Goal: Information Seeking & Learning: Check status

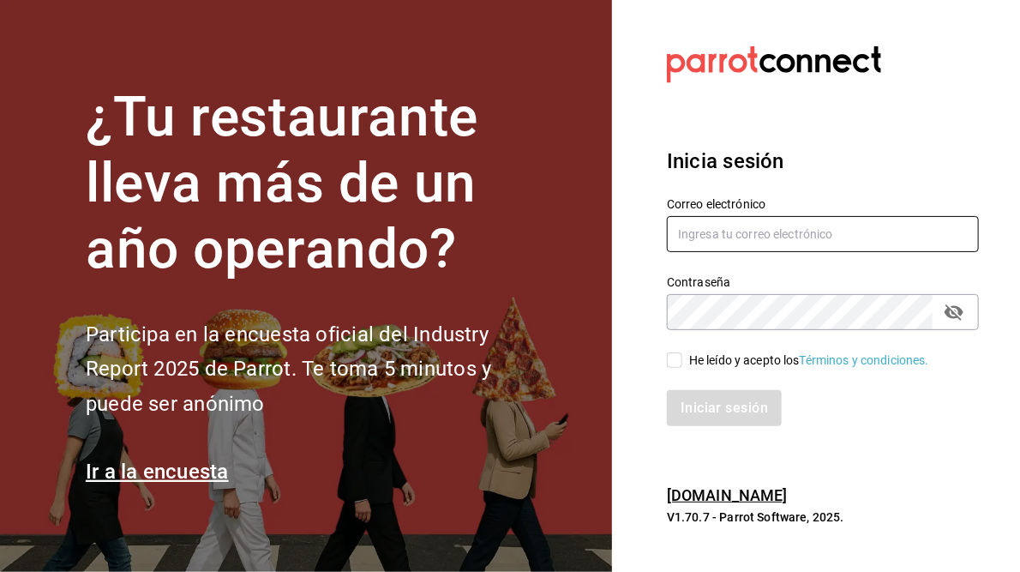
type input "[PERSON_NAME][EMAIL_ADDRESS][PERSON_NAME][DOMAIN_NAME]"
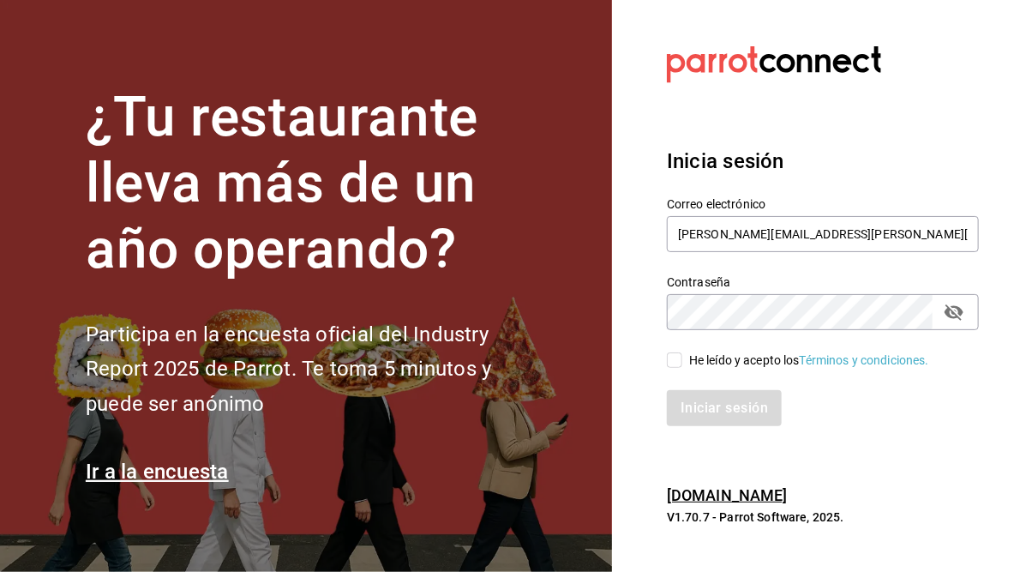
click at [673, 359] on input "He leído y acepto los Términos y condiciones." at bounding box center [674, 359] width 15 height 15
checkbox input "true"
click at [699, 405] on button "Iniciar sesión" at bounding box center [725, 408] width 117 height 36
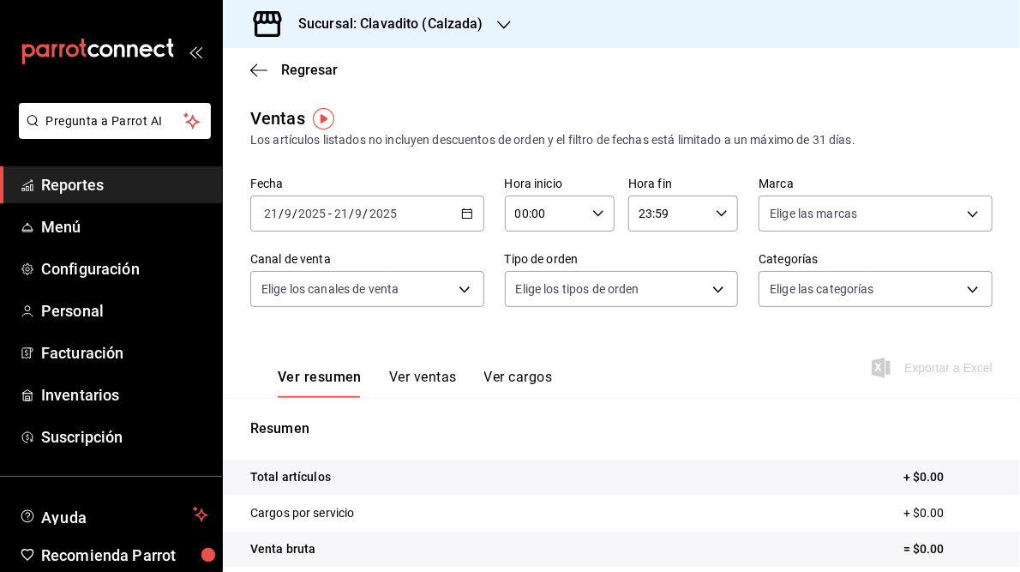
click at [465, 220] on div "[DATE] [DATE] - [DATE] [DATE]" at bounding box center [367, 213] width 234 height 36
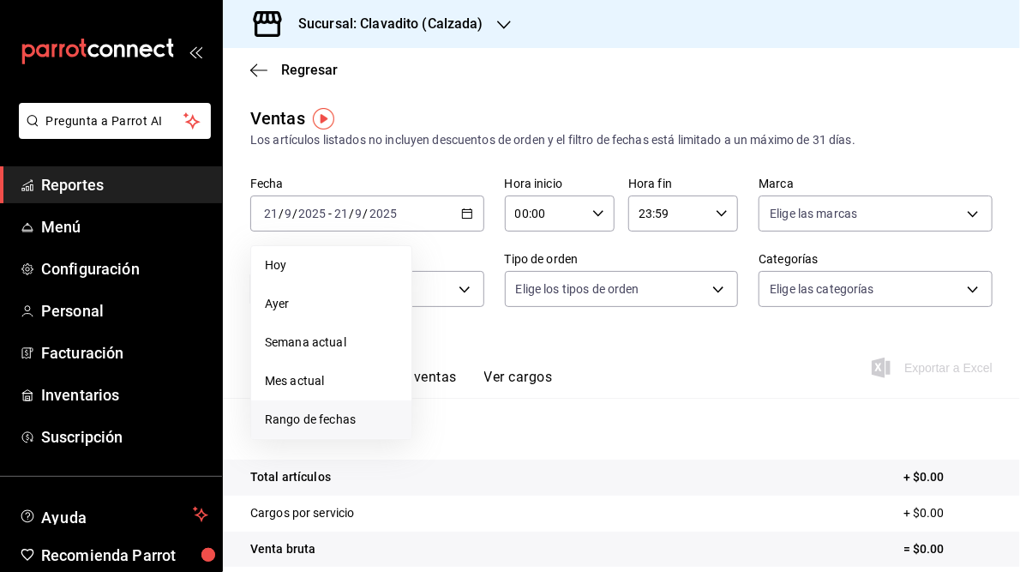
click at [326, 424] on span "Rango de fechas" at bounding box center [331, 420] width 133 height 18
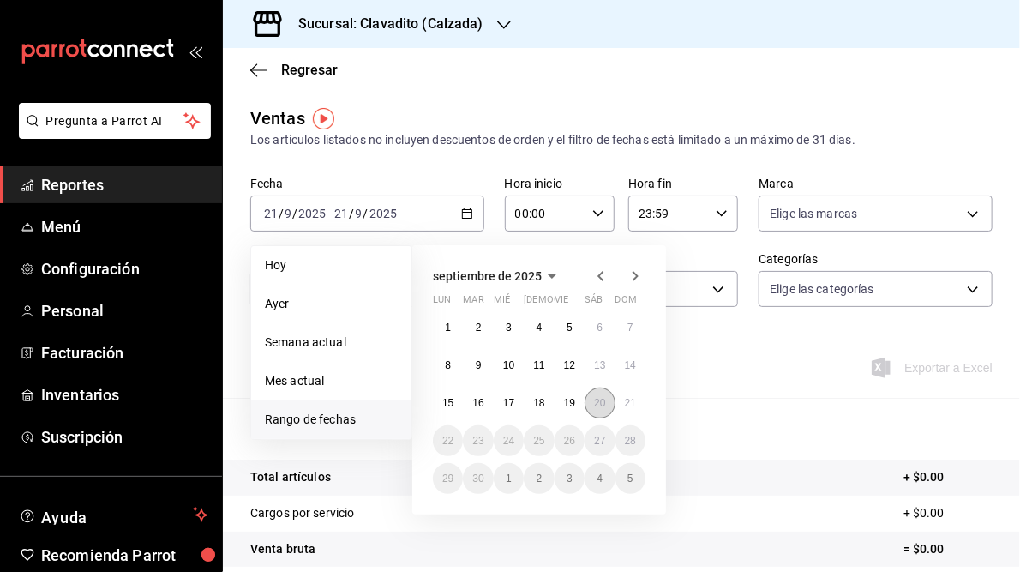
click at [601, 405] on abbr "20" at bounding box center [599, 403] width 11 height 12
click at [629, 405] on abbr "21" at bounding box center [630, 403] width 11 height 12
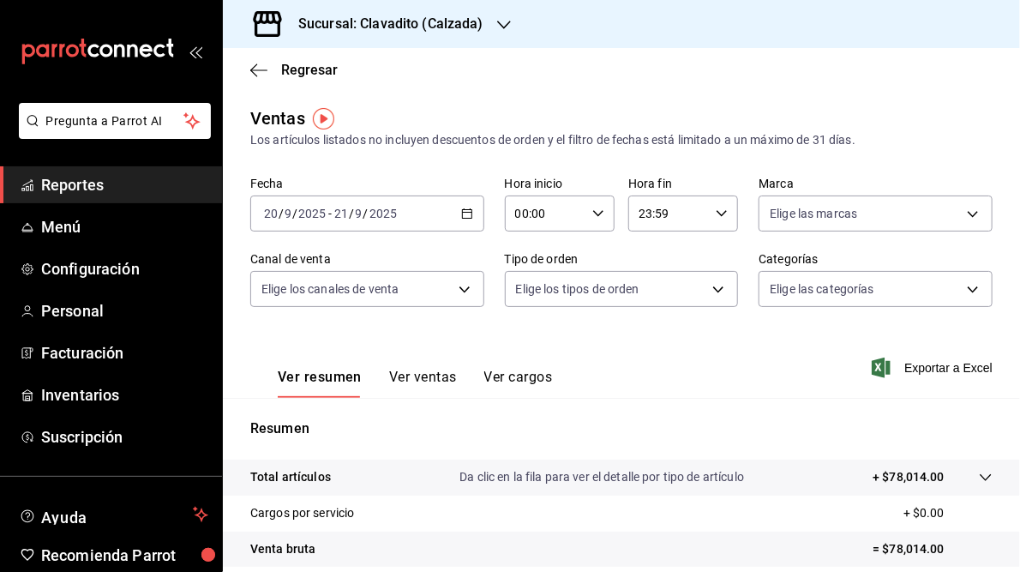
click at [596, 211] on icon "button" at bounding box center [599, 214] width 12 height 12
click at [533, 271] on button "05" at bounding box center [528, 261] width 47 height 34
type input "05:00"
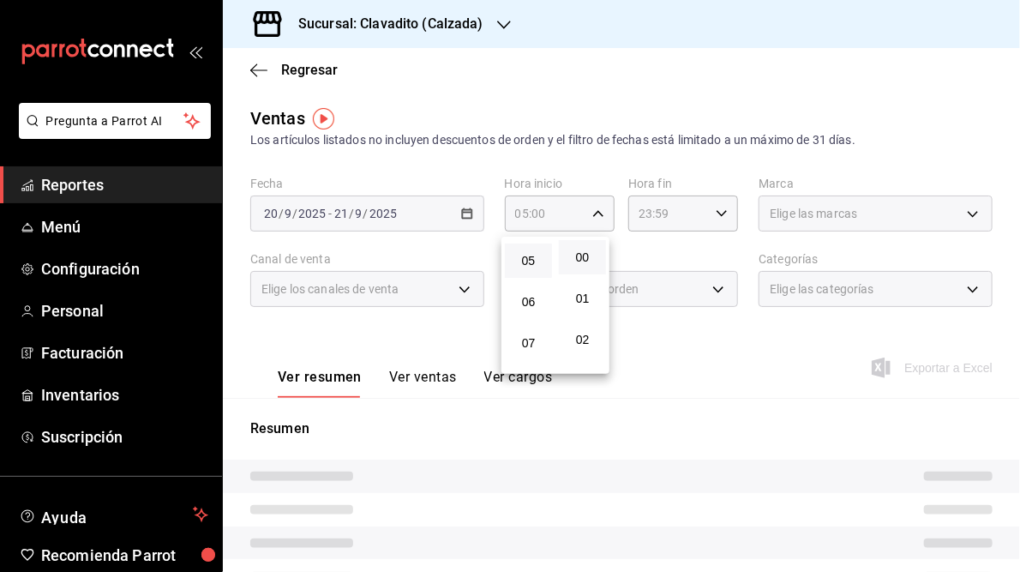
click at [715, 215] on div at bounding box center [510, 286] width 1020 height 572
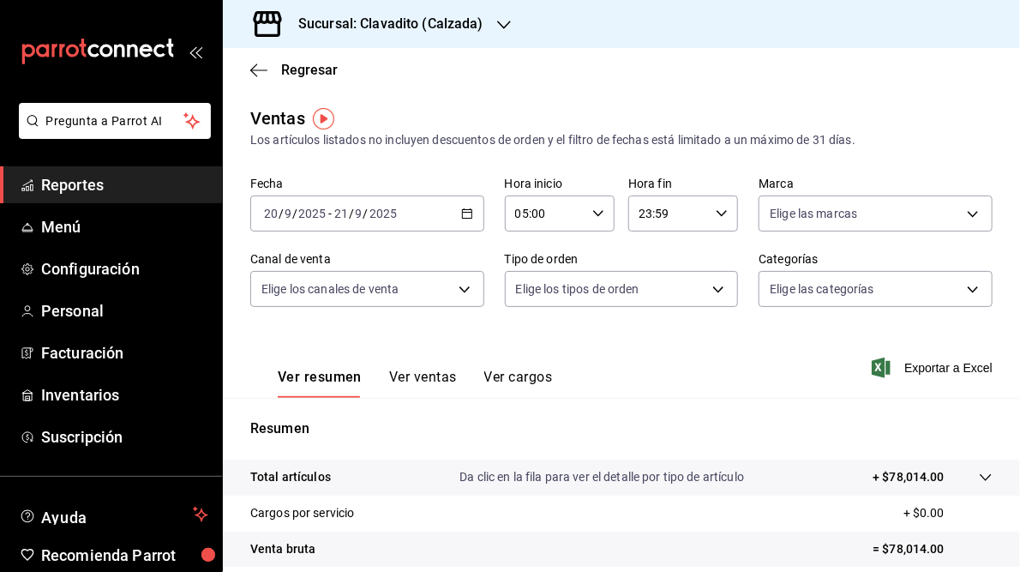
click at [717, 215] on \(Stroke\) "button" at bounding box center [722, 213] width 10 height 6
click at [652, 301] on span "05" at bounding box center [650, 299] width 27 height 14
type input "05:59"
click at [922, 136] on div at bounding box center [510, 286] width 1020 height 572
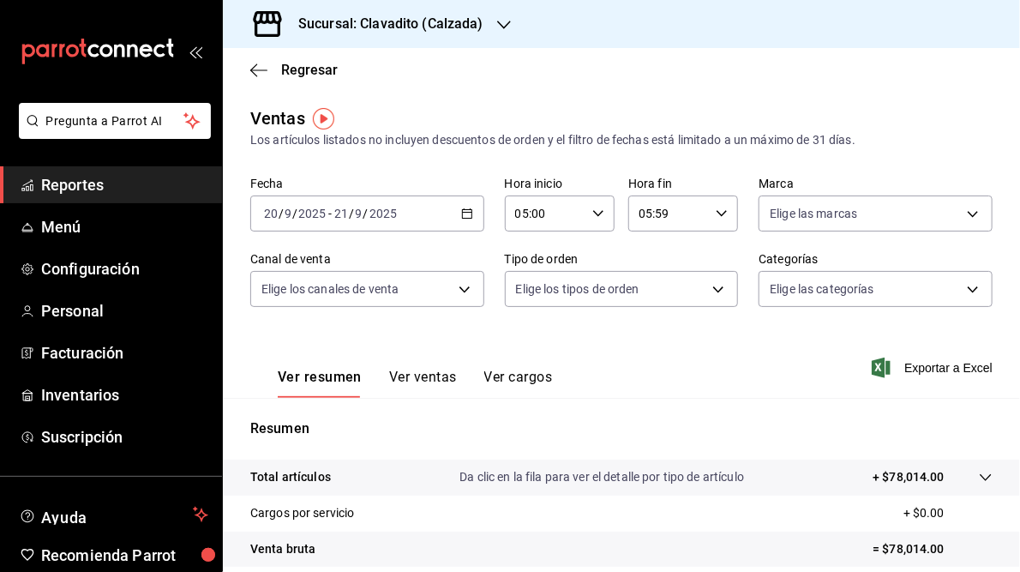
scroll to position [249, 0]
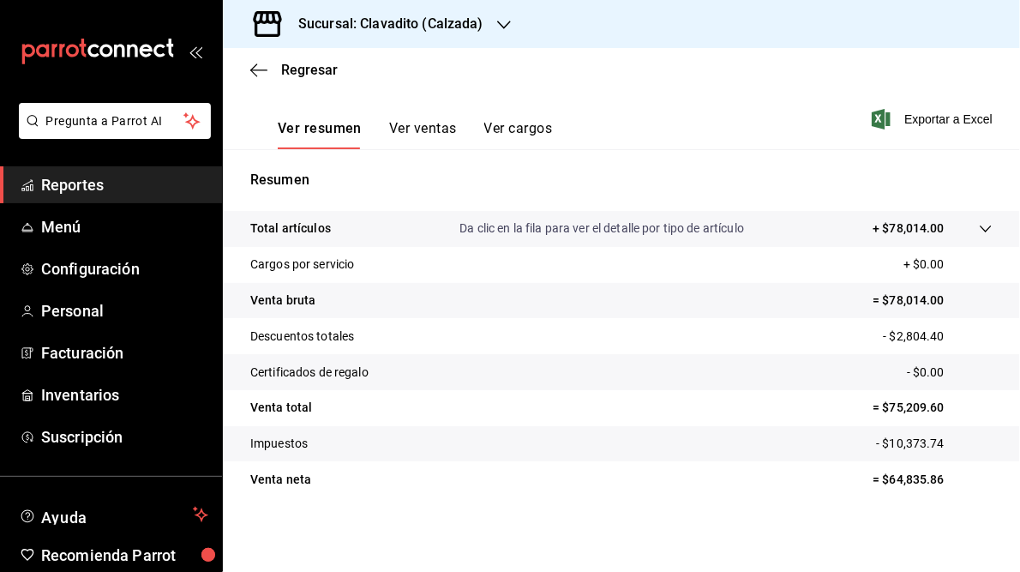
click at [497, 22] on icon "button" at bounding box center [504, 25] width 14 height 9
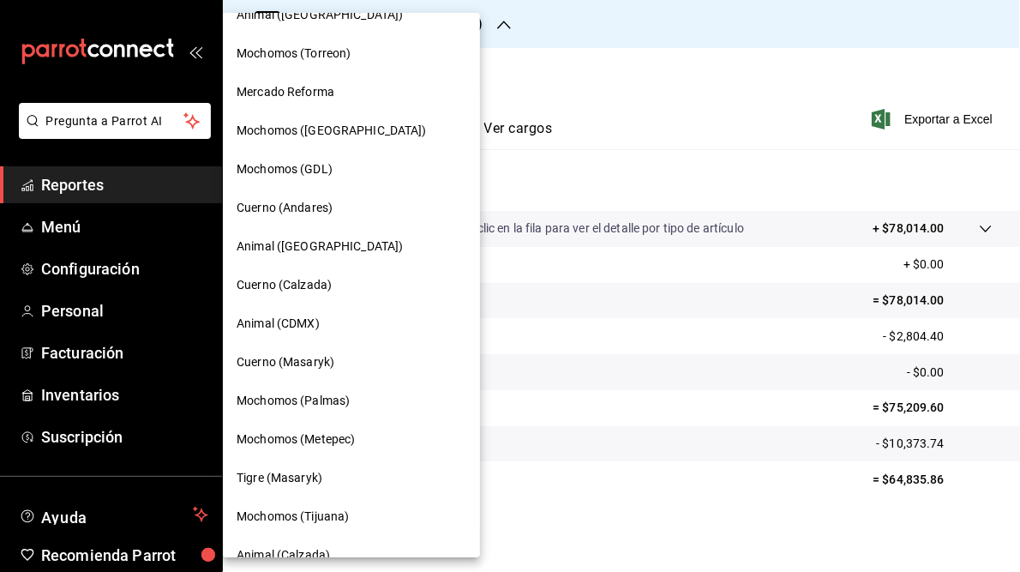
scroll to position [141, 0]
click at [287, 202] on span "Cuerno (Andares)" at bounding box center [285, 207] width 96 height 18
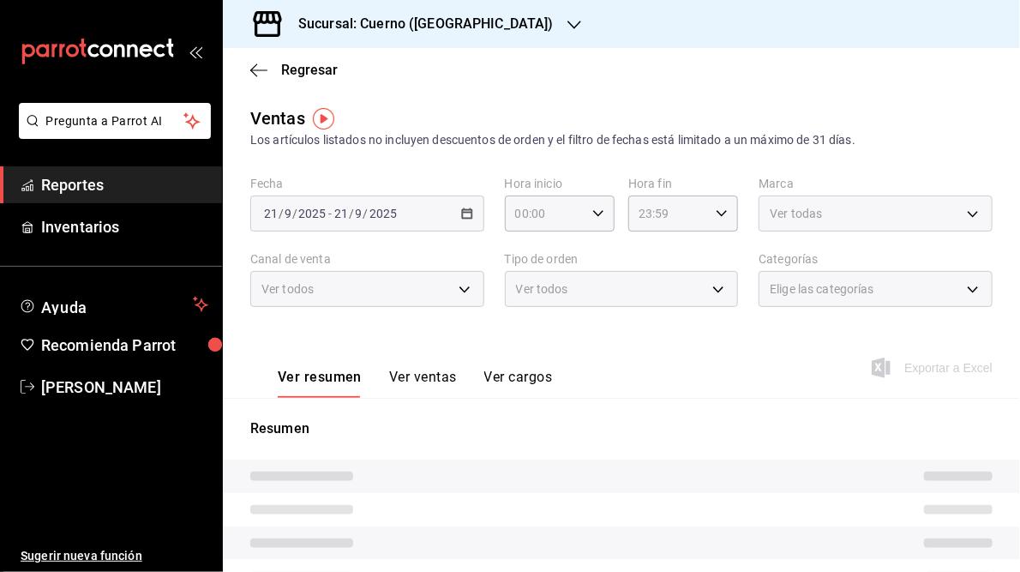
type input "05:00"
type input "05:59"
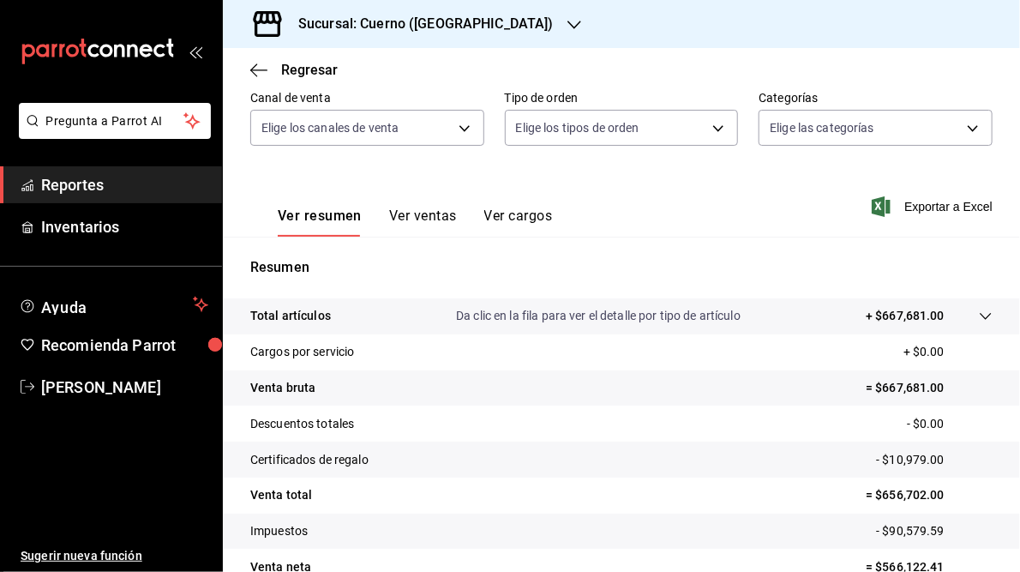
scroll to position [249, 0]
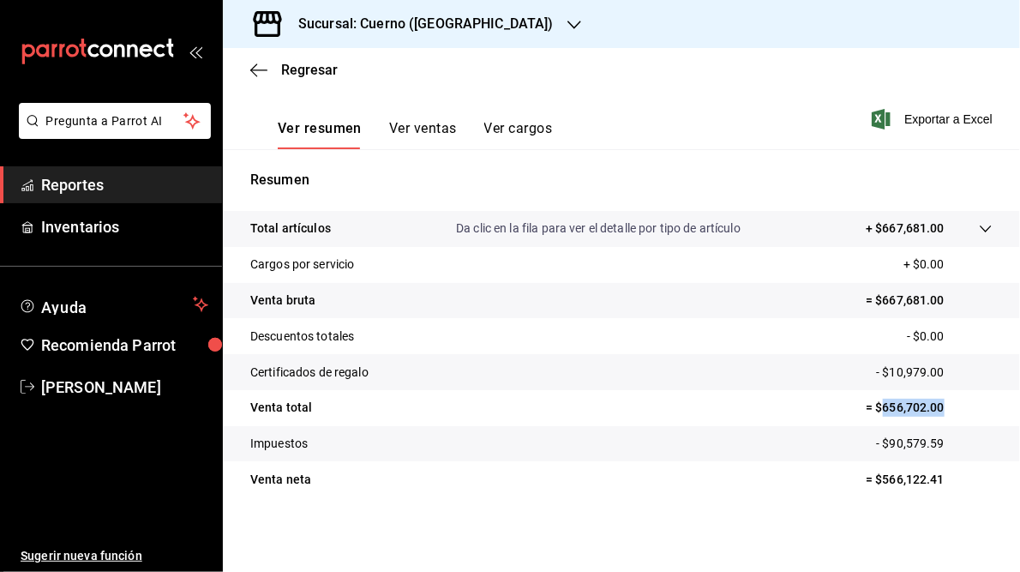
drag, startPoint x: 874, startPoint y: 407, endPoint x: 935, endPoint y: 407, distance: 61.7
click at [935, 407] on p "= $656,702.00" at bounding box center [929, 408] width 127 height 18
copy p "656,702.00"
click at [405, 30] on h3 "Sucursal: Cuerno ([GEOGRAPHIC_DATA])" at bounding box center [419, 24] width 269 height 21
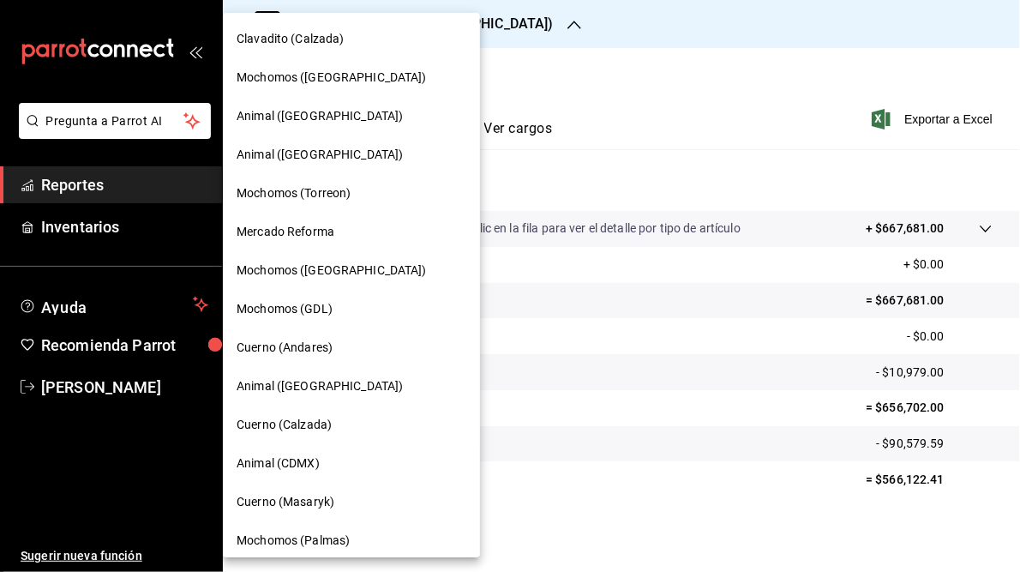
click at [306, 314] on span "Mochomos (GDL)" at bounding box center [285, 309] width 96 height 18
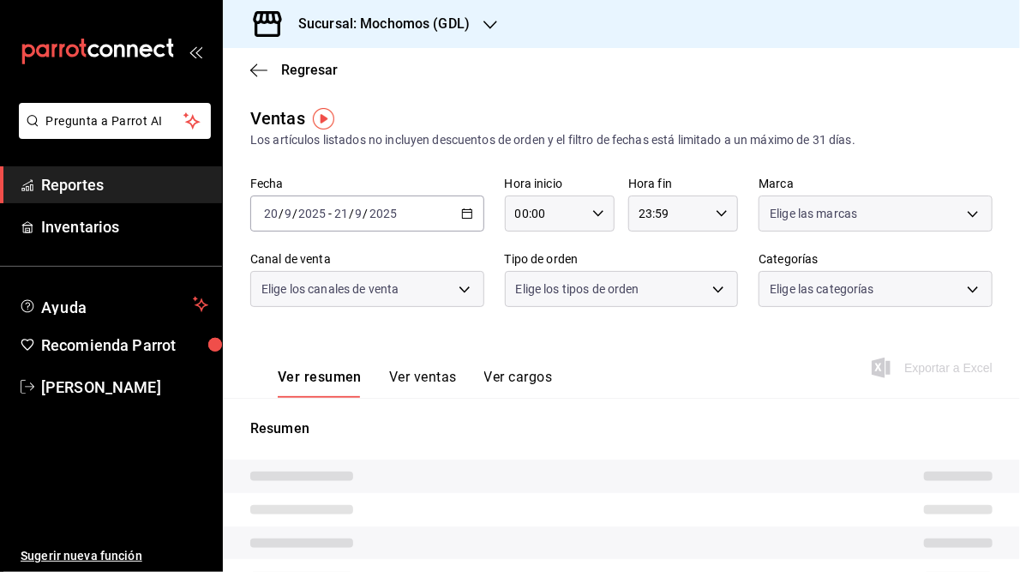
type input "05:00"
type input "05:59"
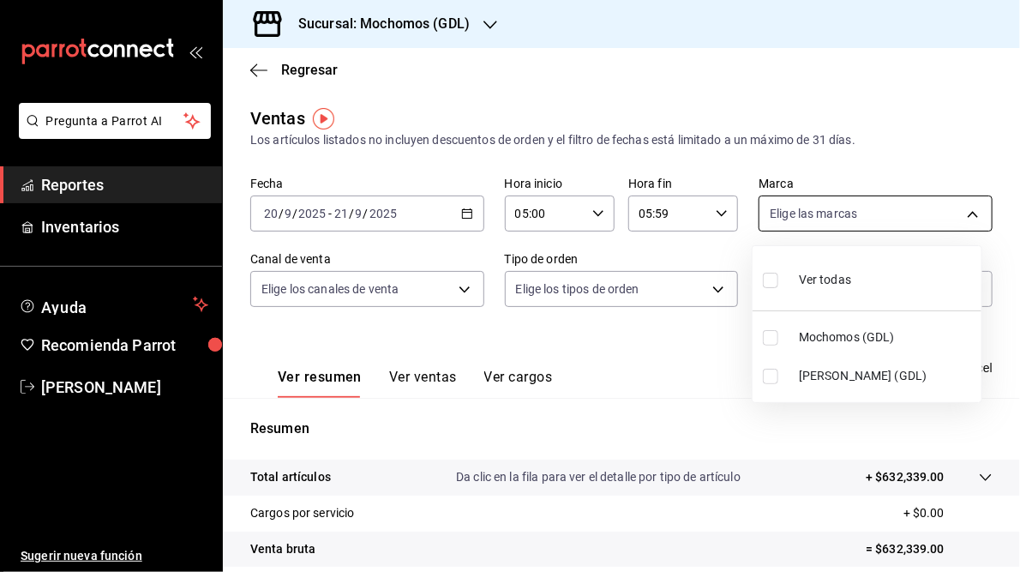
click at [966, 219] on body "Pregunta a Parrot AI Reportes Inventarios Ayuda Recomienda Parrot [PERSON_NAME]…" at bounding box center [510, 286] width 1020 height 572
click at [846, 372] on span "[PERSON_NAME] (GDL)" at bounding box center [887, 376] width 176 height 18
type input "9cac9703-0c5a-4d8b-addd-5b6b571d65b9"
checkbox input "true"
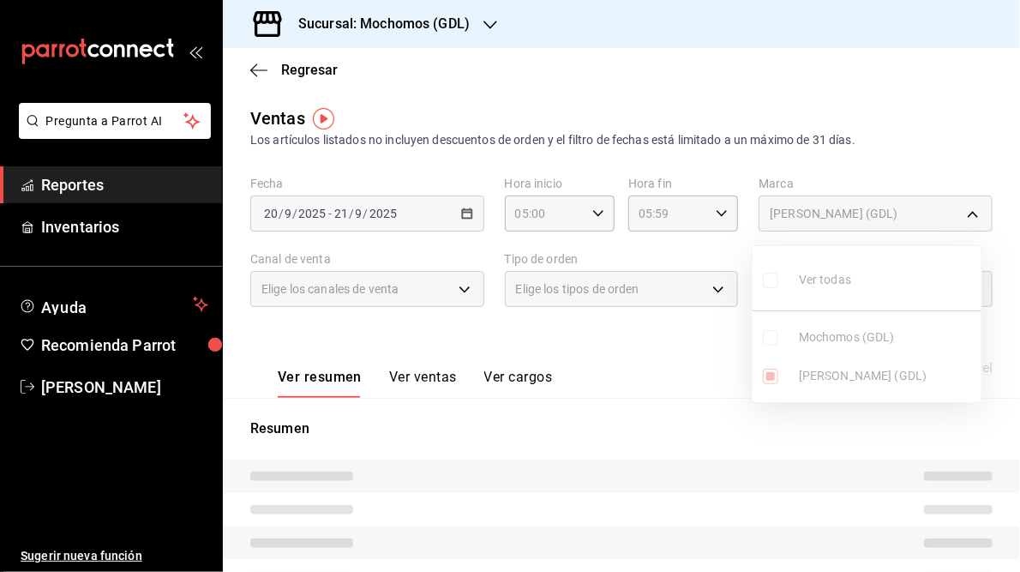
click at [737, 114] on div at bounding box center [510, 286] width 1020 height 572
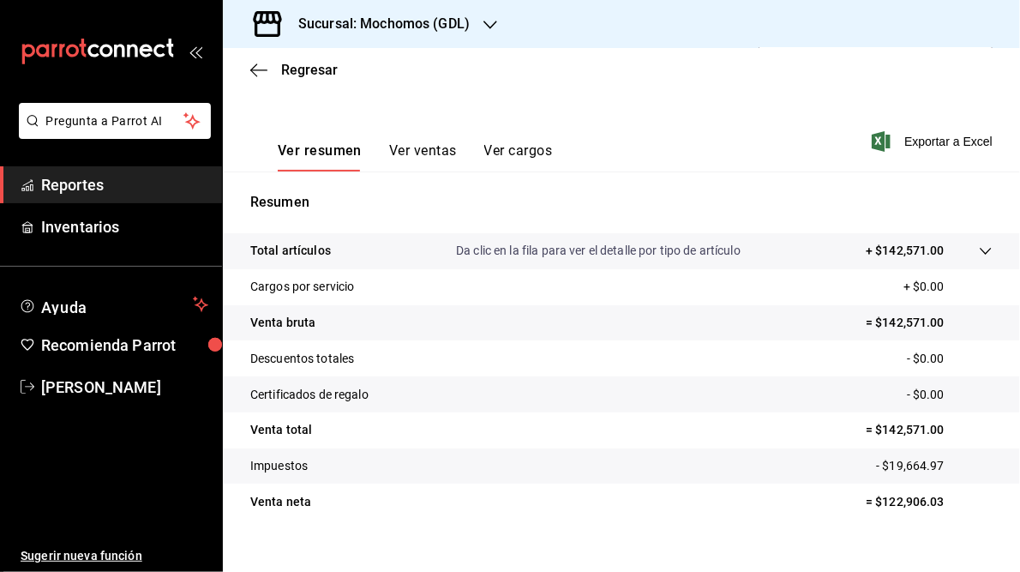
scroll to position [249, 0]
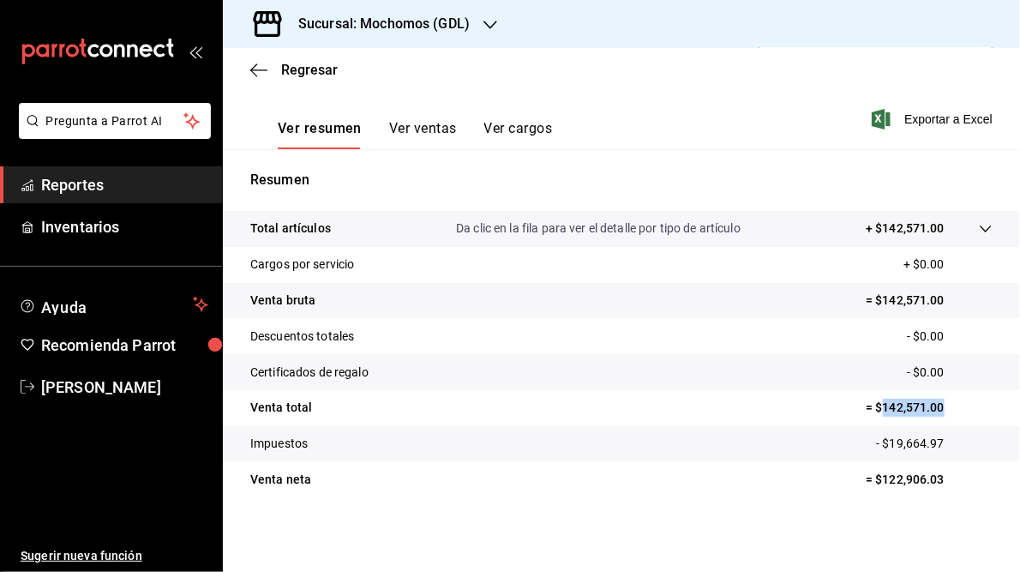
drag, startPoint x: 873, startPoint y: 406, endPoint x: 939, endPoint y: 404, distance: 66.1
click at [939, 404] on p "= $142,571.00" at bounding box center [929, 408] width 127 height 18
copy p "142,571.00"
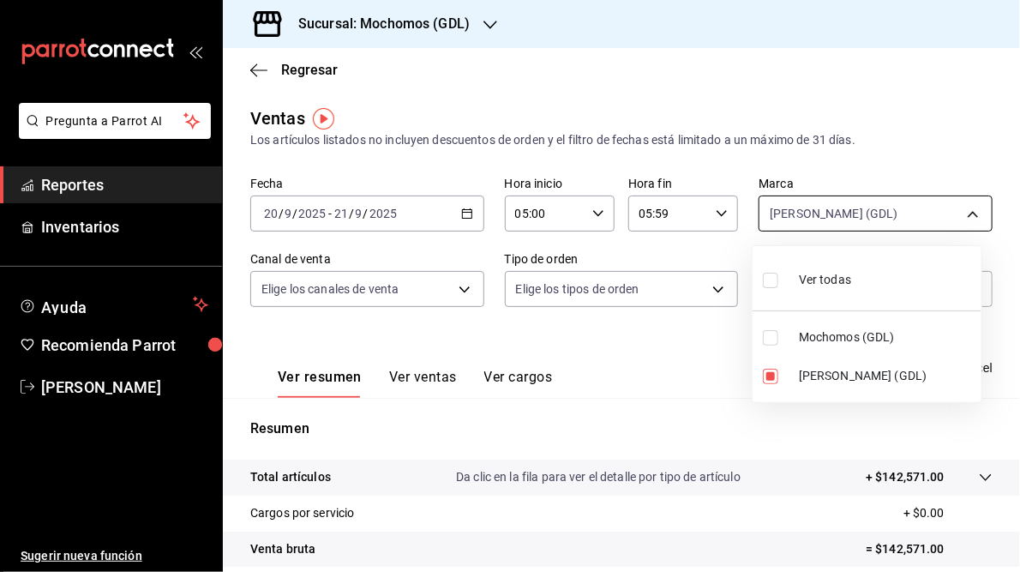
click at [965, 217] on body "Pregunta a Parrot AI Reportes Inventarios Ayuda Recomienda Parrot [PERSON_NAME]…" at bounding box center [510, 286] width 1020 height 572
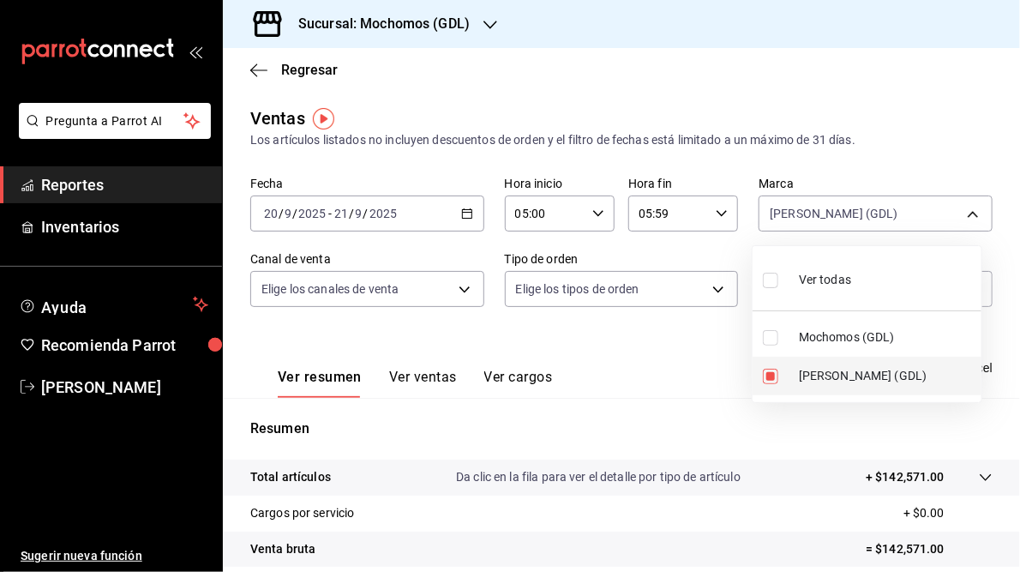
click at [825, 374] on span "[PERSON_NAME] (GDL)" at bounding box center [887, 376] width 176 height 18
checkbox input "false"
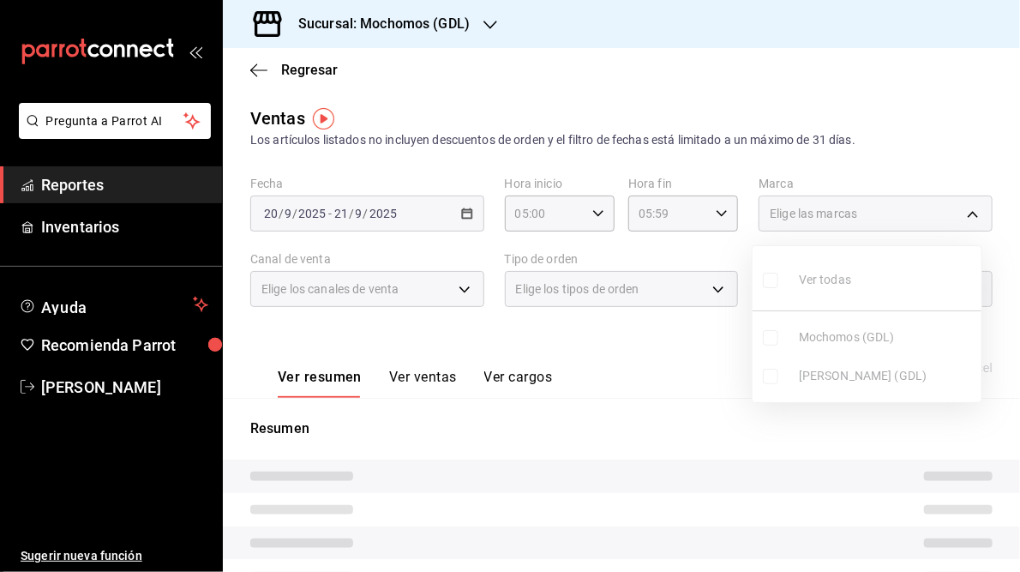
click at [833, 336] on ul "Ver todas Mochomos (GDL) [PERSON_NAME] (GDL)" at bounding box center [867, 324] width 229 height 156
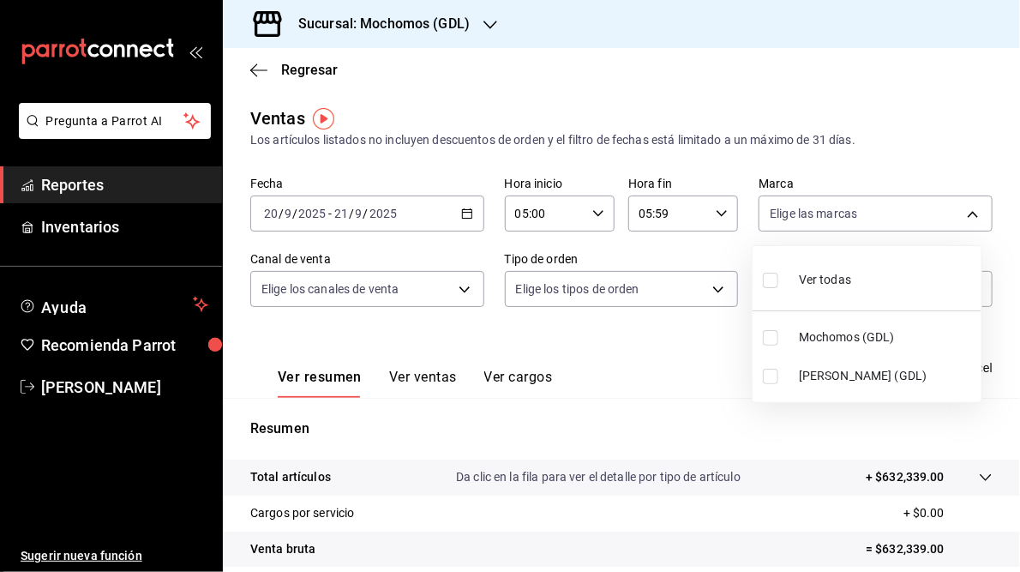
click at [772, 337] on input "checkbox" at bounding box center [770, 337] width 15 height 15
checkbox input "true"
type input "36c25d4a-7cb0-456c-a434-e981d54830bc"
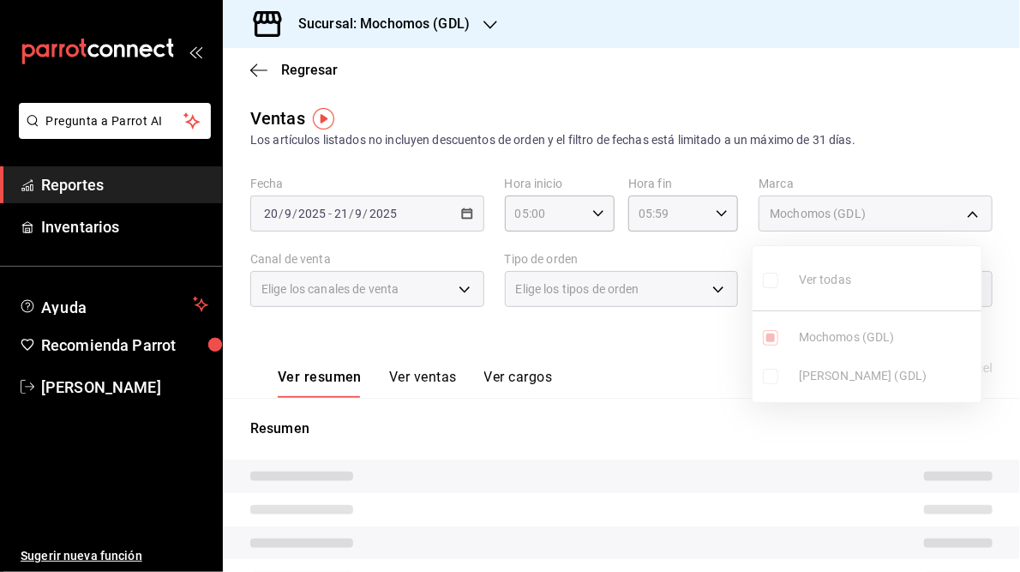
click at [678, 343] on div at bounding box center [510, 286] width 1020 height 572
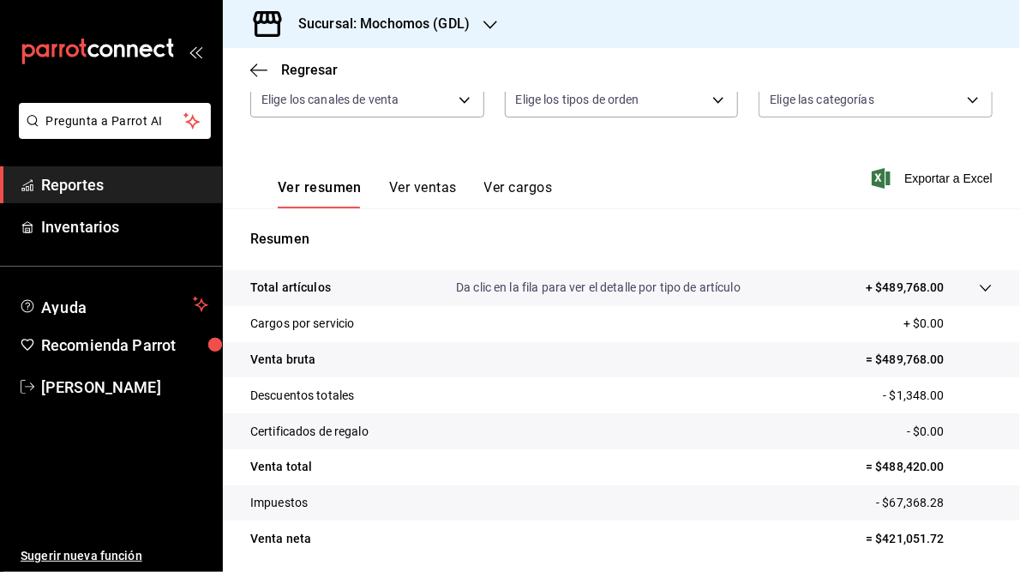
scroll to position [249, 0]
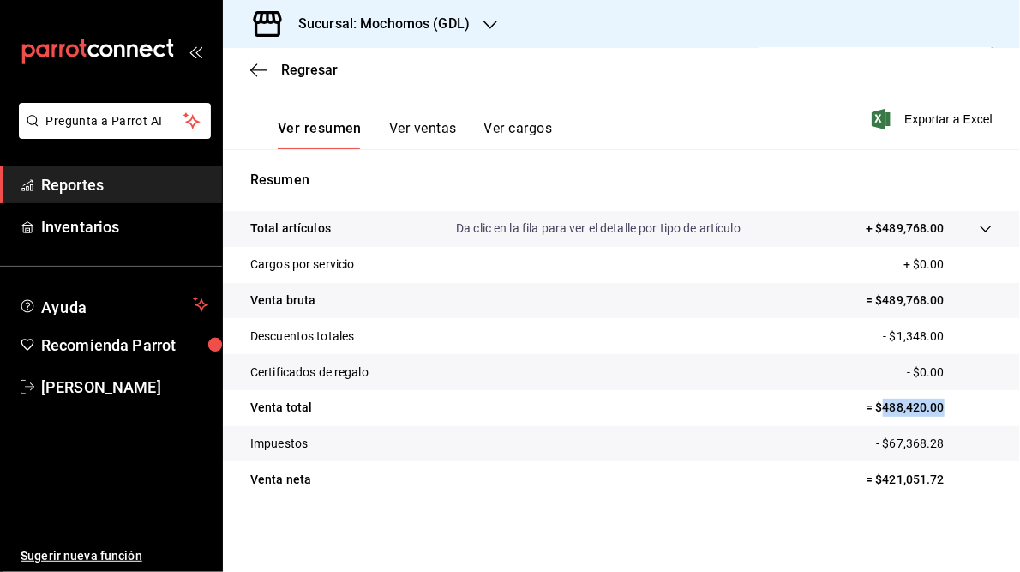
drag, startPoint x: 874, startPoint y: 409, endPoint x: 933, endPoint y: 405, distance: 59.3
click at [933, 405] on p "= $488,420.00" at bounding box center [929, 408] width 127 height 18
copy p "488,420.00"
click at [492, 27] on icon "button" at bounding box center [491, 25] width 14 height 14
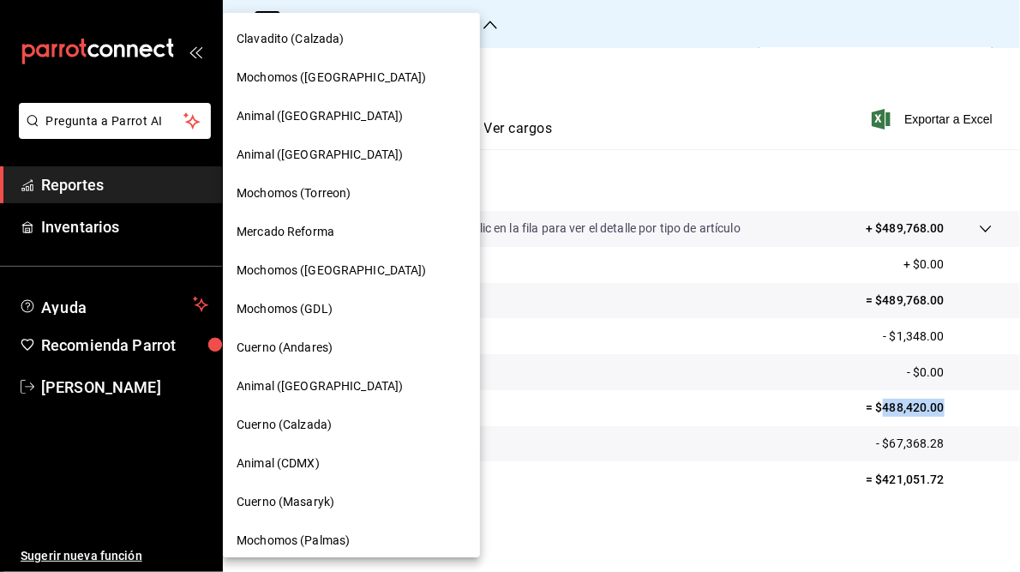
scroll to position [163, 0]
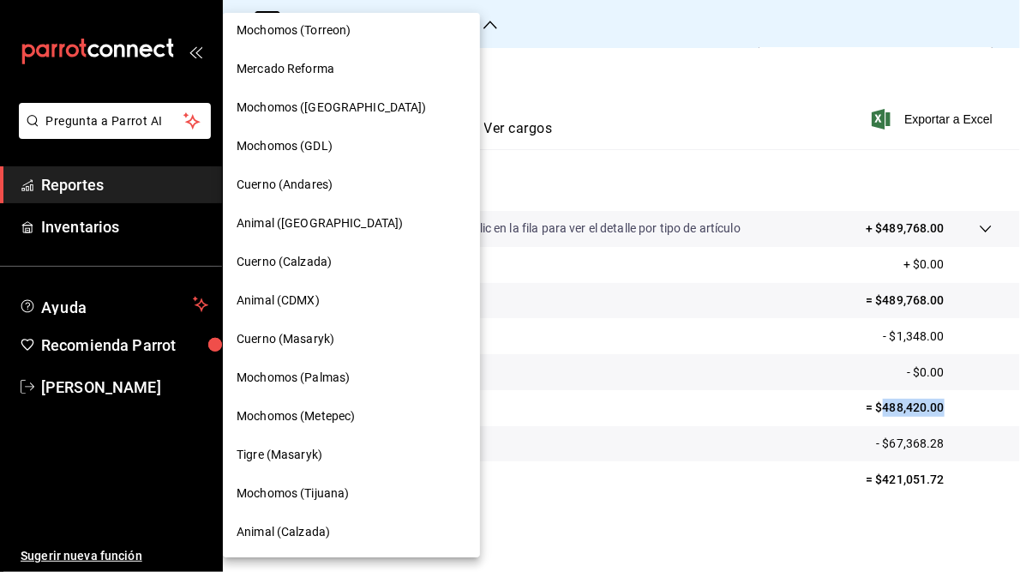
click at [298, 489] on span "Mochomos (Tijuana)" at bounding box center [293, 493] width 112 height 18
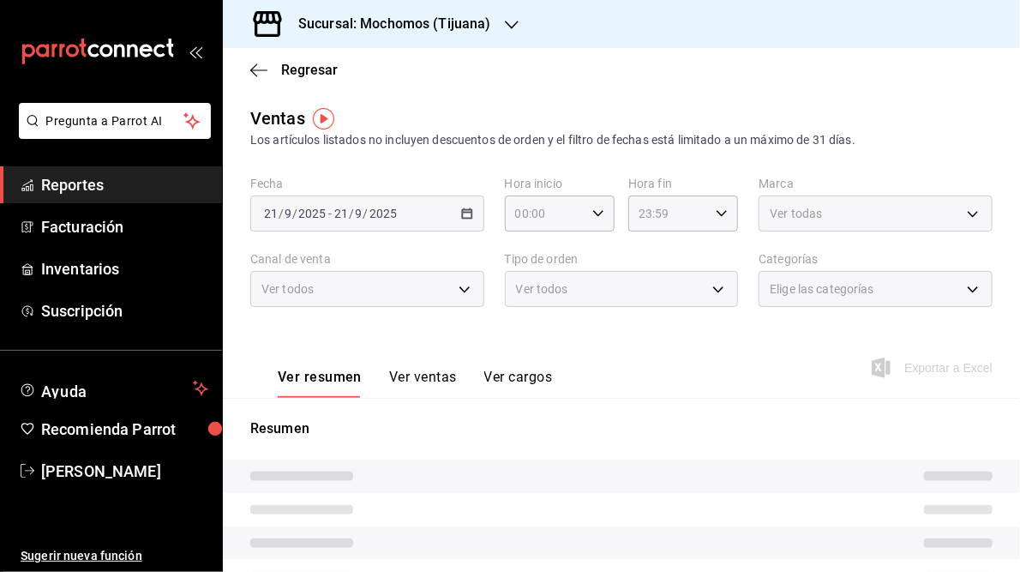
type input "05:00"
type input "05:59"
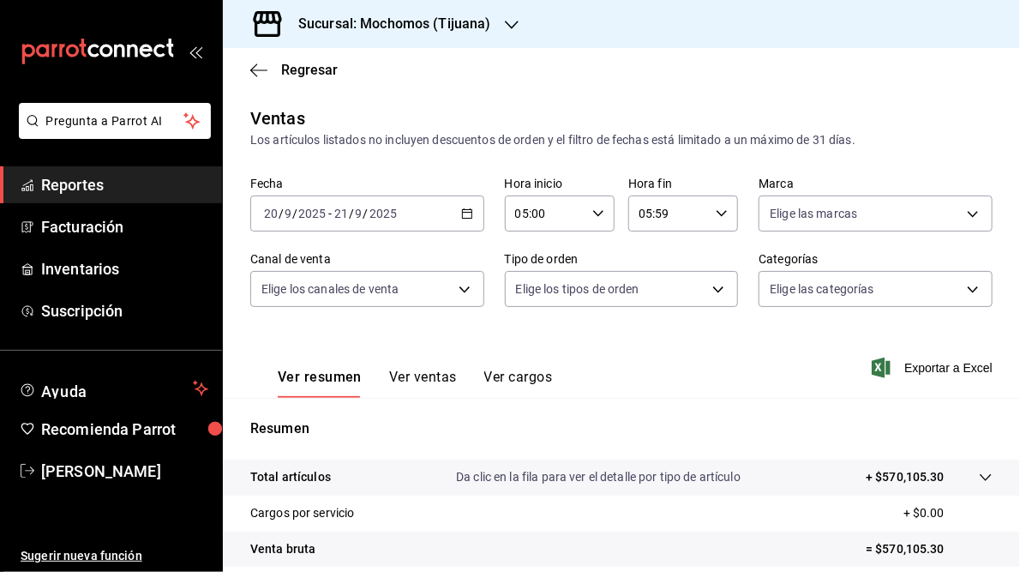
scroll to position [249, 0]
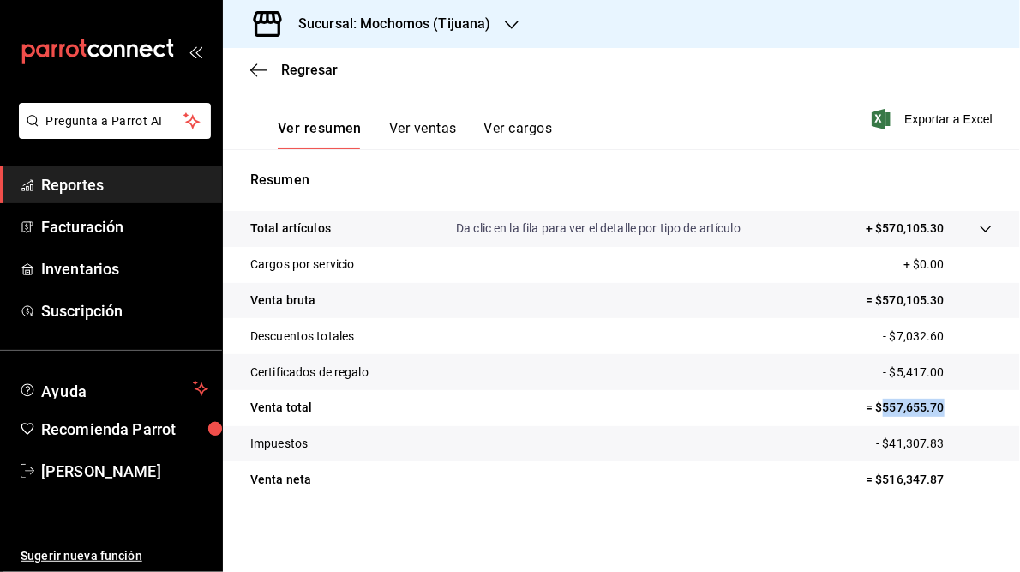
drag, startPoint x: 873, startPoint y: 403, endPoint x: 935, endPoint y: 405, distance: 61.8
click at [935, 405] on p "= $557,655.70" at bounding box center [929, 408] width 127 height 18
copy p "557,655.70"
click at [367, 34] on div "Sucursal: Mochomos (Tijuana)" at bounding box center [381, 24] width 289 height 48
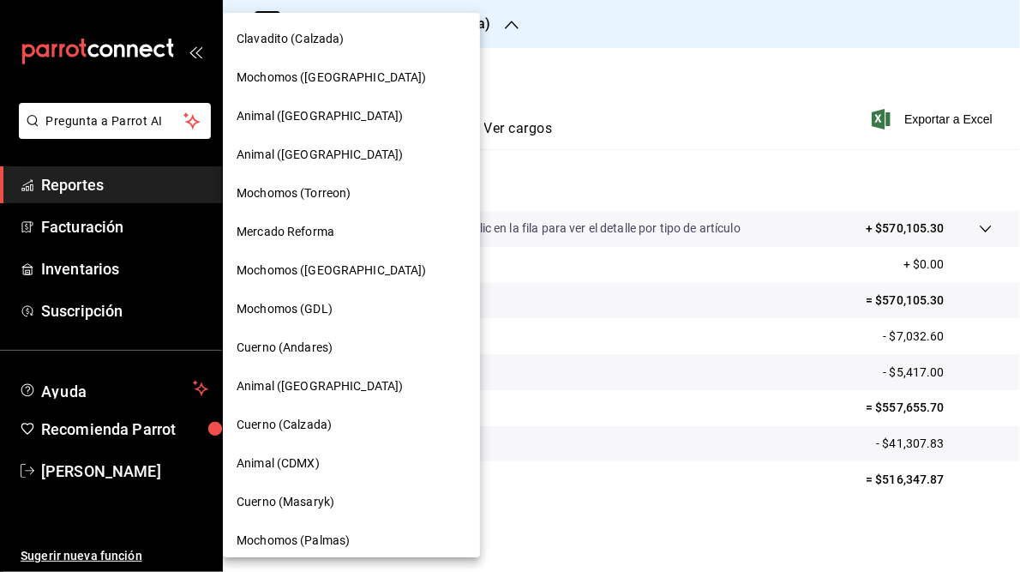
click at [279, 386] on span "Animal ([GEOGRAPHIC_DATA])" at bounding box center [320, 386] width 166 height 18
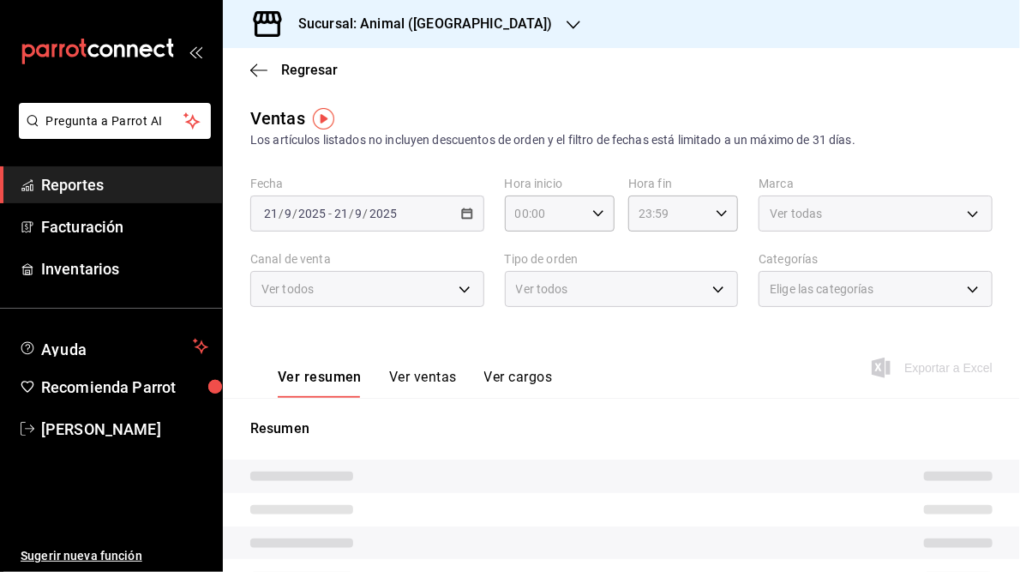
type input "05:00"
type input "05:59"
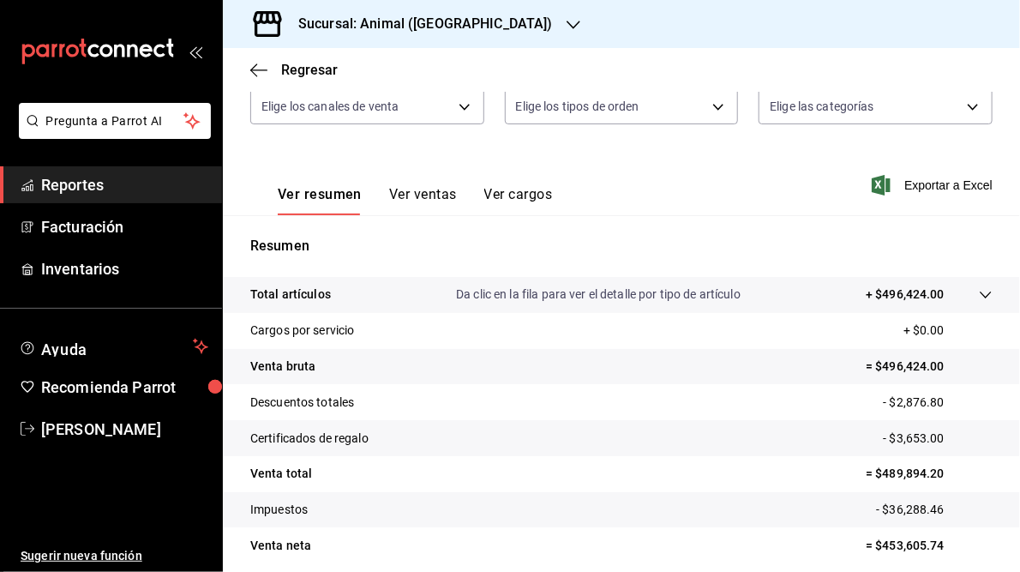
scroll to position [183, 0]
drag, startPoint x: 875, startPoint y: 467, endPoint x: 934, endPoint y: 469, distance: 58.3
click at [934, 469] on p "= $489,894.20" at bounding box center [929, 474] width 127 height 18
copy p "489,894.20"
click at [401, 21] on h3 "Sucursal: Animal ([GEOGRAPHIC_DATA])" at bounding box center [419, 24] width 268 height 21
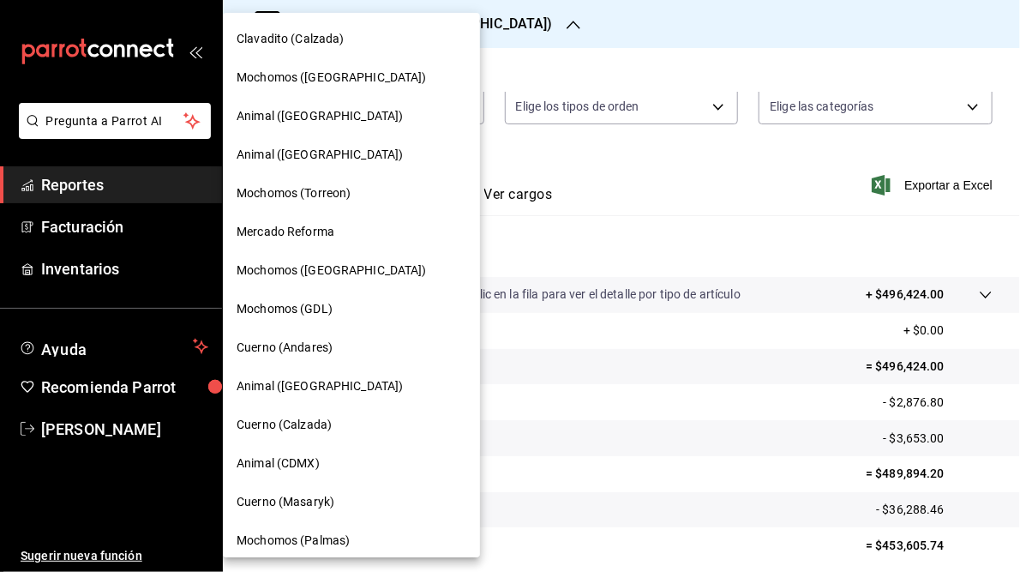
click at [317, 191] on span "Mochomos (Torreon)" at bounding box center [294, 193] width 114 height 18
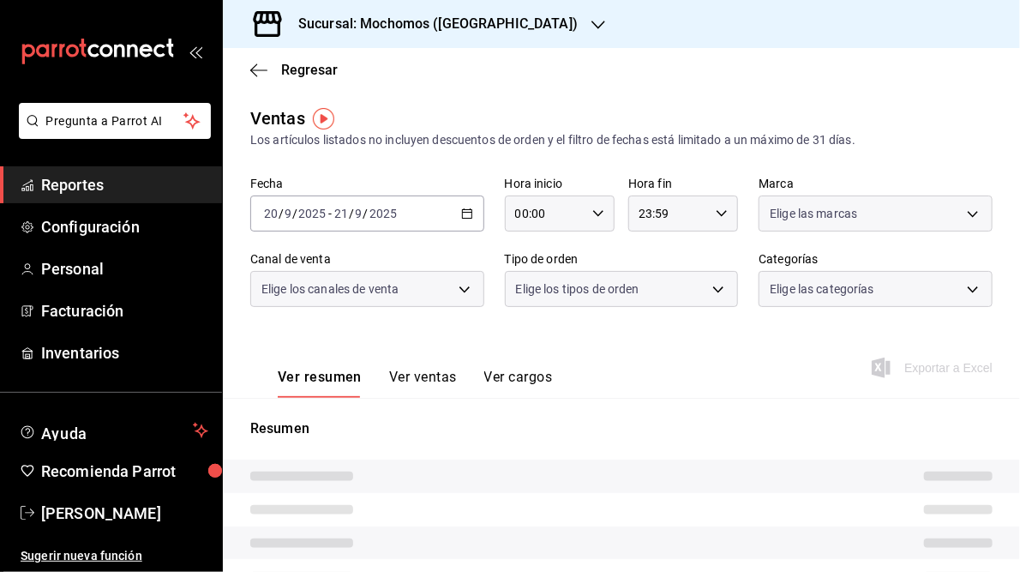
type input "05:00"
type input "05:59"
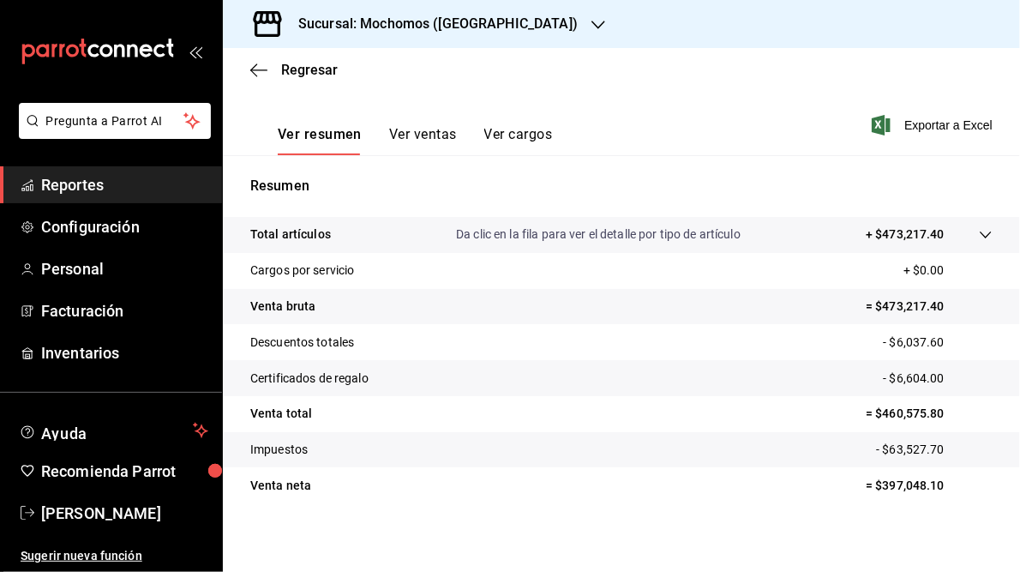
scroll to position [249, 0]
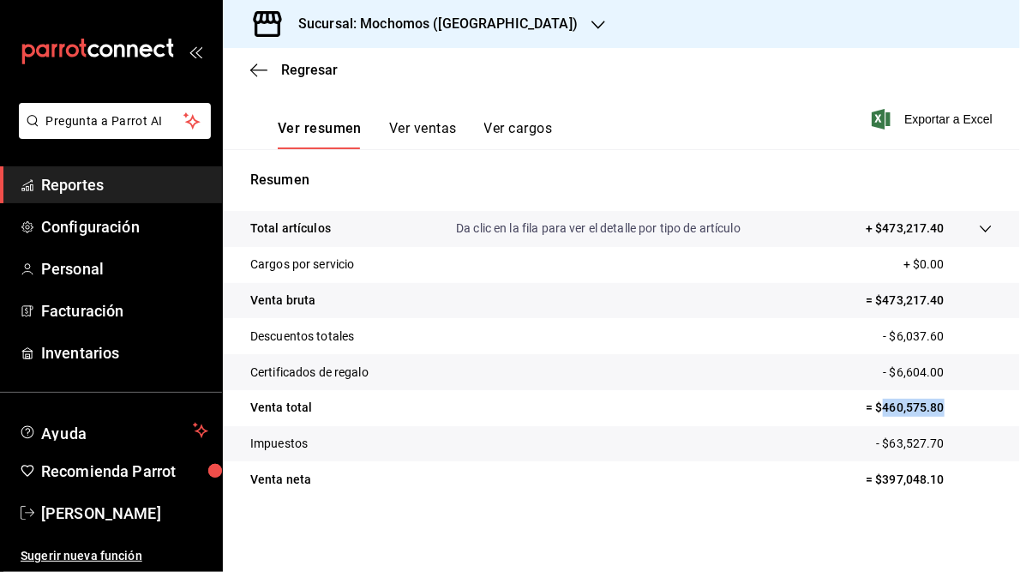
drag, startPoint x: 875, startPoint y: 406, endPoint x: 941, endPoint y: 398, distance: 66.5
click at [941, 399] on p "= $460,575.80" at bounding box center [929, 408] width 127 height 18
copy p "460,575.80"
click at [412, 24] on h3 "Sucursal: Mochomos ([GEOGRAPHIC_DATA])" at bounding box center [431, 24] width 293 height 21
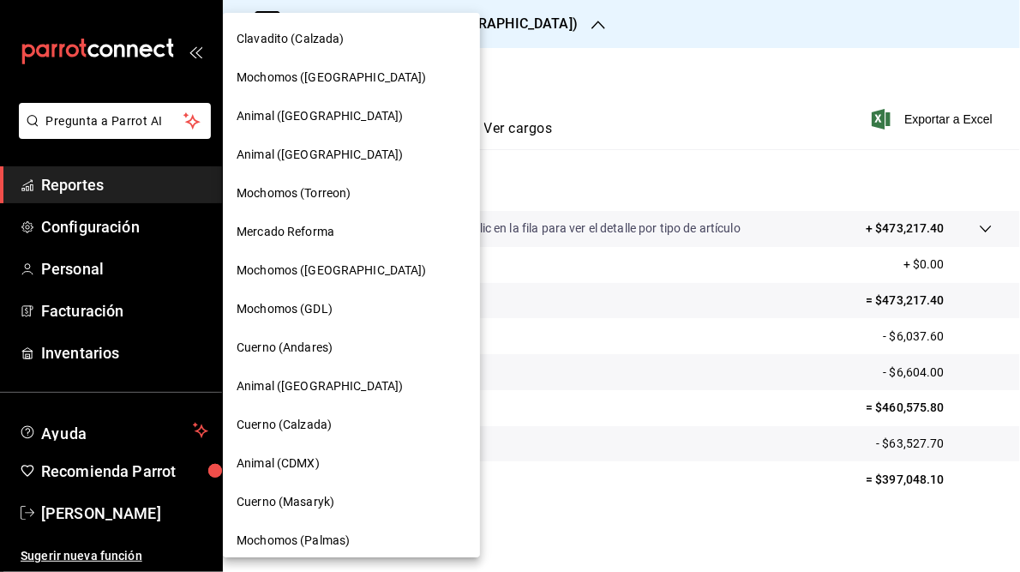
click at [334, 270] on span "Mochomos ([GEOGRAPHIC_DATA])" at bounding box center [332, 271] width 190 height 18
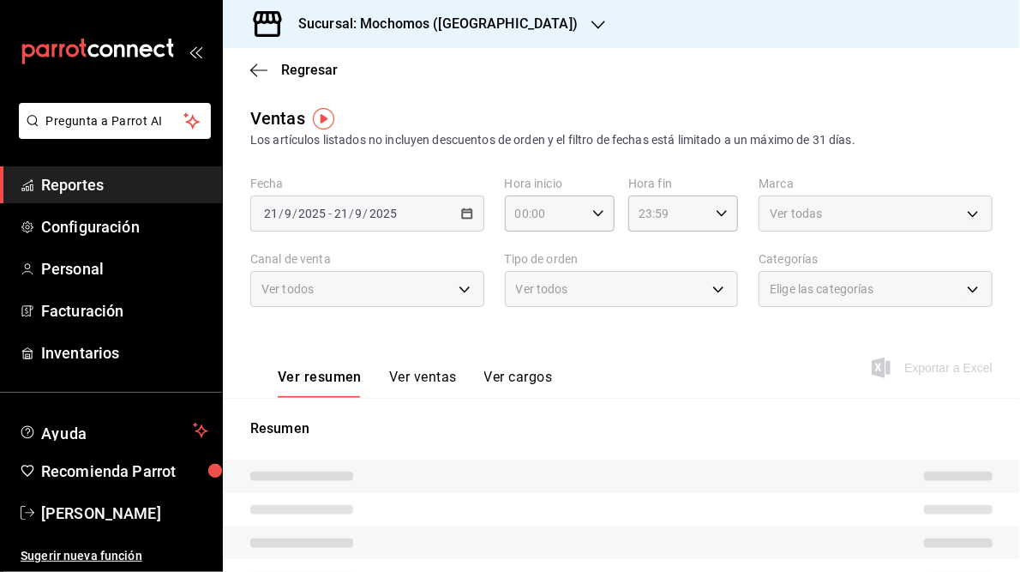
type input "05:00"
type input "05:59"
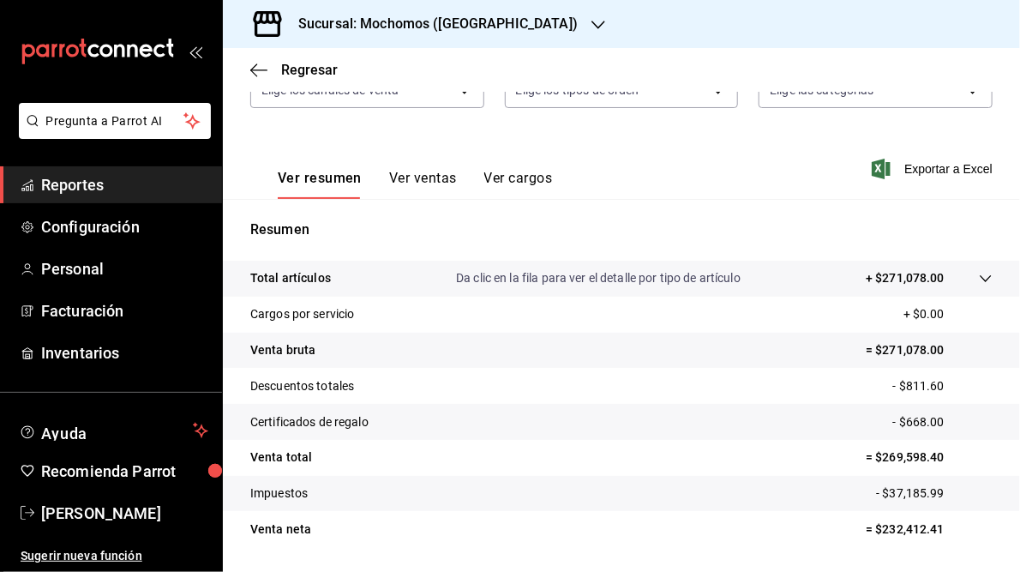
scroll to position [202, 0]
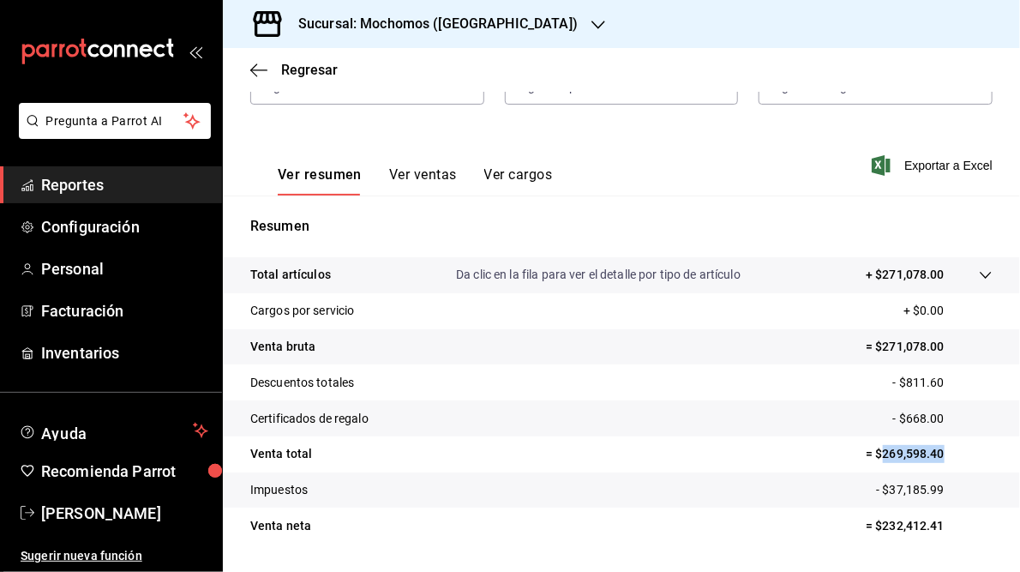
drag, startPoint x: 875, startPoint y: 454, endPoint x: 941, endPoint y: 453, distance: 66.0
click at [941, 453] on p "= $269,598.40" at bounding box center [929, 454] width 127 height 18
copy p "269,598.40"
click at [394, 25] on h3 "Sucursal: Mochomos ([GEOGRAPHIC_DATA])" at bounding box center [431, 24] width 293 height 21
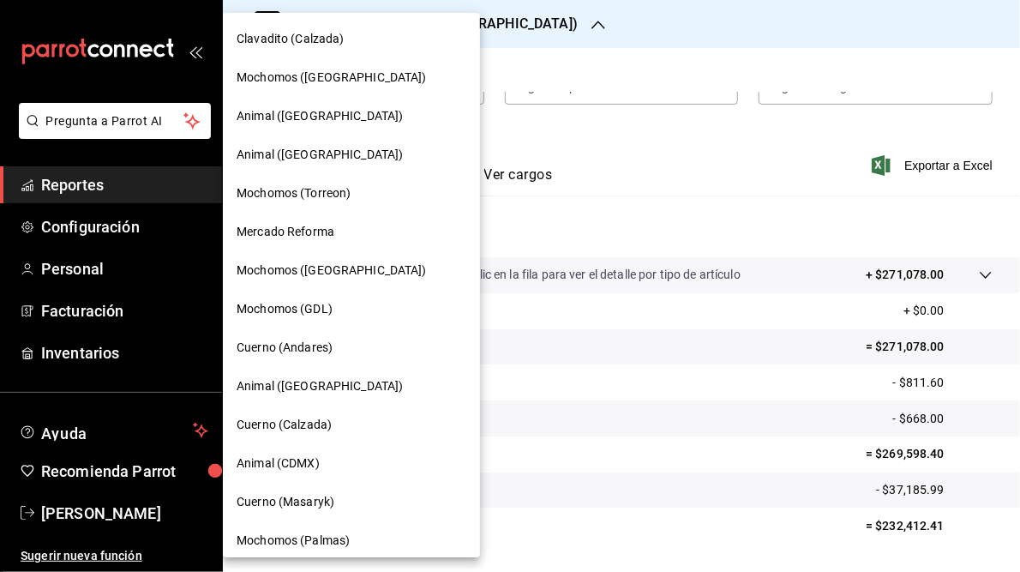
click at [273, 230] on span "Mercado Reforma" at bounding box center [286, 232] width 98 height 18
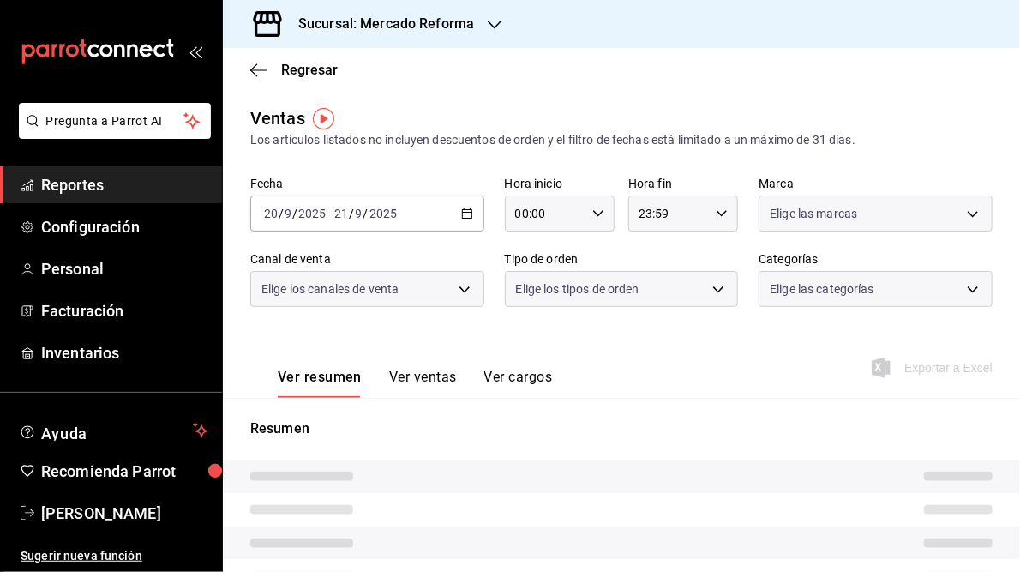
type input "05:00"
type input "05:59"
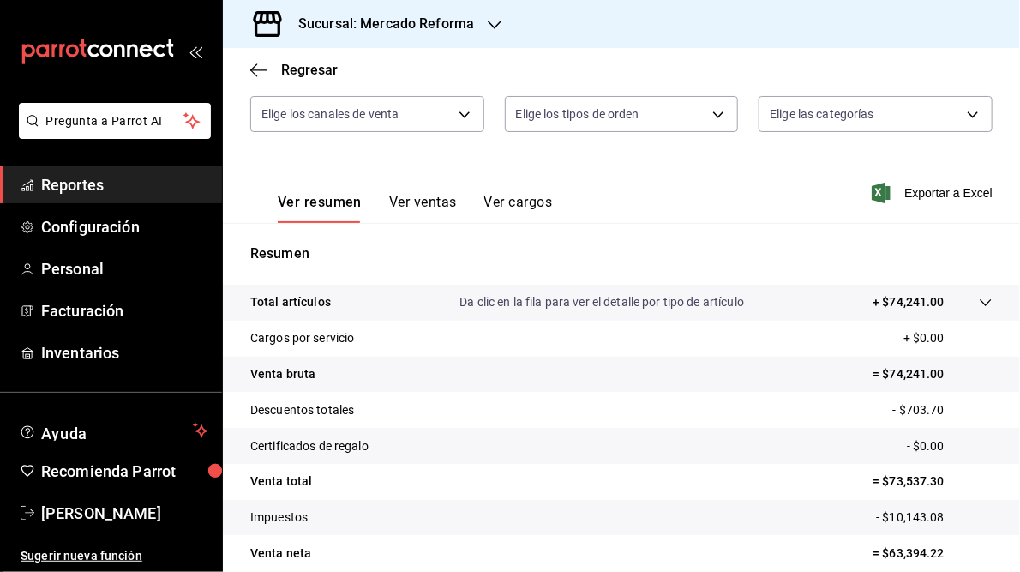
scroll to position [249, 0]
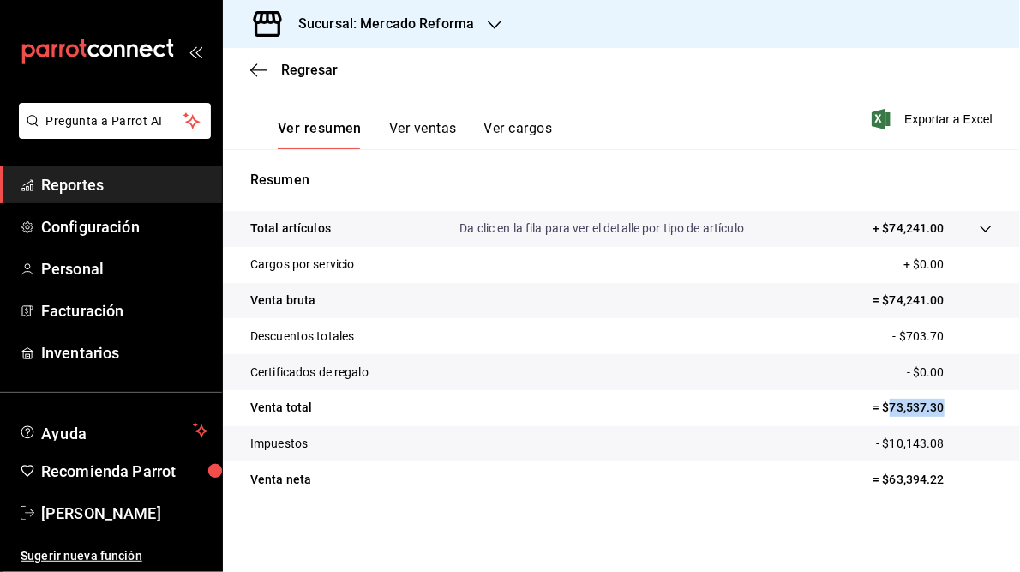
drag, startPoint x: 880, startPoint y: 407, endPoint x: 951, endPoint y: 407, distance: 71.2
click at [951, 407] on p "= $73,537.30" at bounding box center [933, 408] width 120 height 18
copy p "73,537.30"
click at [432, 19] on h3 "Sucursal: Mercado Reforma" at bounding box center [379, 24] width 189 height 21
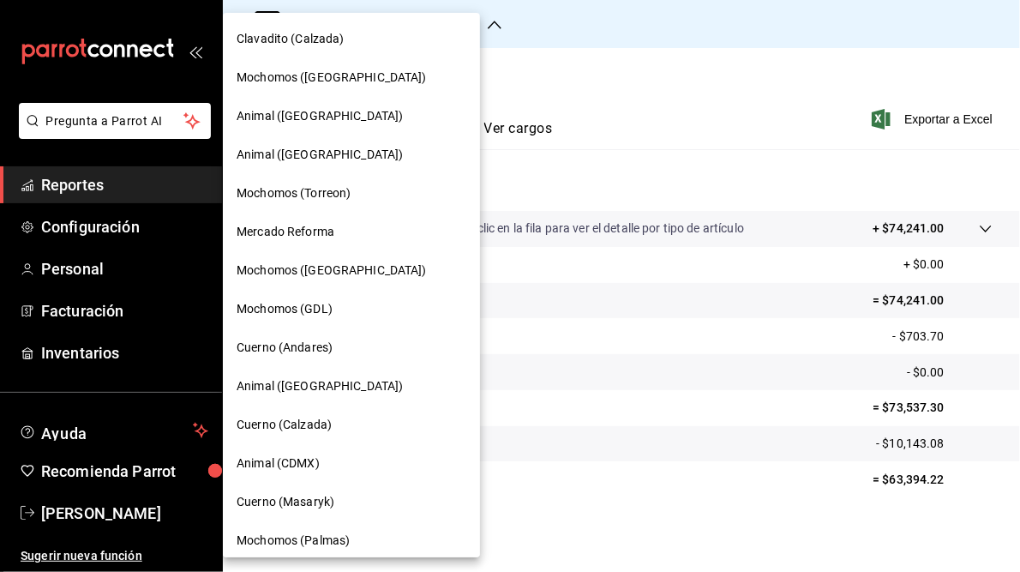
click at [298, 496] on span "Cuerno (Masaryk)" at bounding box center [286, 502] width 98 height 18
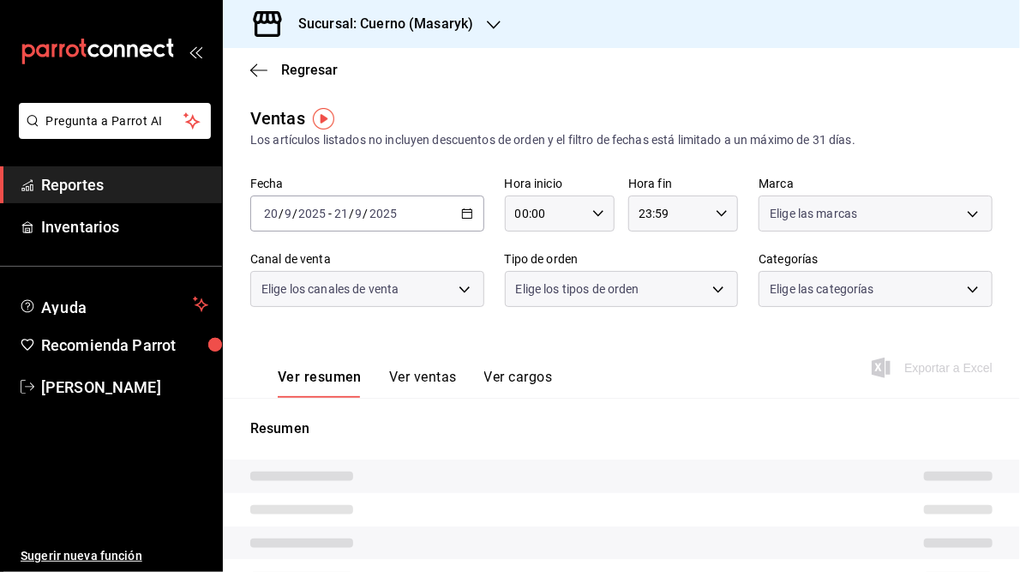
type input "05:00"
type input "05:59"
click at [298, 496] on tr at bounding box center [621, 509] width 797 height 33
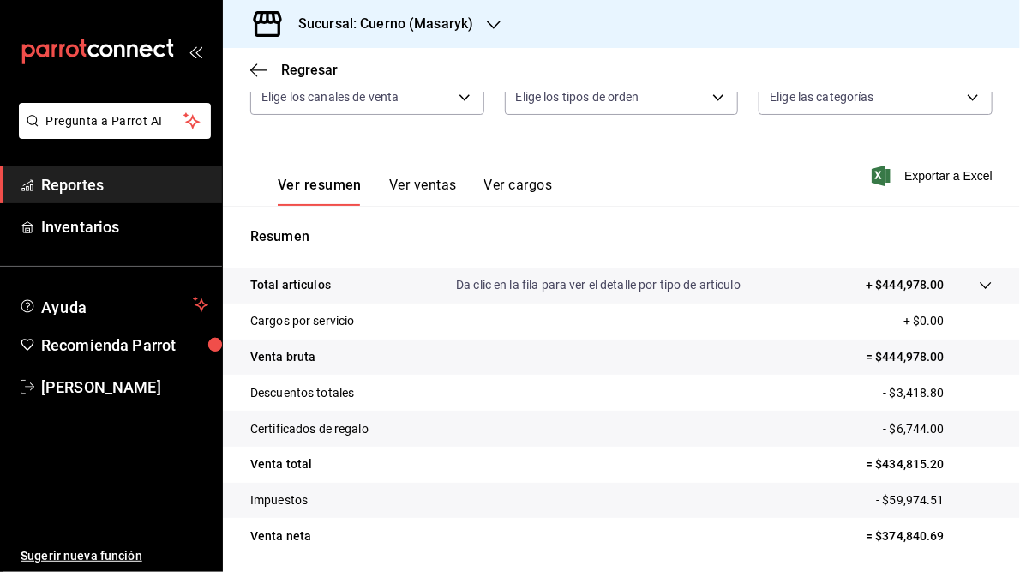
scroll to position [198, 0]
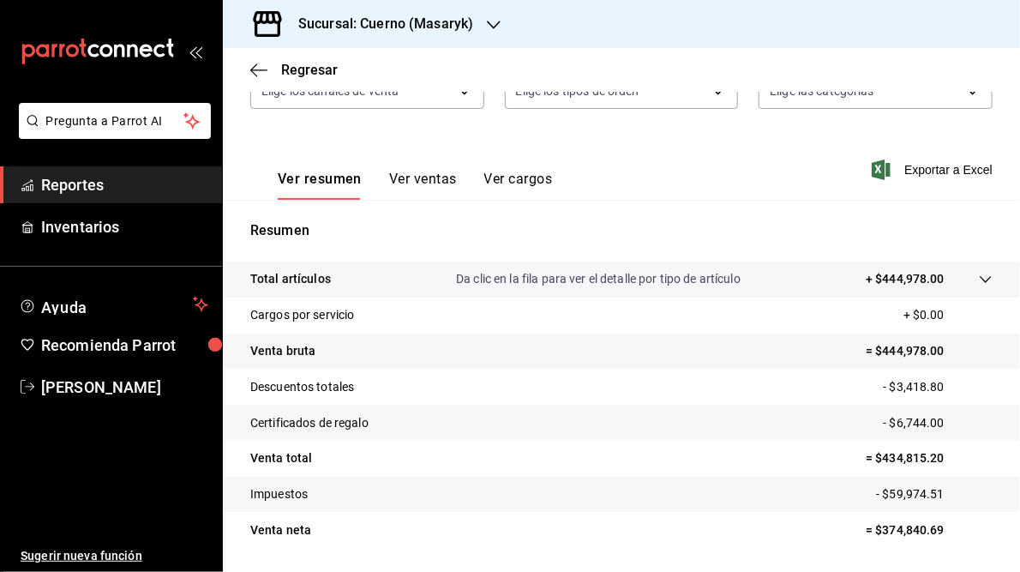
click at [873, 457] on p "= $434,815.20" at bounding box center [929, 458] width 127 height 18
drag, startPoint x: 875, startPoint y: 459, endPoint x: 954, endPoint y: 456, distance: 79.8
click at [954, 456] on p "= $434,815.20" at bounding box center [929, 458] width 127 height 18
copy p "434,815.20"
click at [488, 20] on icon "button" at bounding box center [494, 25] width 14 height 14
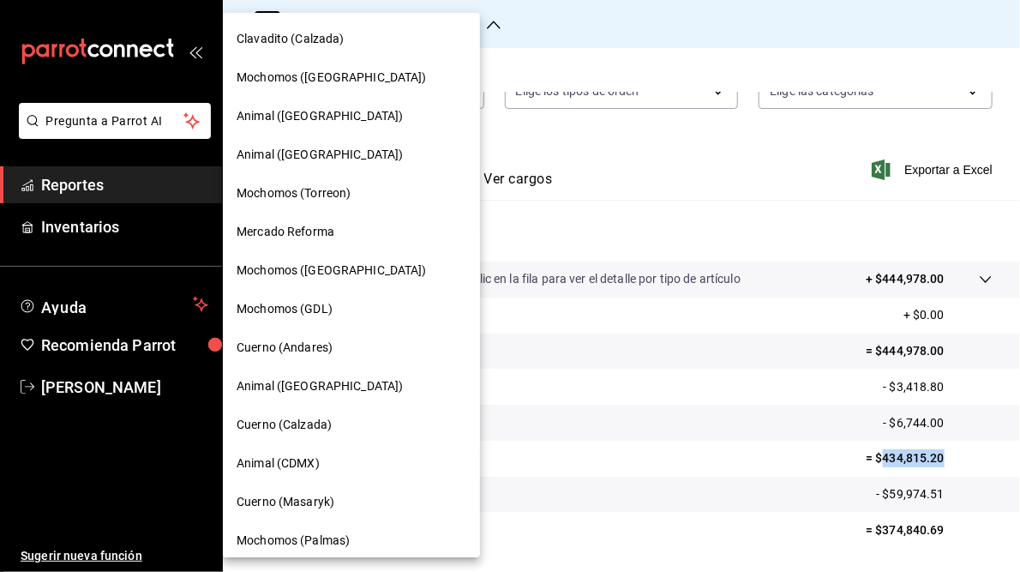
click at [286, 464] on span "Animal (CDMX)" at bounding box center [278, 463] width 83 height 18
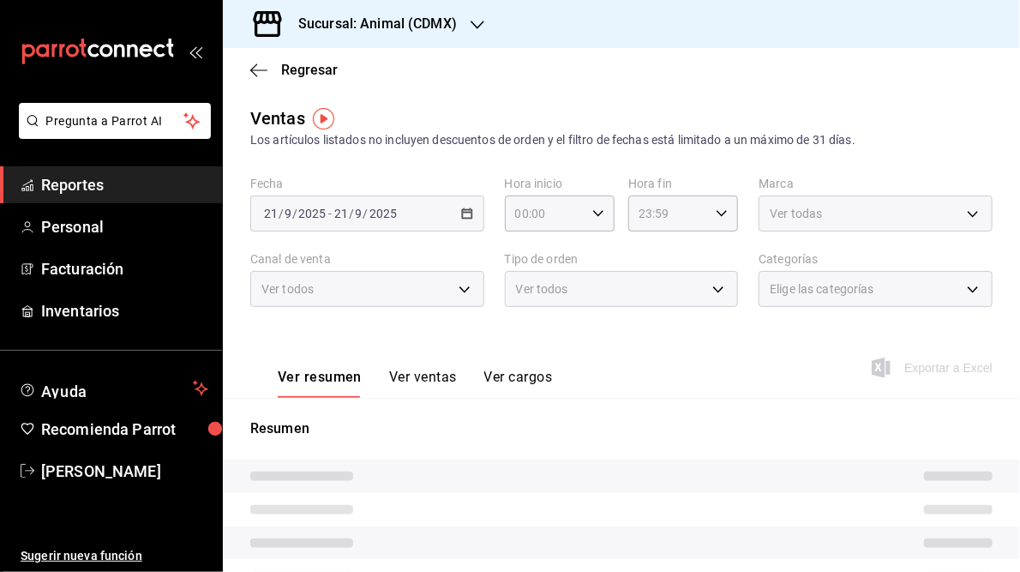
type input "05:00"
type input "05:59"
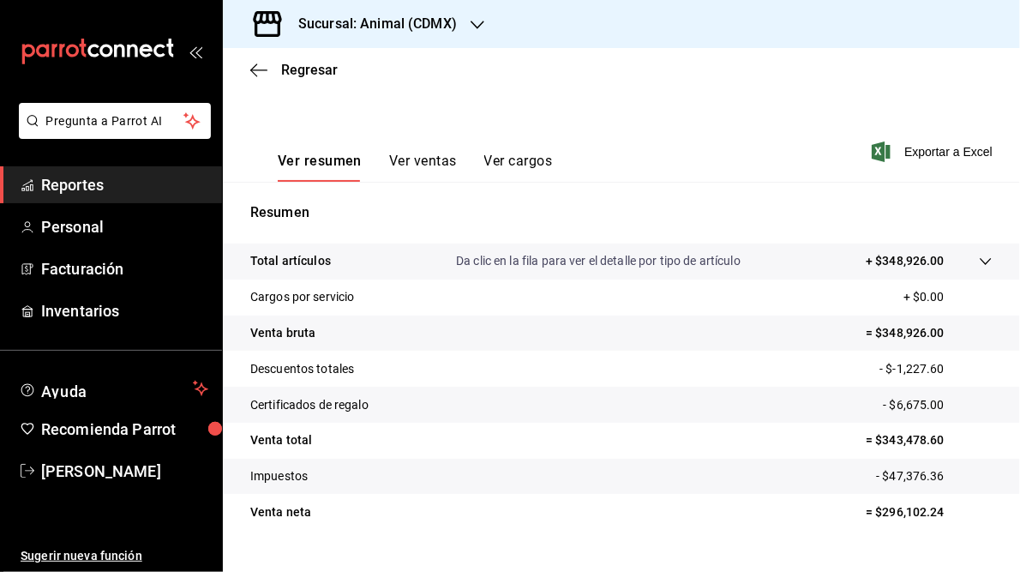
scroll to position [216, 0]
drag, startPoint x: 871, startPoint y: 441, endPoint x: 934, endPoint y: 439, distance: 62.6
click at [934, 439] on p "= $343,478.60" at bounding box center [929, 440] width 127 height 18
copy p "343,478.60"
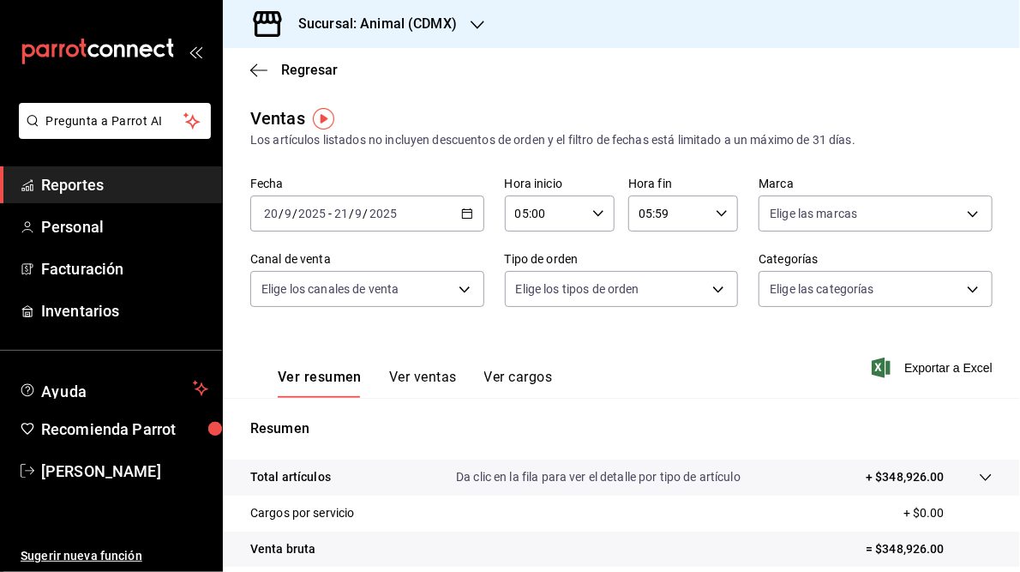
click at [473, 23] on icon "button" at bounding box center [478, 25] width 14 height 14
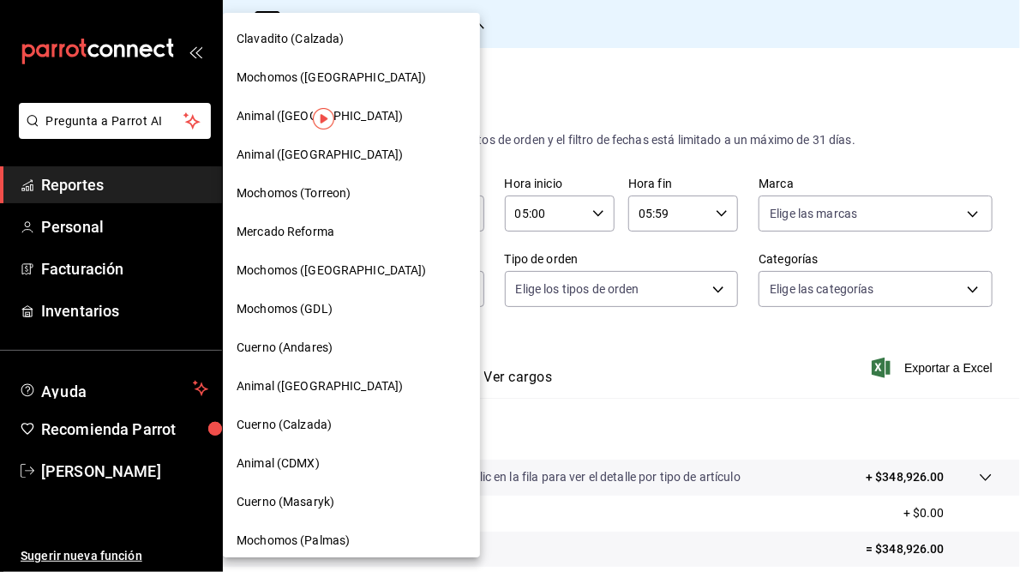
click at [273, 117] on span "Animal ([GEOGRAPHIC_DATA])" at bounding box center [320, 116] width 166 height 18
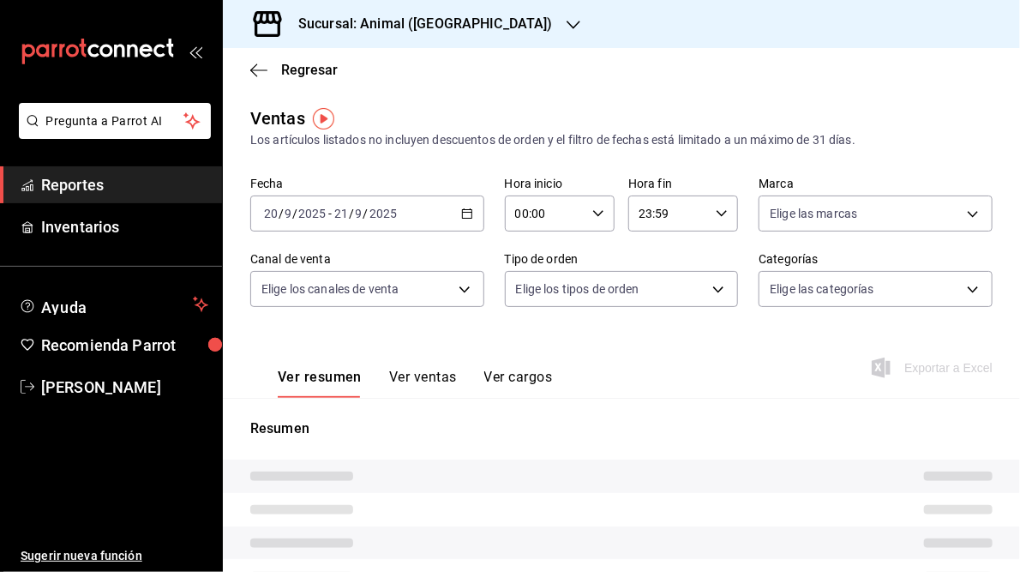
type input "05:00"
type input "05:59"
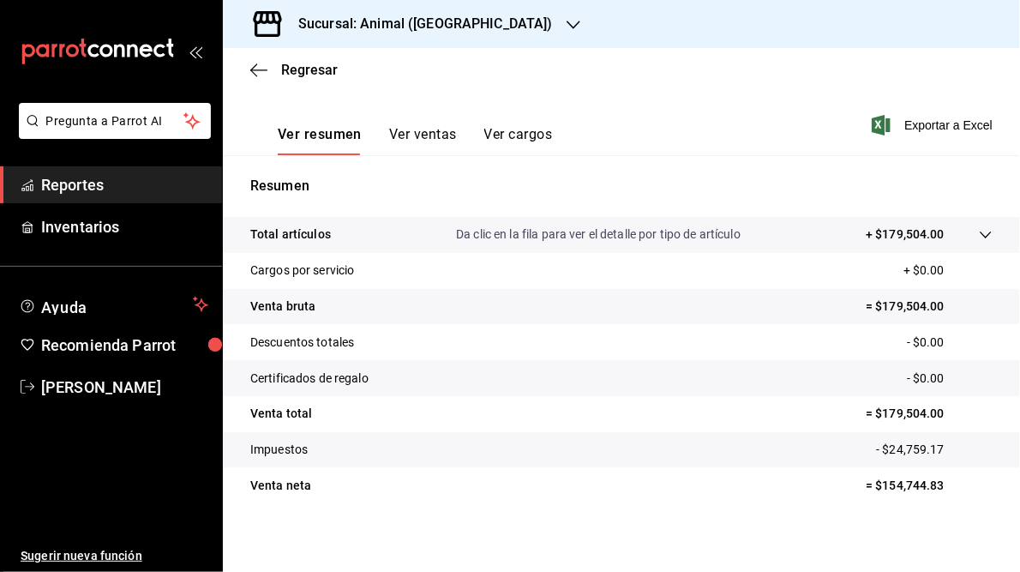
scroll to position [244, 0]
drag, startPoint x: 873, startPoint y: 412, endPoint x: 932, endPoint y: 416, distance: 59.3
click at [932, 416] on p "= $179,504.00" at bounding box center [929, 413] width 127 height 18
click at [436, 23] on h3 "Sucursal: Animal ([GEOGRAPHIC_DATA])" at bounding box center [419, 24] width 268 height 21
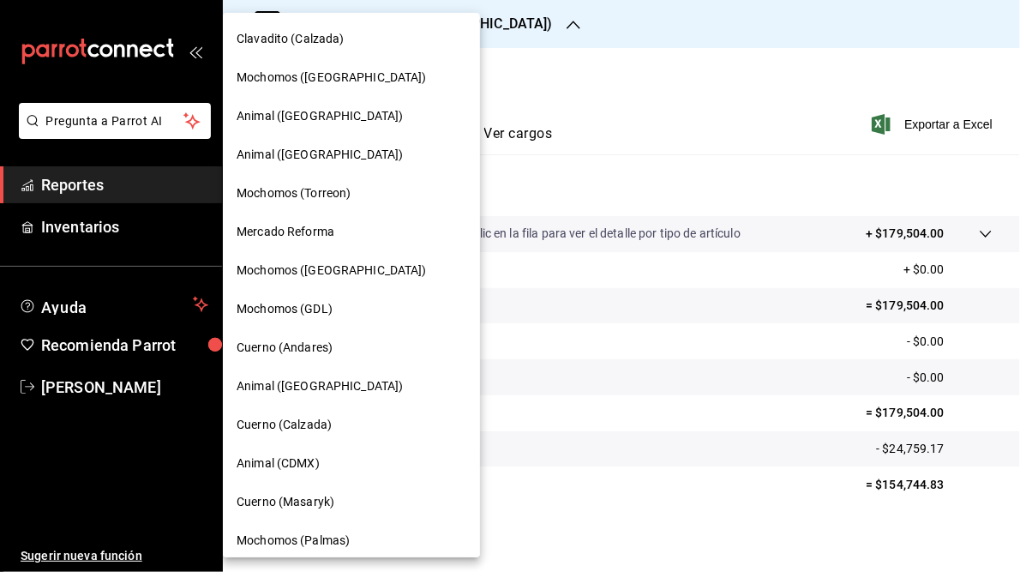
click at [338, 537] on span "Mochomos (Palmas)" at bounding box center [293, 541] width 113 height 18
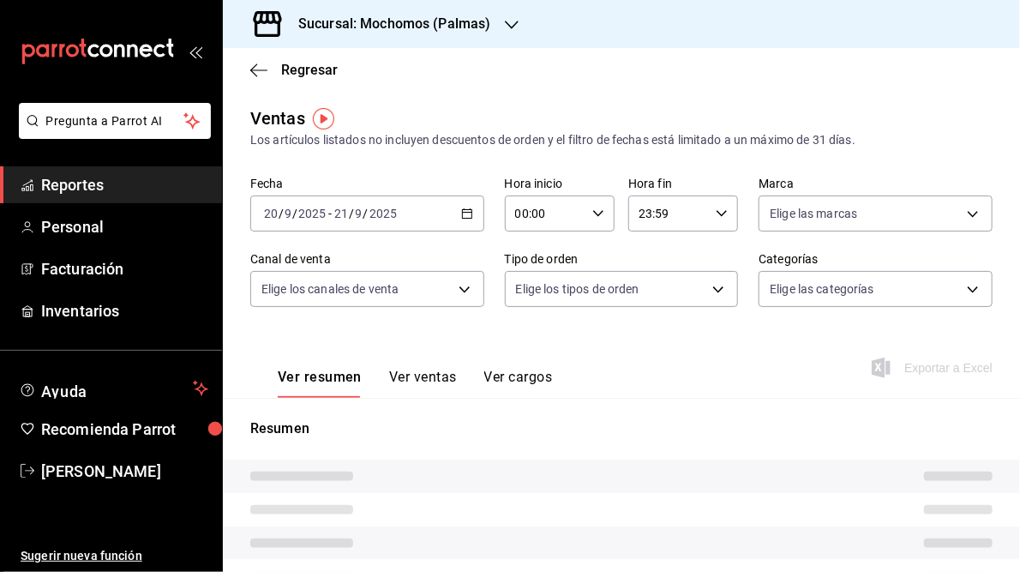
type input "05:00"
type input "05:59"
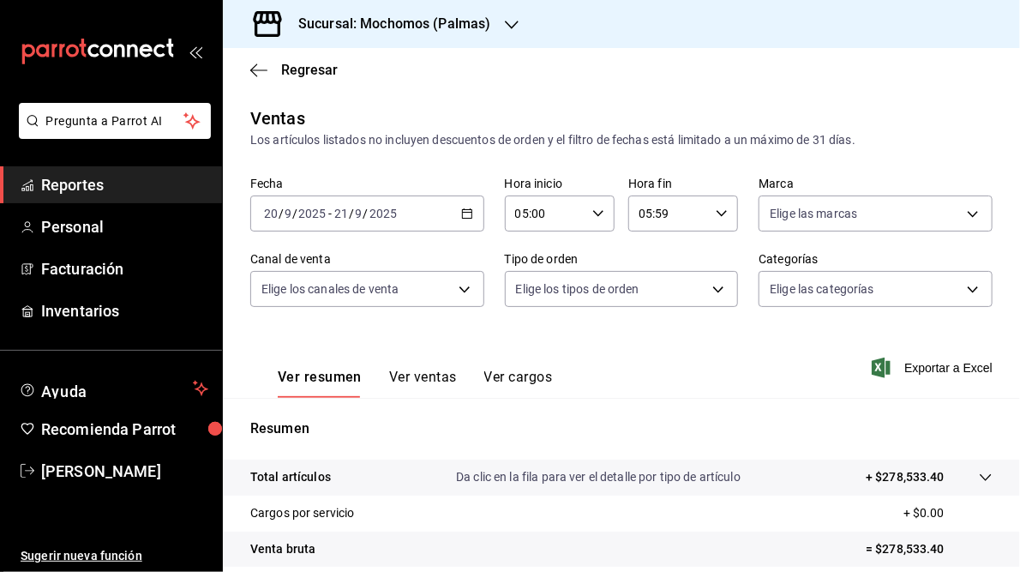
scroll to position [249, 0]
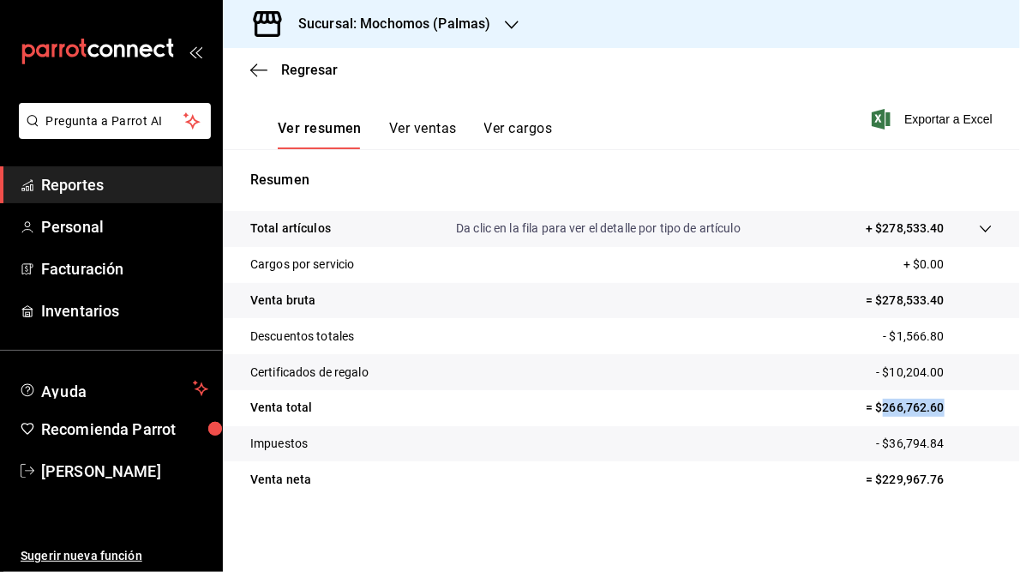
drag, startPoint x: 874, startPoint y: 407, endPoint x: 949, endPoint y: 411, distance: 75.5
click at [949, 411] on p "= $266,762.60" at bounding box center [929, 408] width 127 height 18
click at [427, 25] on h3 "Sucursal: Mochomos (Palmas)" at bounding box center [388, 24] width 207 height 21
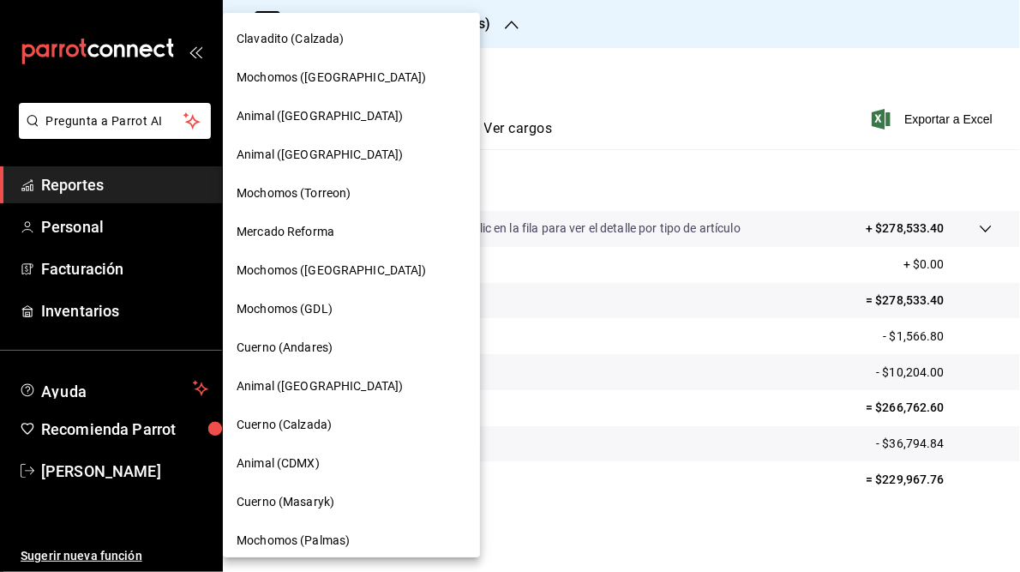
click at [296, 78] on span "Mochomos ([GEOGRAPHIC_DATA])" at bounding box center [332, 78] width 190 height 18
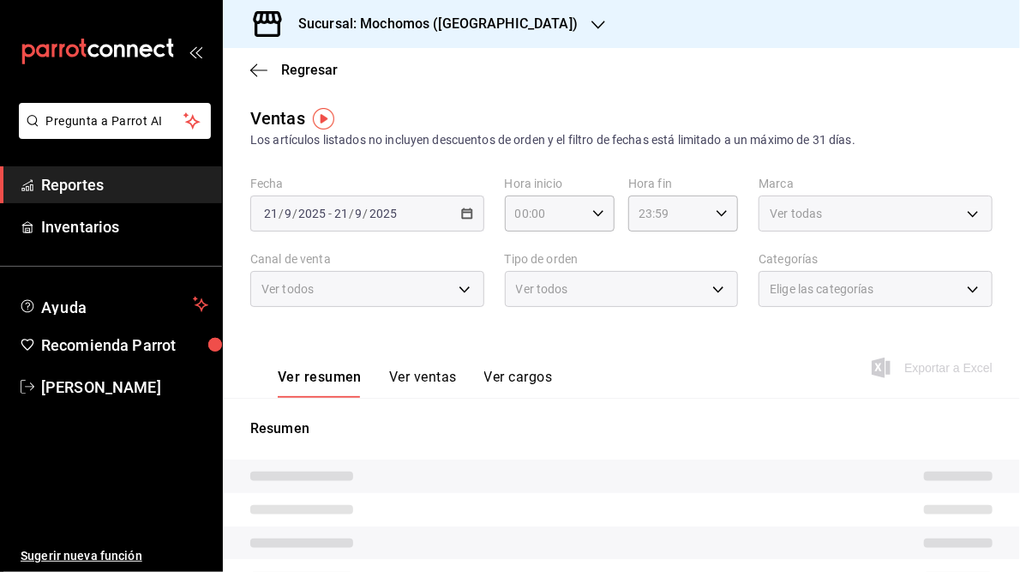
type input "05:00"
type input "05:59"
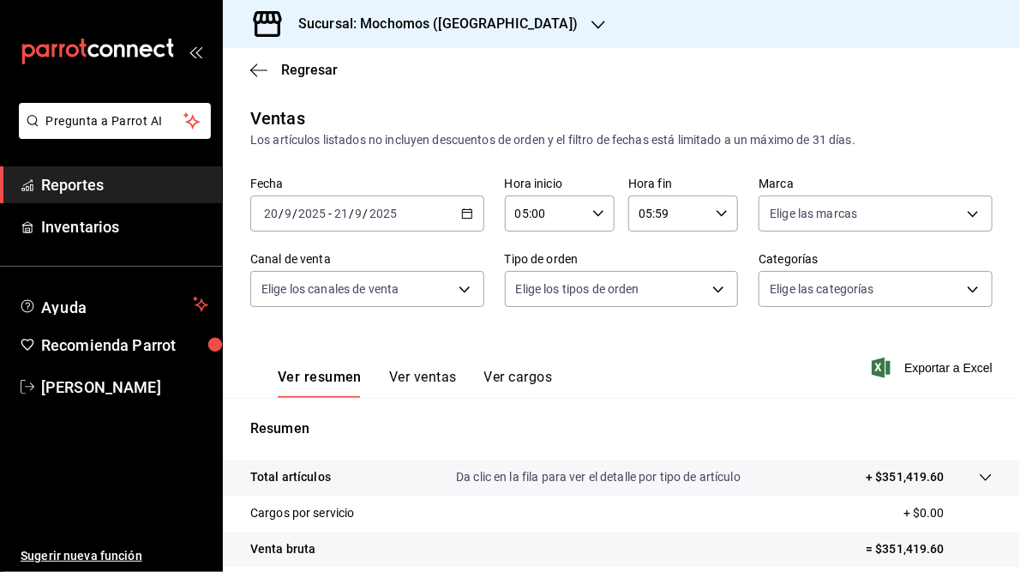
scroll to position [244, 0]
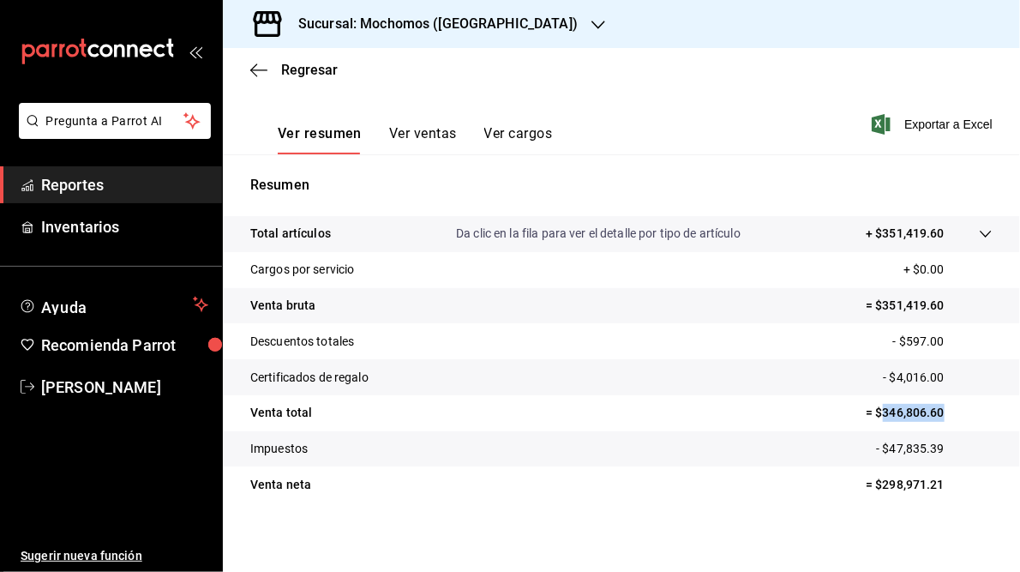
drag, startPoint x: 873, startPoint y: 414, endPoint x: 940, endPoint y: 418, distance: 67.0
click at [940, 418] on p "= $346,806.60" at bounding box center [929, 413] width 127 height 18
click at [423, 25] on h3 "Sucursal: Mochomos ([GEOGRAPHIC_DATA])" at bounding box center [431, 24] width 293 height 21
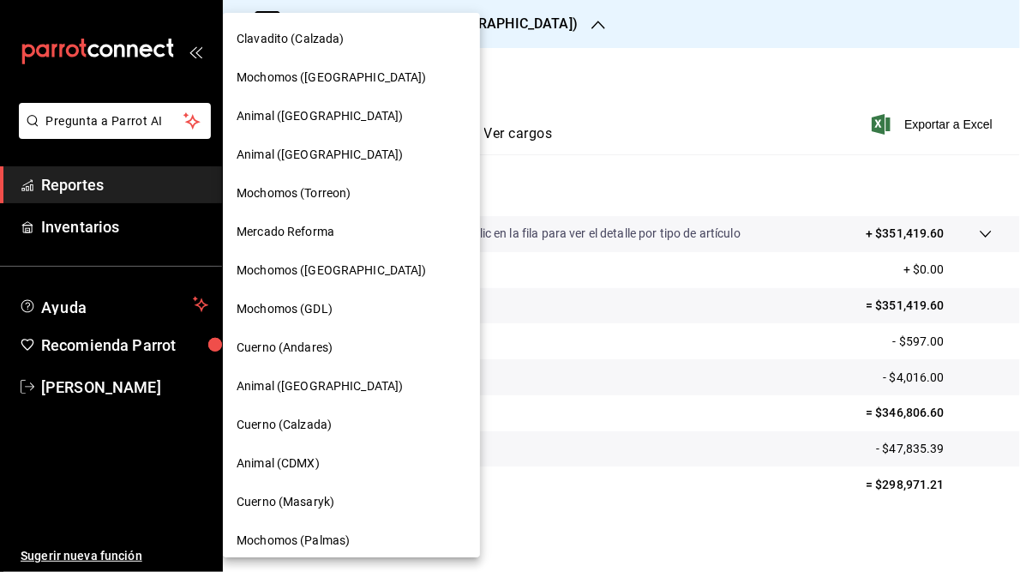
click at [304, 153] on span "Animal ([GEOGRAPHIC_DATA])" at bounding box center [320, 155] width 166 height 18
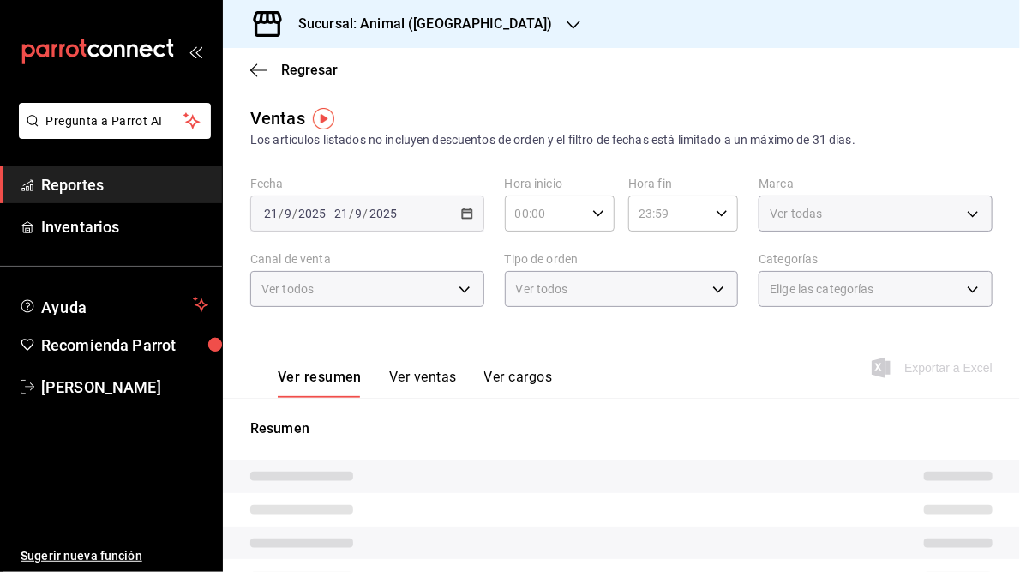
type input "05:00"
type input "05:59"
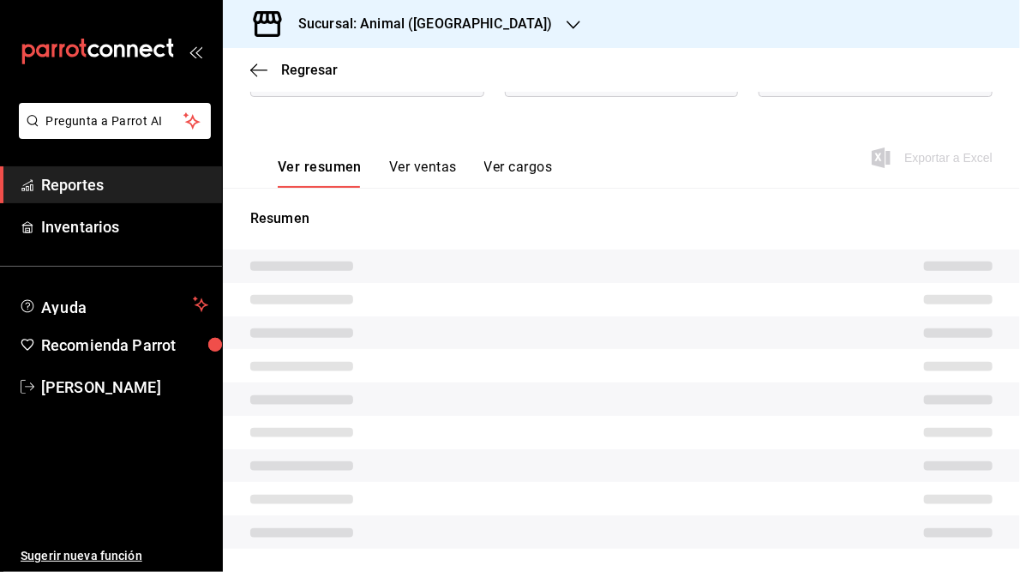
scroll to position [210, 0]
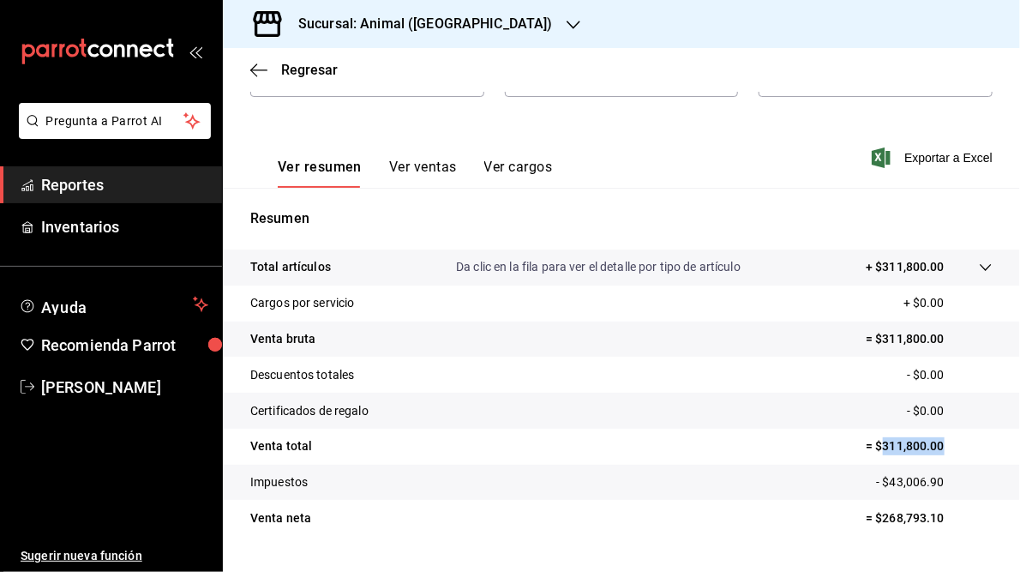
drag, startPoint x: 875, startPoint y: 446, endPoint x: 933, endPoint y: 448, distance: 57.5
click at [933, 448] on p "= $311,800.00" at bounding box center [929, 446] width 127 height 18
click at [400, 26] on h3 "Sucursal: Animal ([GEOGRAPHIC_DATA])" at bounding box center [419, 24] width 268 height 21
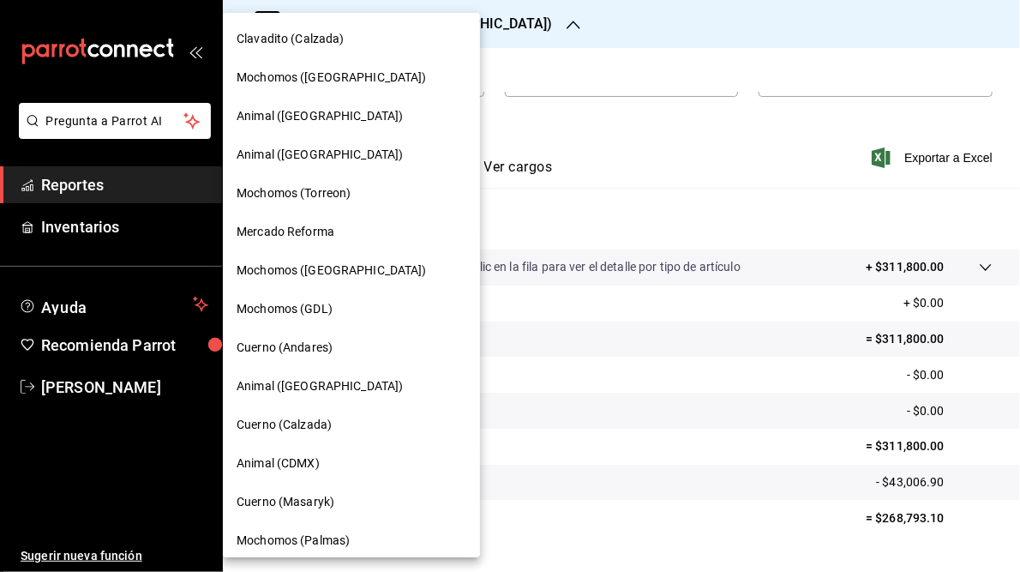
click at [292, 43] on span "Clavadito (Calzada)" at bounding box center [291, 39] width 108 height 18
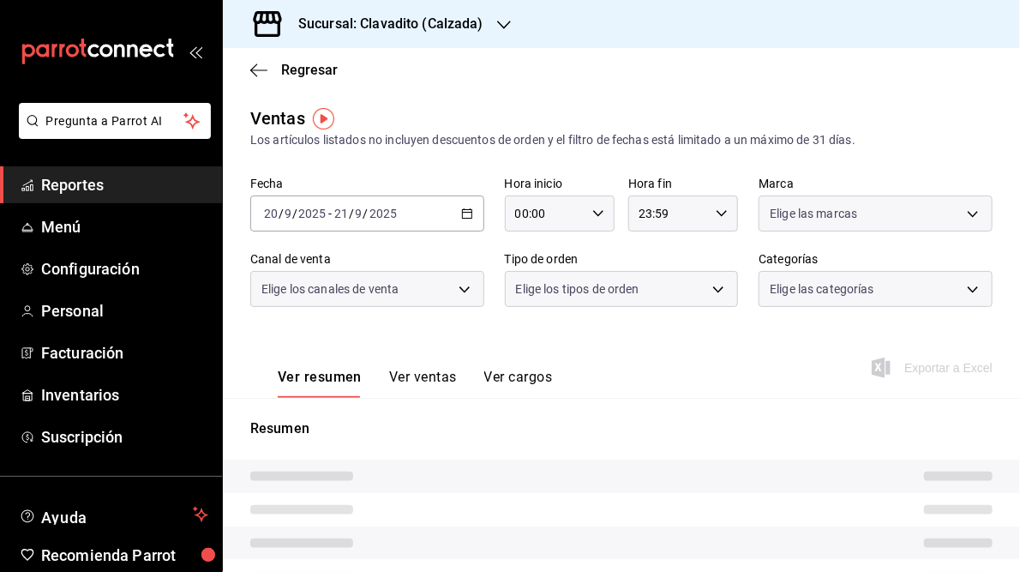
type input "05:00"
type input "05:59"
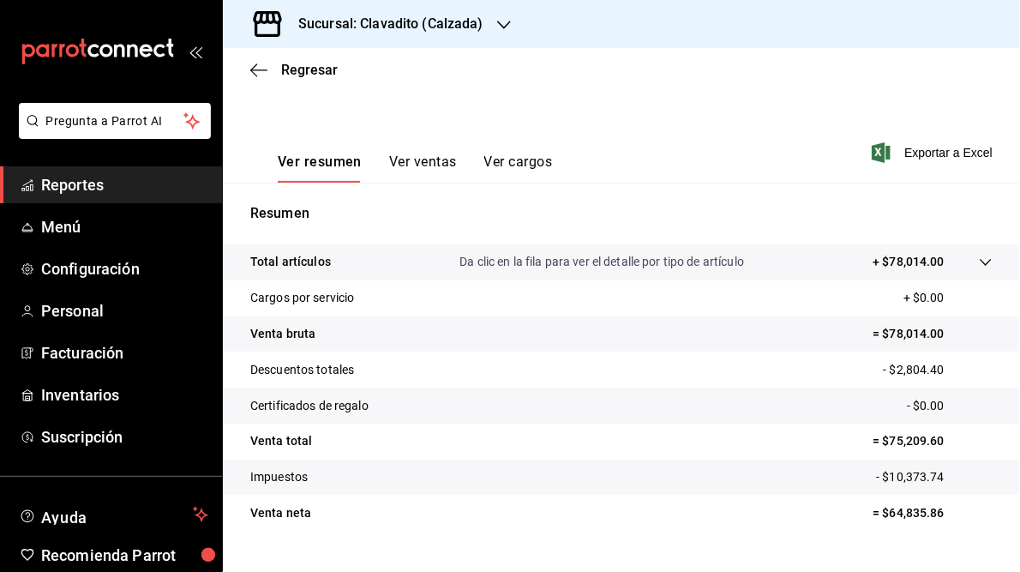
scroll to position [216, 0]
drag, startPoint x: 879, startPoint y: 438, endPoint x: 972, endPoint y: 428, distance: 94.0
click at [972, 428] on tr "Venta total = $75,209.60" at bounding box center [621, 441] width 797 height 36
click at [387, 29] on h3 "Sucursal: Clavadito (Calzada)" at bounding box center [384, 24] width 199 height 21
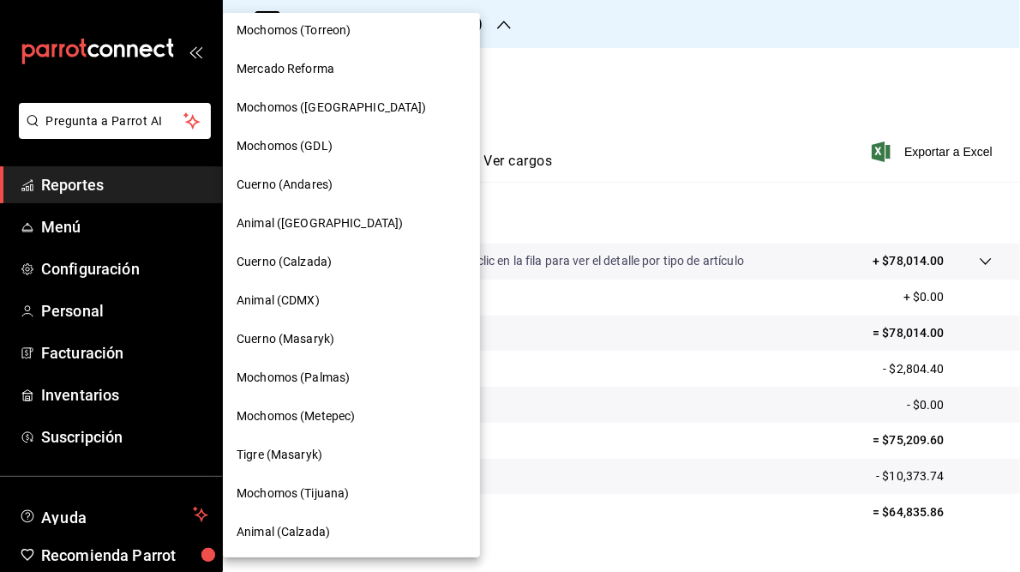
scroll to position [163, 0]
click at [302, 536] on span "Animal (Calzada)" at bounding box center [283, 532] width 93 height 18
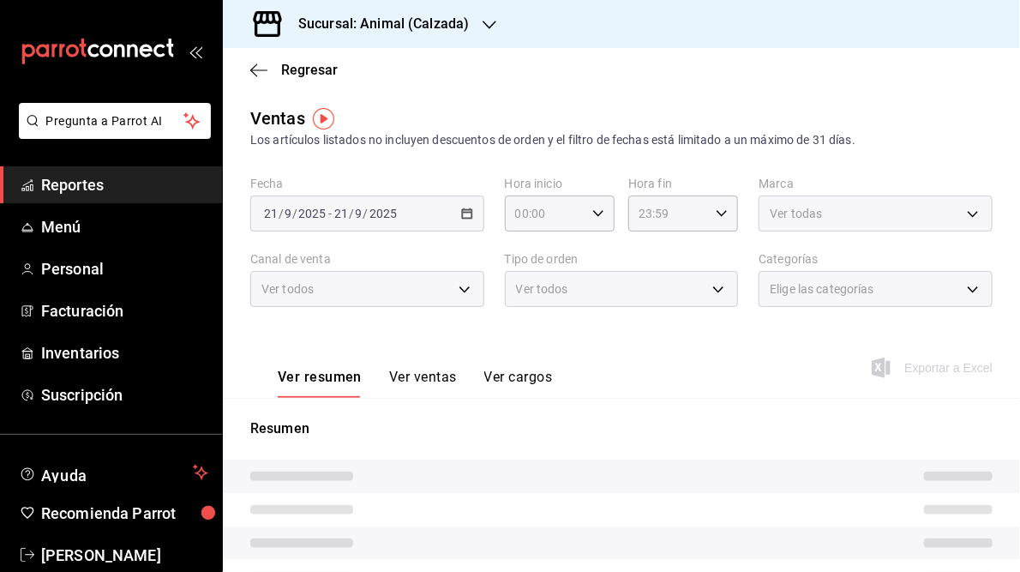
type input "05:00"
type input "05:59"
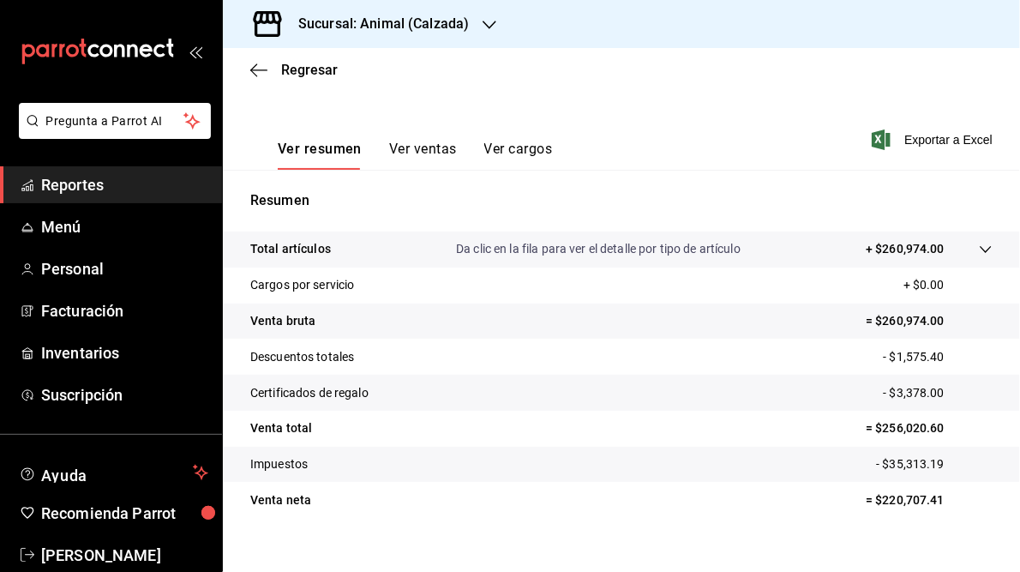
scroll to position [249, 0]
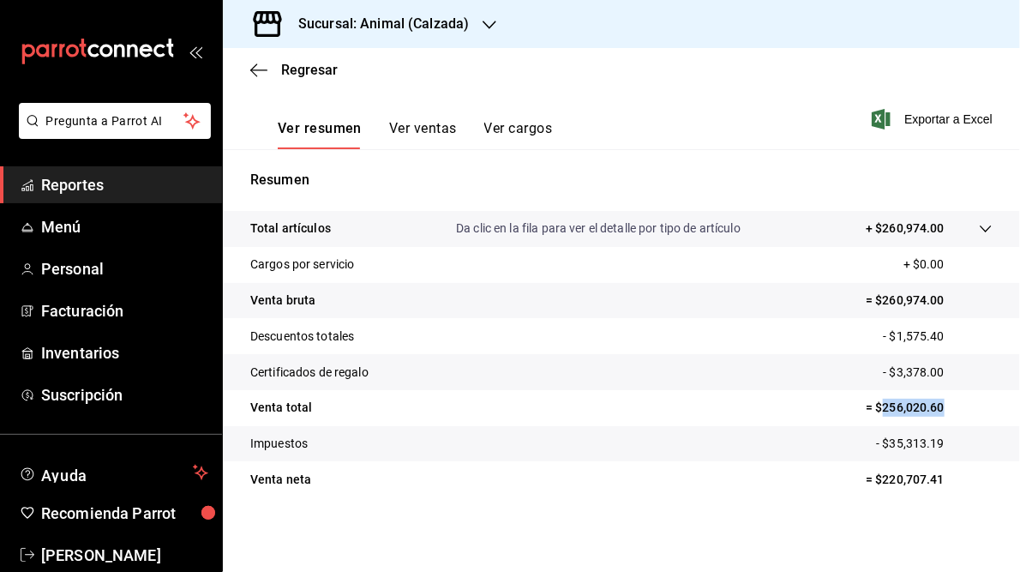
drag, startPoint x: 871, startPoint y: 407, endPoint x: 939, endPoint y: 412, distance: 67.9
click at [939, 412] on p "= $256,020.60" at bounding box center [929, 408] width 127 height 18
click at [400, 25] on h3 "Sucursal: Animal (Calzada)" at bounding box center [377, 24] width 184 height 21
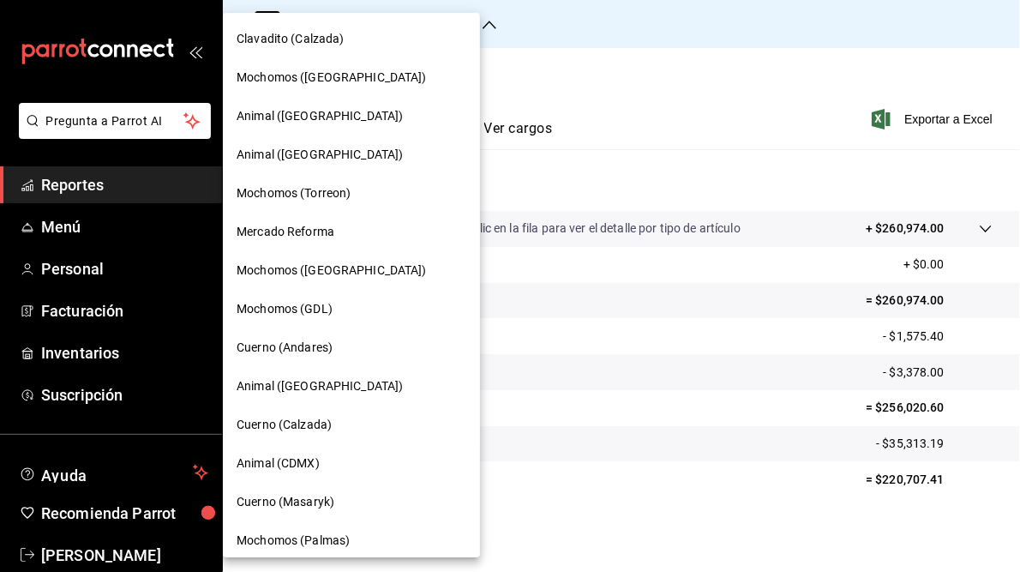
click at [286, 424] on span "Cuerno (Calzada)" at bounding box center [284, 425] width 95 height 18
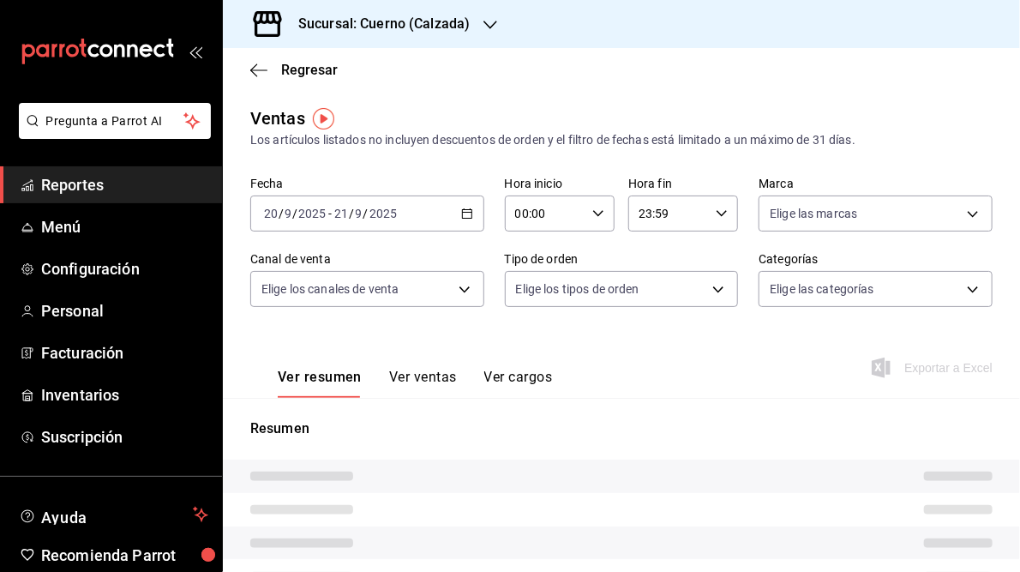
type input "05:00"
type input "05:59"
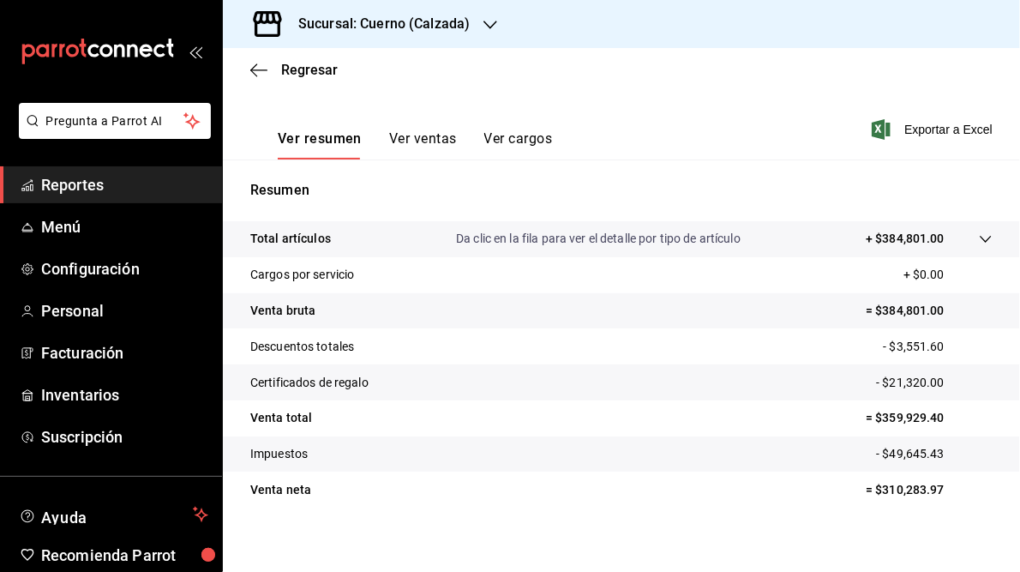
scroll to position [239, 0]
drag, startPoint x: 873, startPoint y: 417, endPoint x: 952, endPoint y: 407, distance: 79.4
click at [952, 407] on tr "Venta total = $359,929.40" at bounding box center [621, 418] width 797 height 36
click at [446, 21] on h3 "Sucursal: Cuerno (Calzada)" at bounding box center [377, 24] width 185 height 21
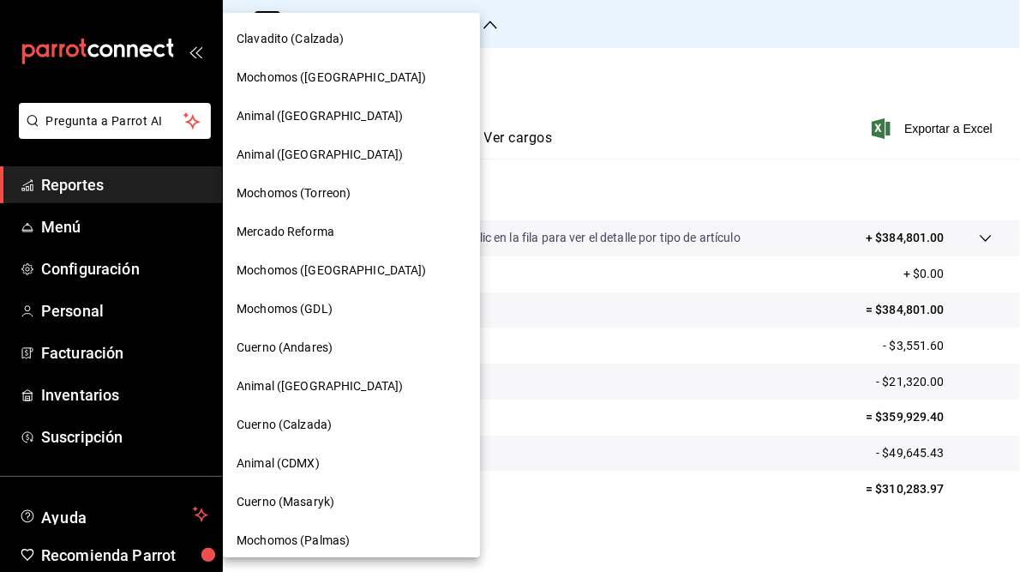
scroll to position [163, 0]
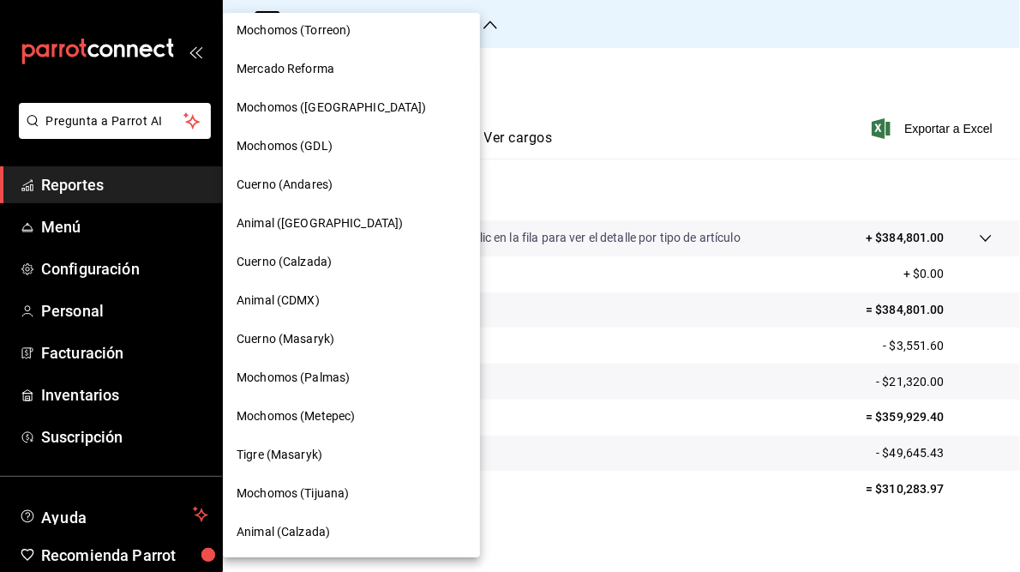
click at [308, 418] on span "Mochomos (Metepec)" at bounding box center [296, 416] width 118 height 18
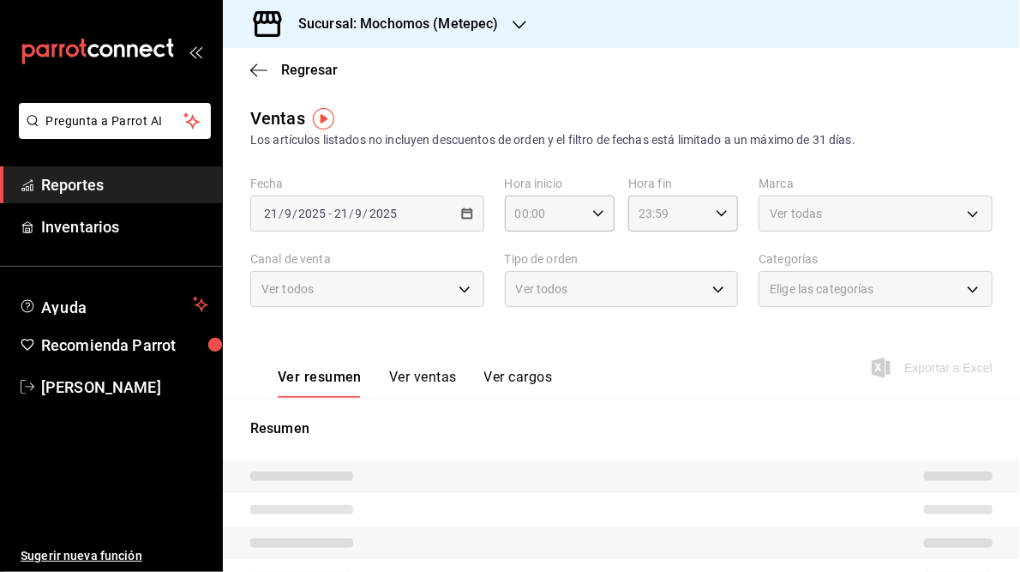
type input "05:00"
type input "05:59"
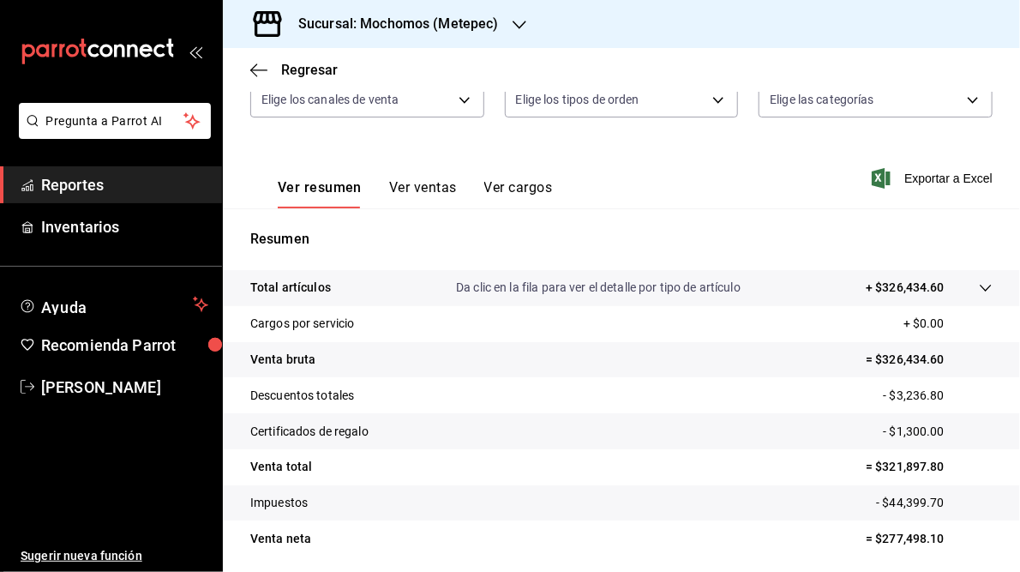
scroll to position [191, 0]
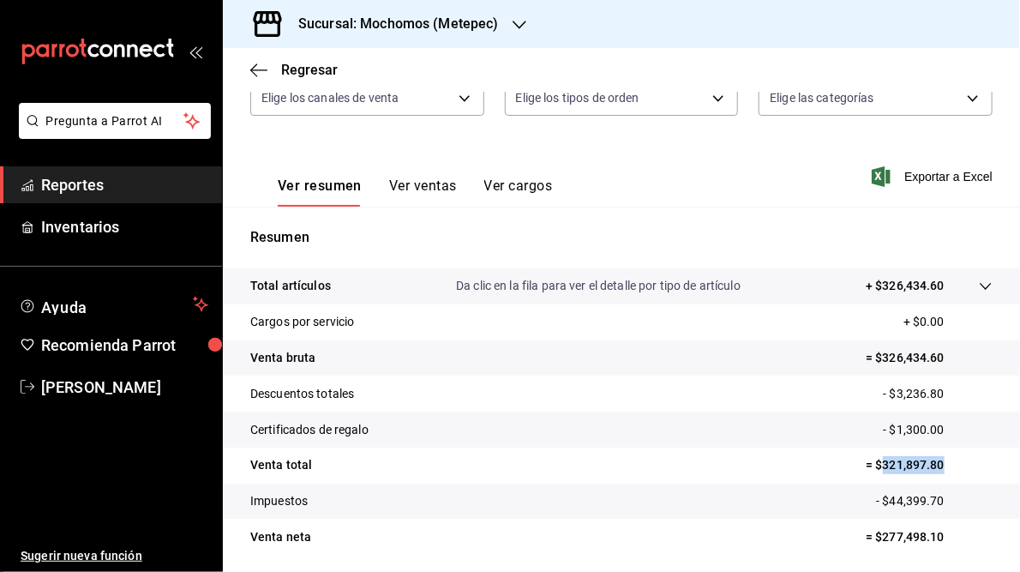
drag, startPoint x: 872, startPoint y: 465, endPoint x: 935, endPoint y: 463, distance: 63.5
click at [935, 463] on p "= $321,897.80" at bounding box center [929, 465] width 127 height 18
drag, startPoint x: 935, startPoint y: 463, endPoint x: 919, endPoint y: 462, distance: 16.3
click at [521, 25] on icon "button" at bounding box center [520, 25] width 14 height 9
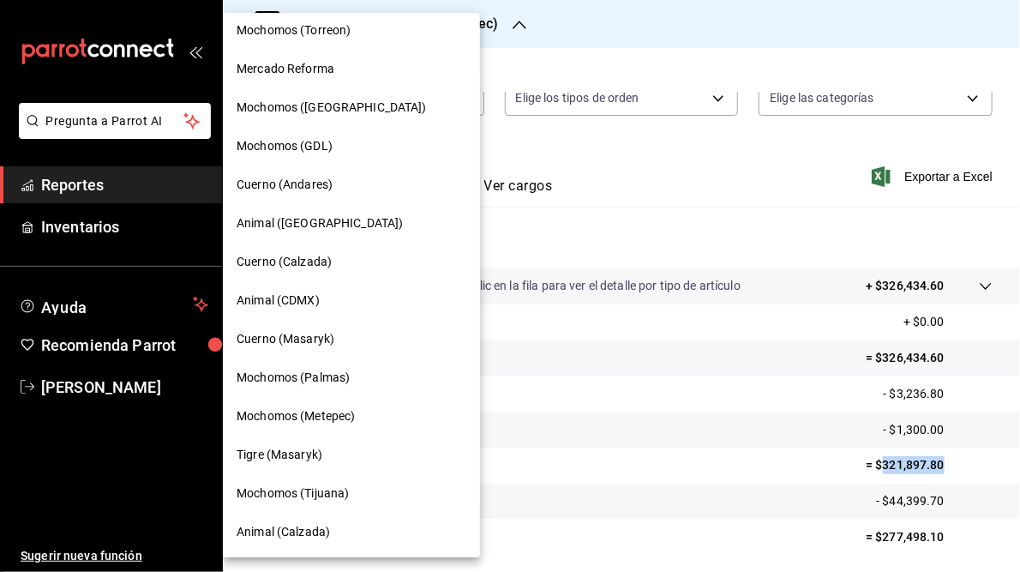
scroll to position [0, 0]
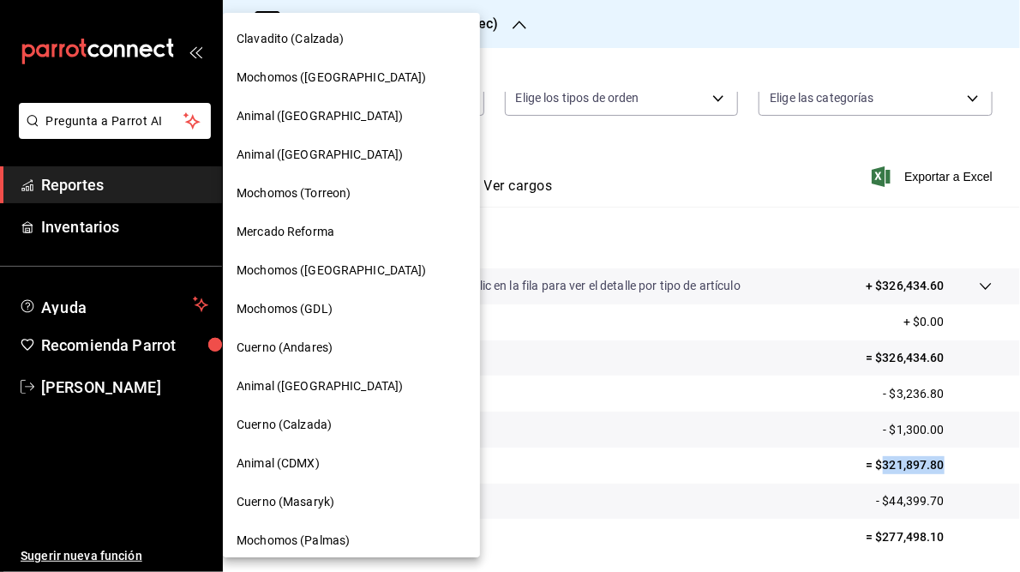
click at [306, 309] on span "Mochomos (GDL)" at bounding box center [285, 309] width 96 height 18
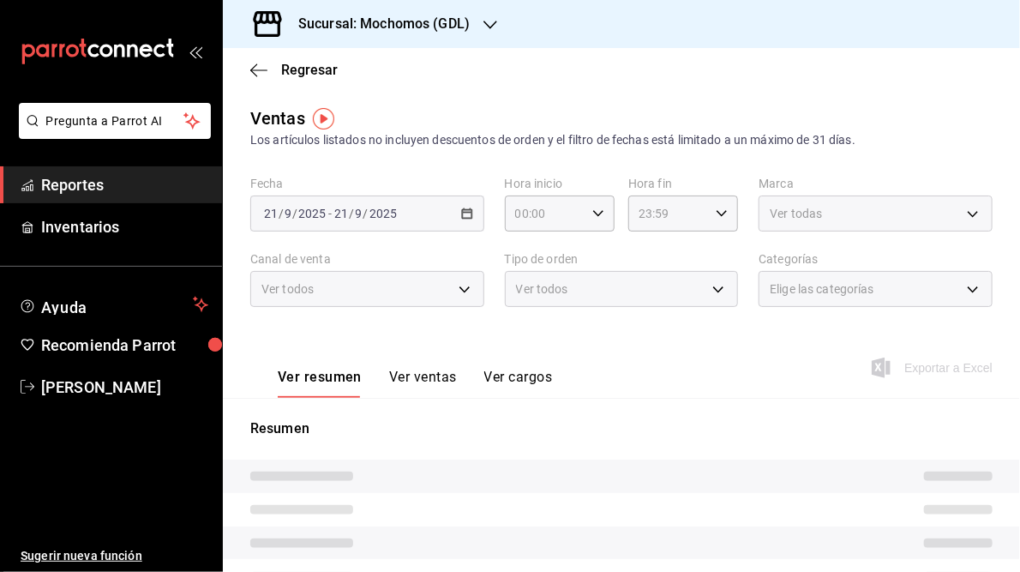
type input "05:00"
type input "05:59"
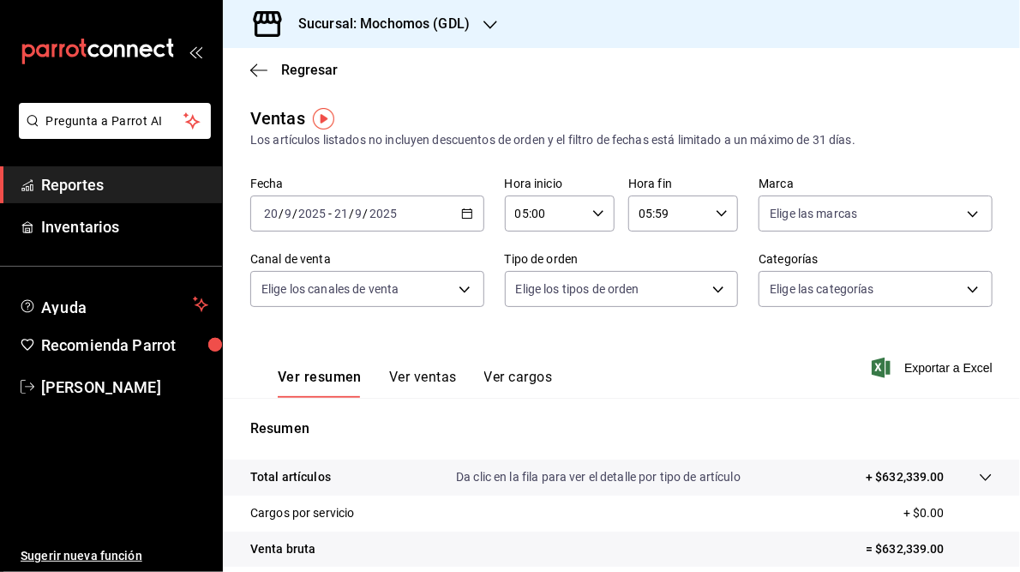
click at [466, 215] on icon "button" at bounding box center [467, 214] width 12 height 12
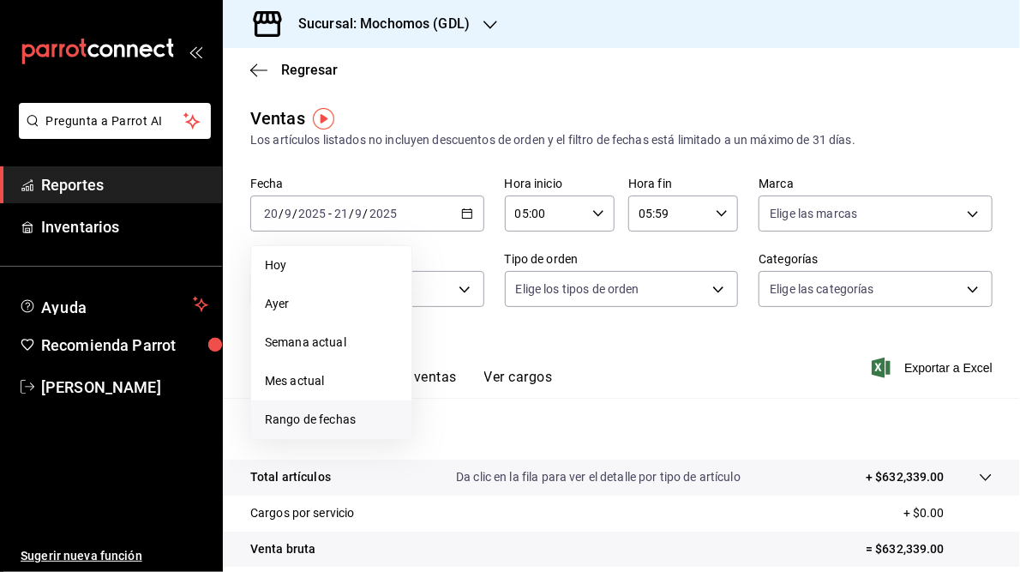
click at [324, 419] on span "Rango de fechas" at bounding box center [331, 420] width 133 height 18
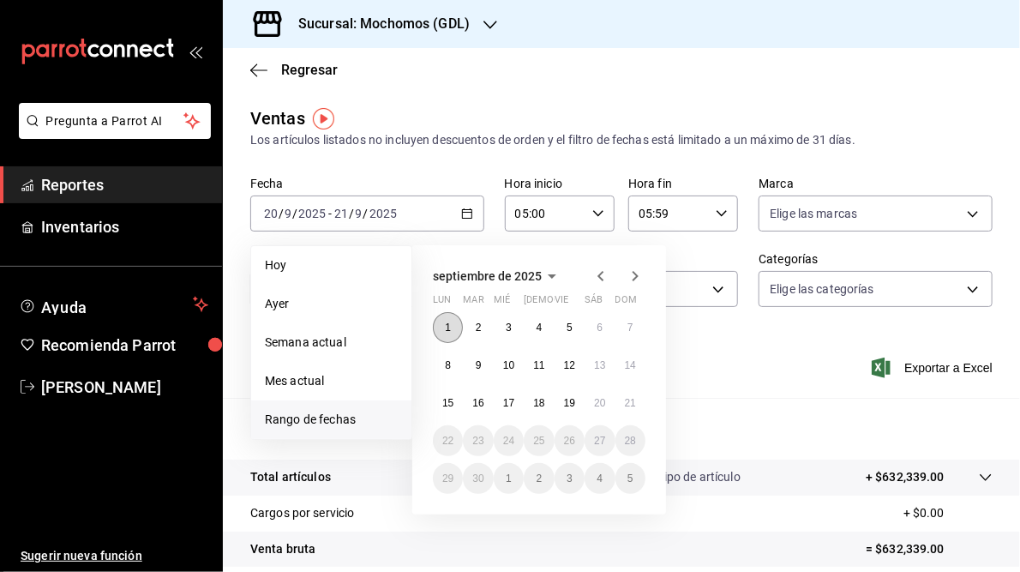
click at [449, 328] on abbr "1" at bounding box center [448, 328] width 6 height 12
click at [631, 398] on abbr "21" at bounding box center [630, 403] width 11 height 12
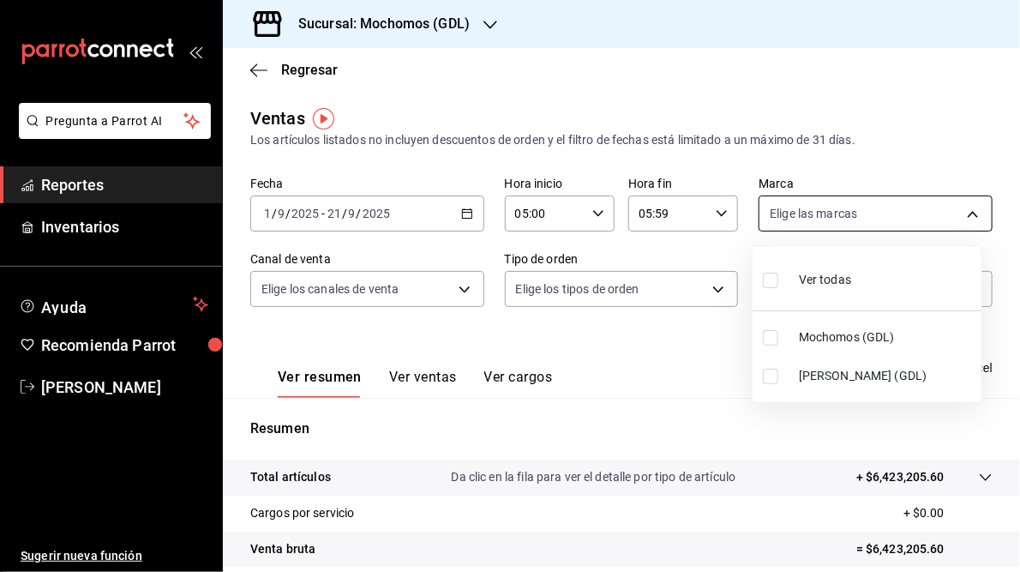
click at [962, 213] on body "Pregunta a Parrot AI Reportes Inventarios Ayuda Recomienda Parrot [PERSON_NAME]…" at bounding box center [510, 286] width 1020 height 572
click at [830, 377] on span "[PERSON_NAME] (GDL)" at bounding box center [887, 376] width 176 height 18
type input "9cac9703-0c5a-4d8b-addd-5b6b571d65b9"
checkbox input "true"
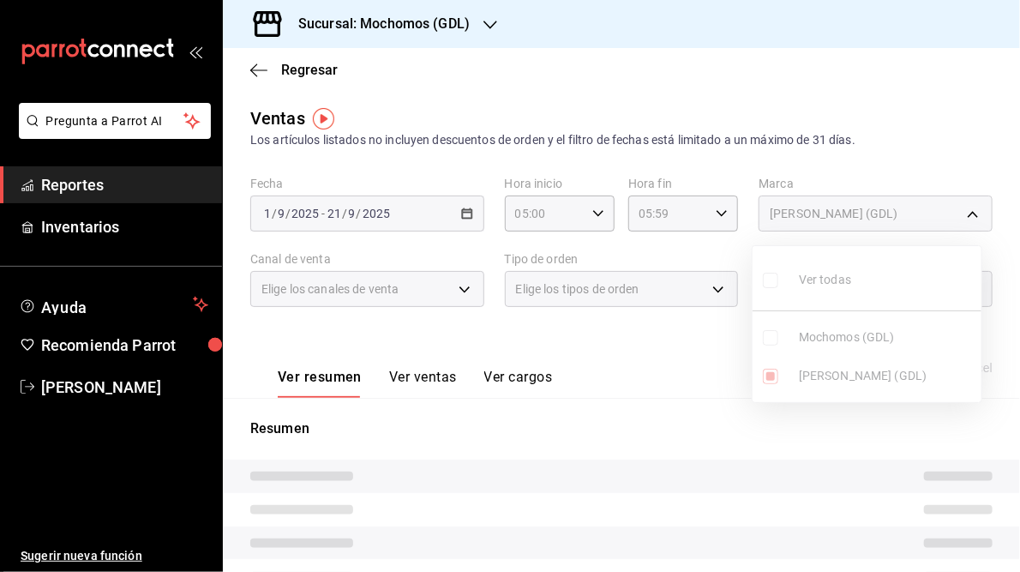
click at [667, 364] on div at bounding box center [510, 286] width 1020 height 572
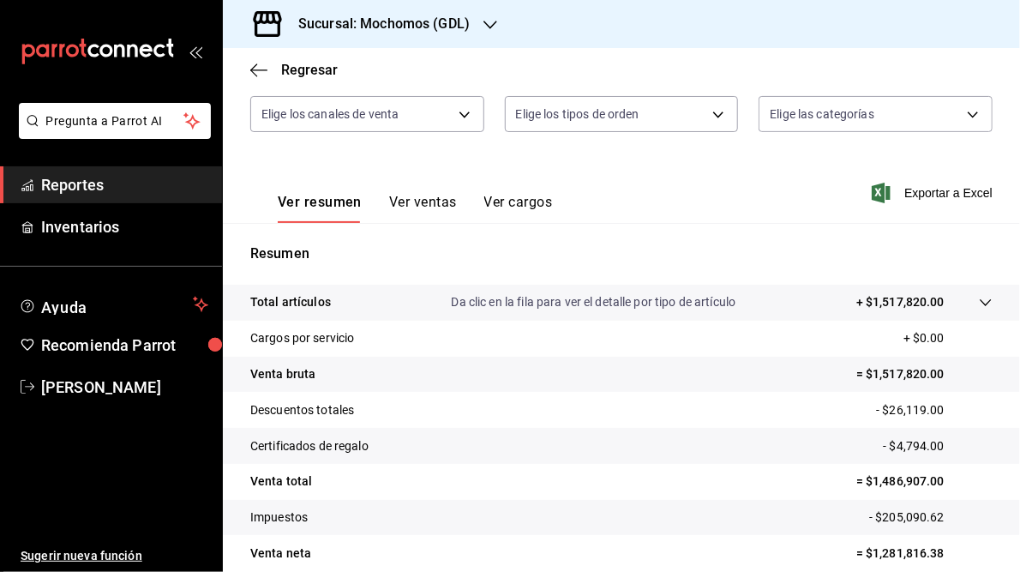
scroll to position [249, 0]
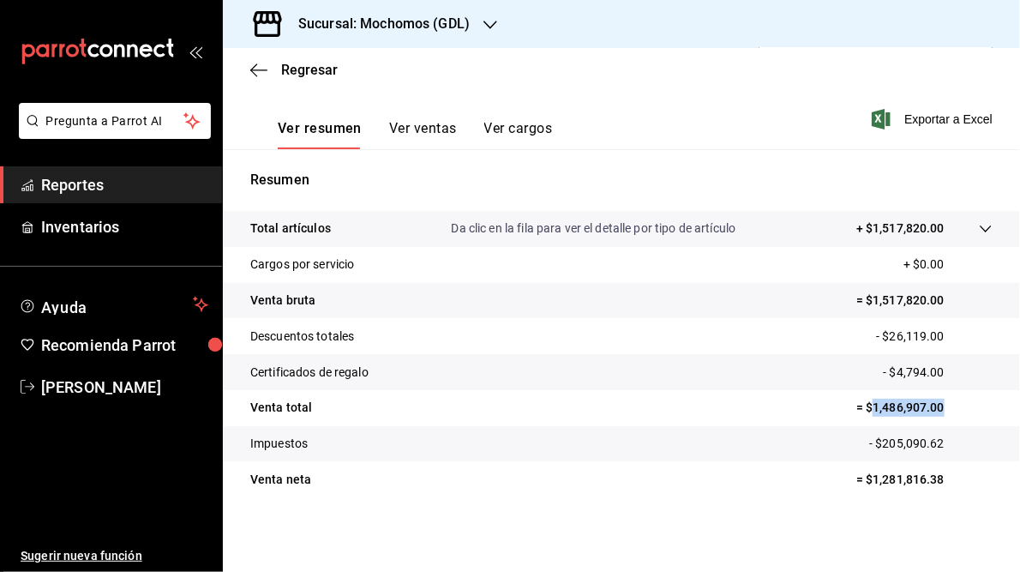
drag, startPoint x: 863, startPoint y: 407, endPoint x: 941, endPoint y: 404, distance: 78.1
click at [941, 404] on p "= $1,486,907.00" at bounding box center [925, 408] width 136 height 18
click at [484, 18] on icon "button" at bounding box center [491, 25] width 14 height 14
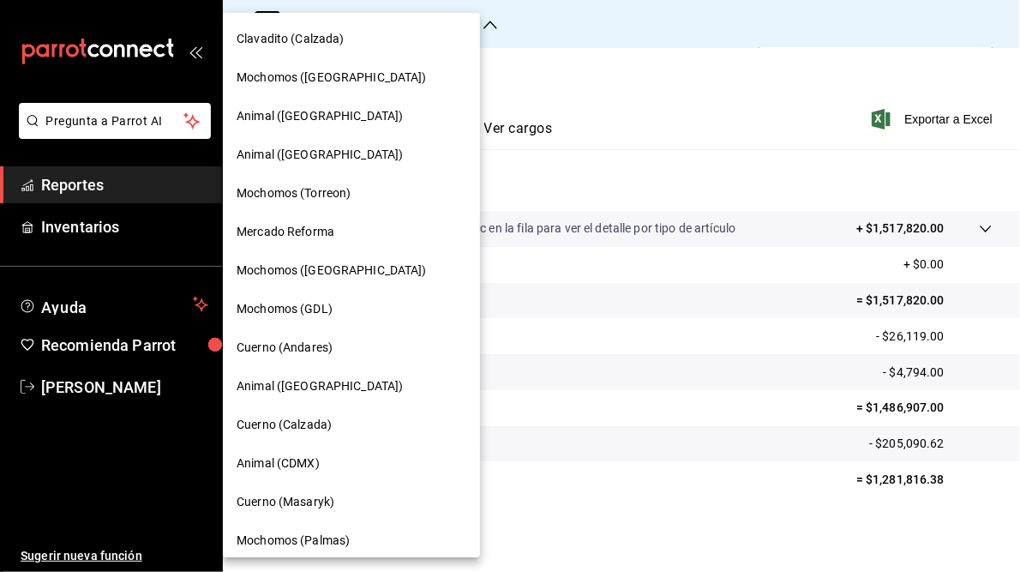
click at [722, 79] on div at bounding box center [510, 286] width 1020 height 572
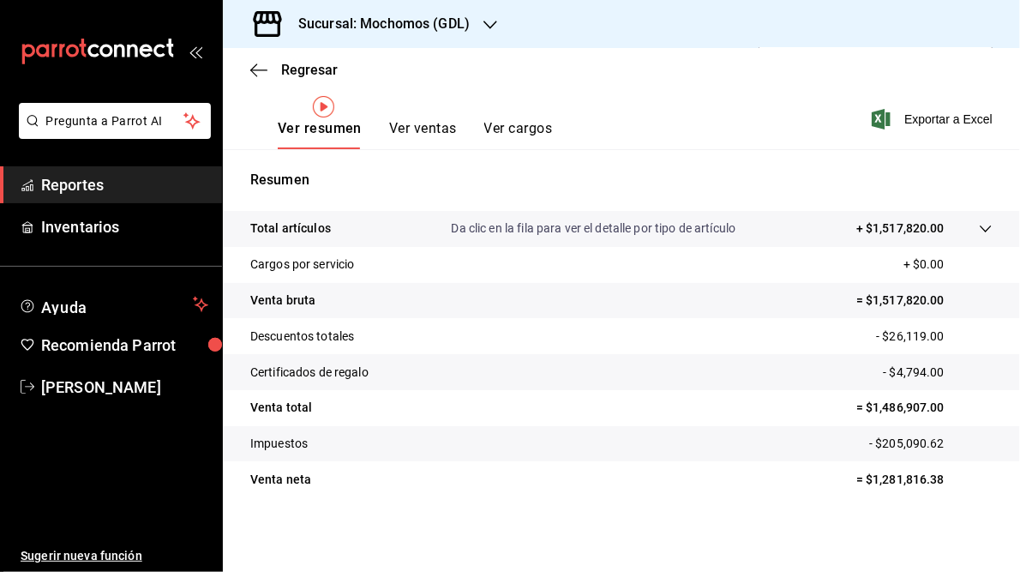
scroll to position [0, 0]
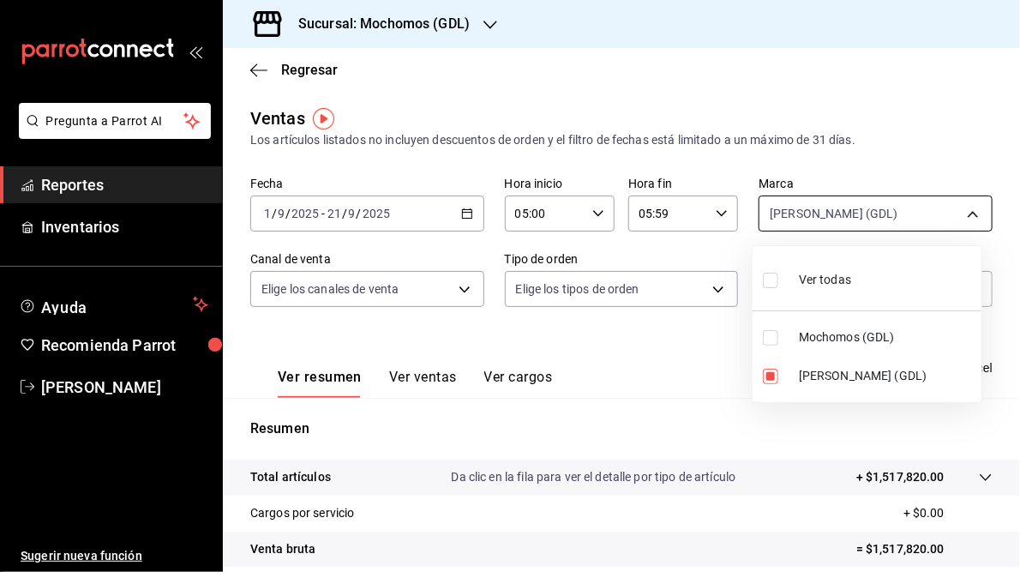
click at [961, 215] on body "Pregunta a Parrot AI Reportes Inventarios Ayuda Recomienda Parrot [PERSON_NAME]…" at bounding box center [510, 286] width 1020 height 572
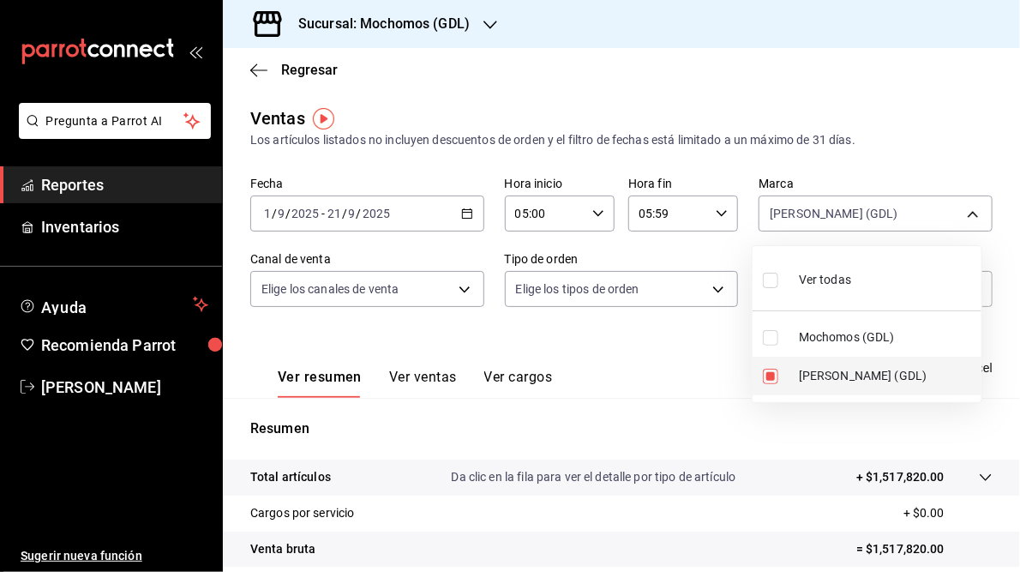
click at [828, 367] on span "[PERSON_NAME] (GDL)" at bounding box center [887, 376] width 176 height 18
checkbox input "false"
click at [824, 342] on span "Mochomos (GDL)" at bounding box center [887, 337] width 176 height 18
type input "36c25d4a-7cb0-456c-a434-e981d54830bc"
checkbox input "true"
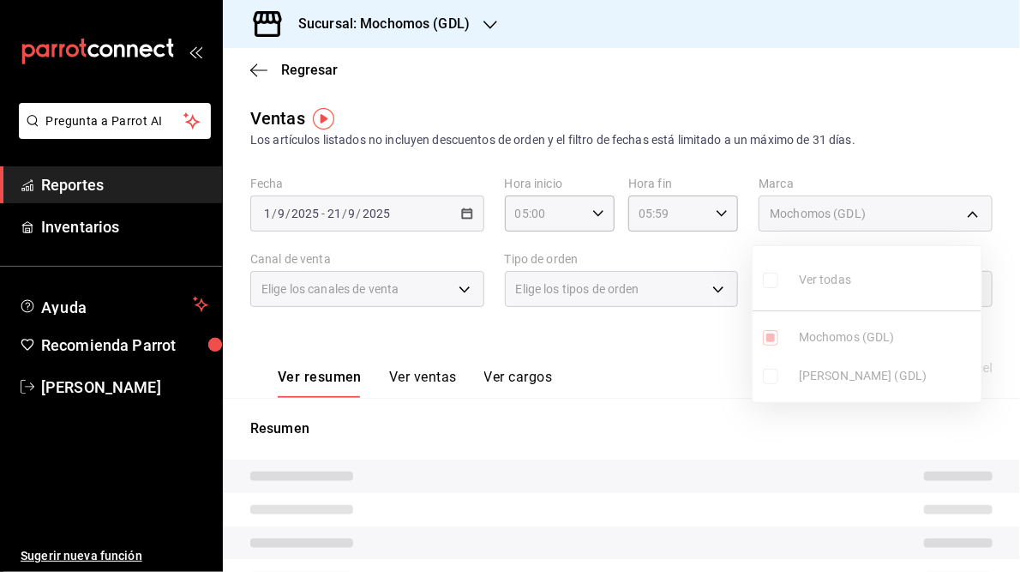
click at [672, 348] on div at bounding box center [510, 286] width 1020 height 572
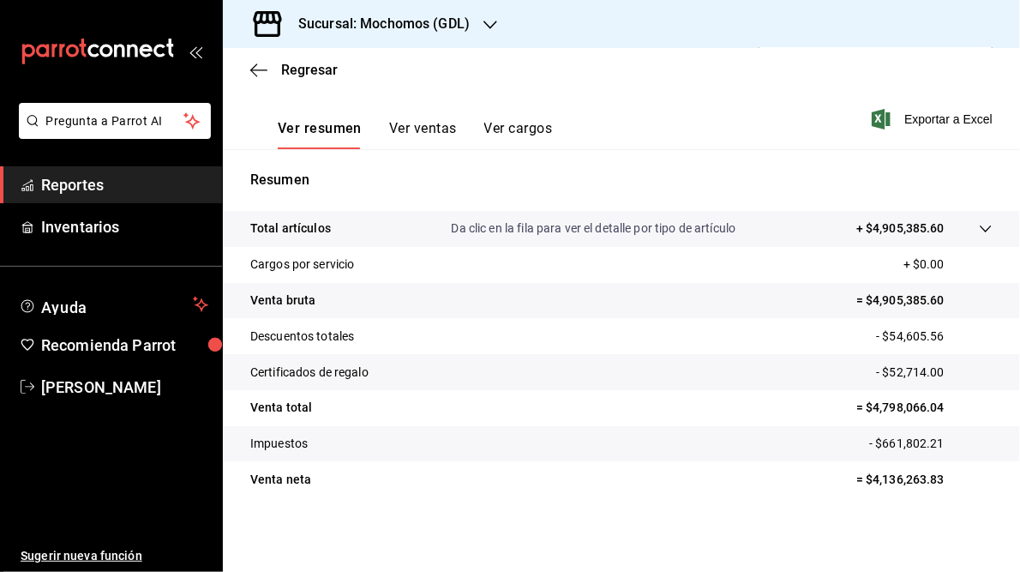
scroll to position [244, 0]
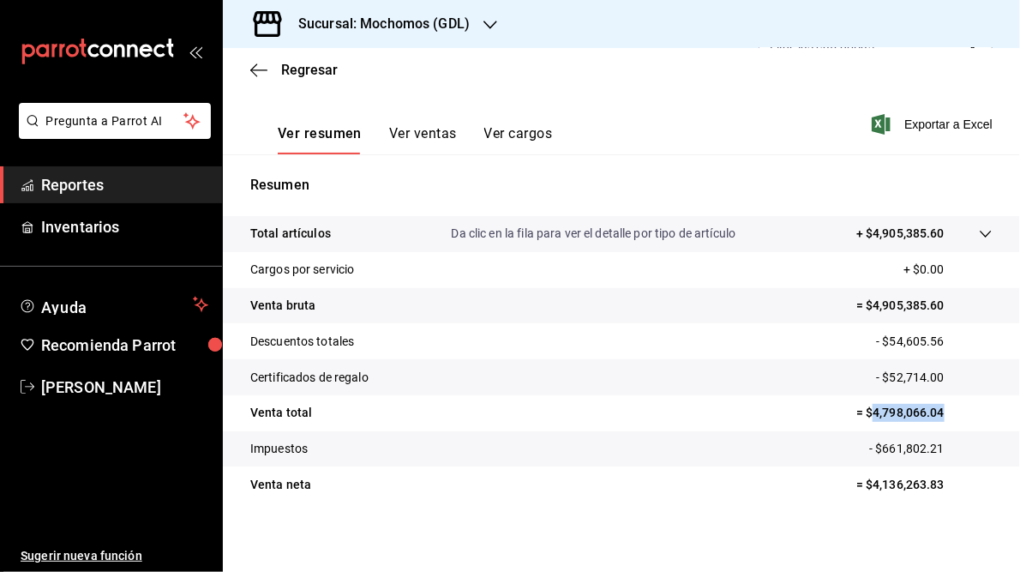
drag, startPoint x: 861, startPoint y: 411, endPoint x: 950, endPoint y: 411, distance: 89.2
click at [950, 411] on p "= $4,798,066.04" at bounding box center [925, 413] width 136 height 18
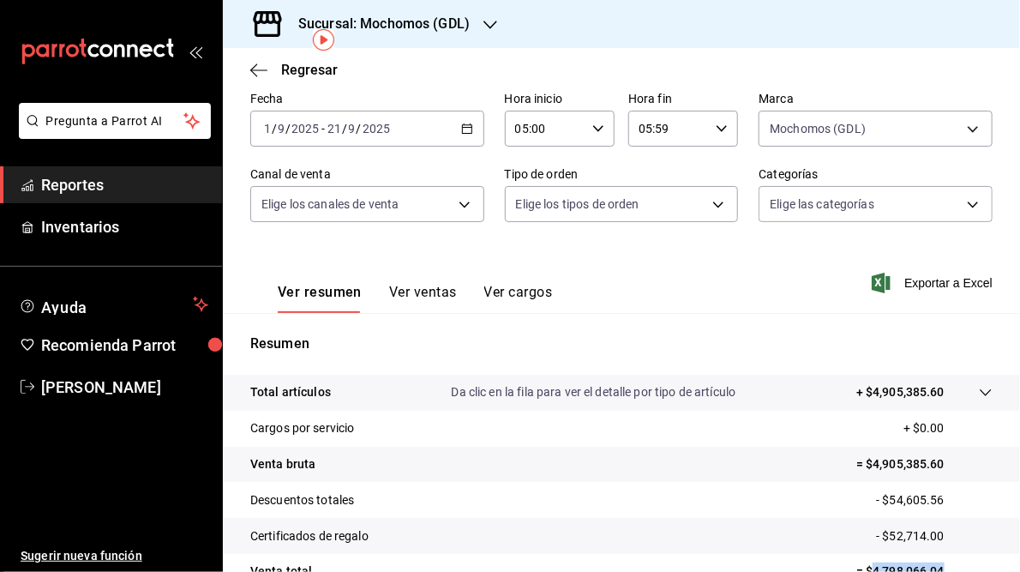
scroll to position [78, 0]
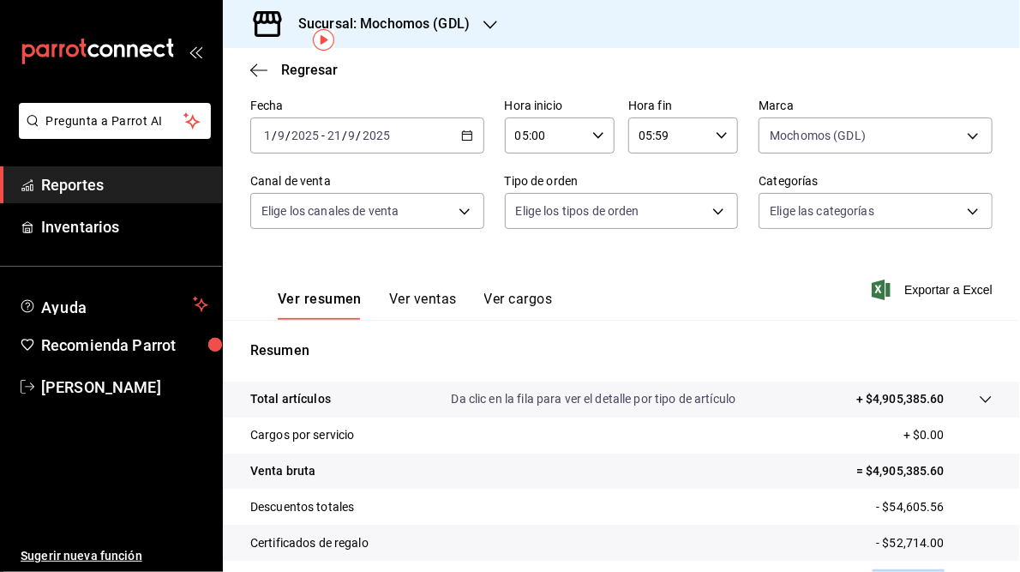
click at [489, 21] on icon "button" at bounding box center [491, 25] width 14 height 14
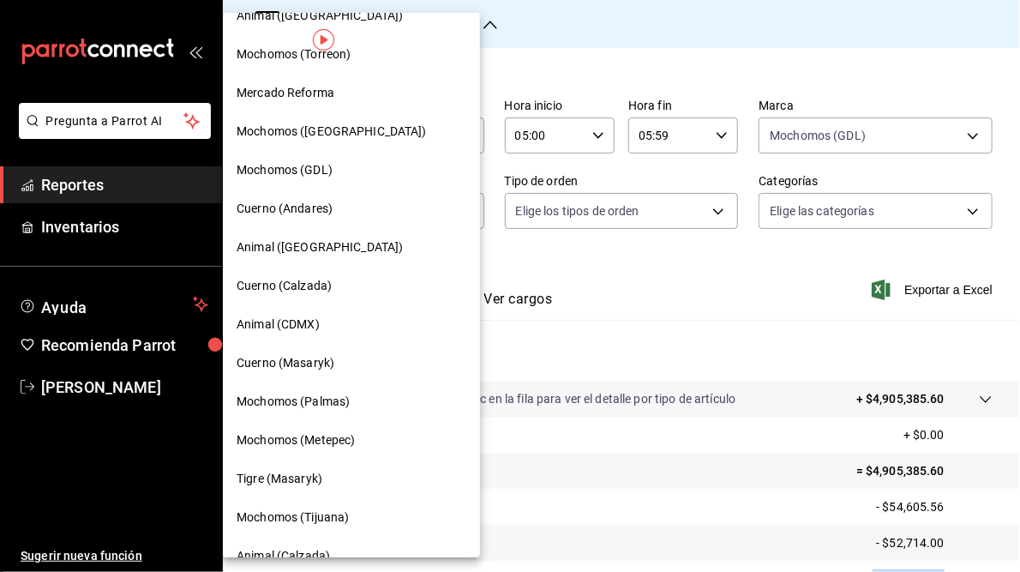
scroll to position [163, 0]
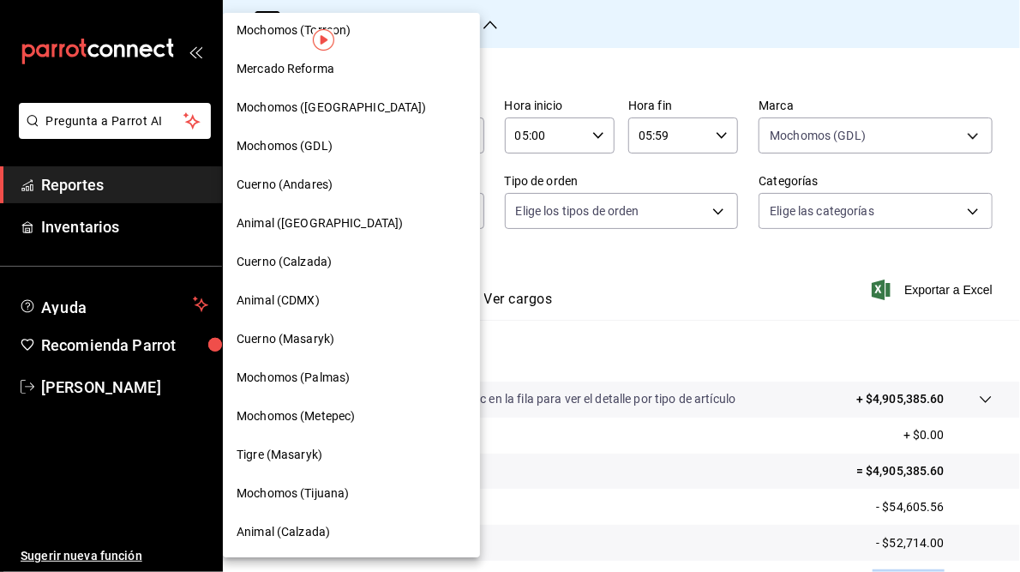
click at [298, 179] on span "Cuerno (Andares)" at bounding box center [285, 185] width 96 height 18
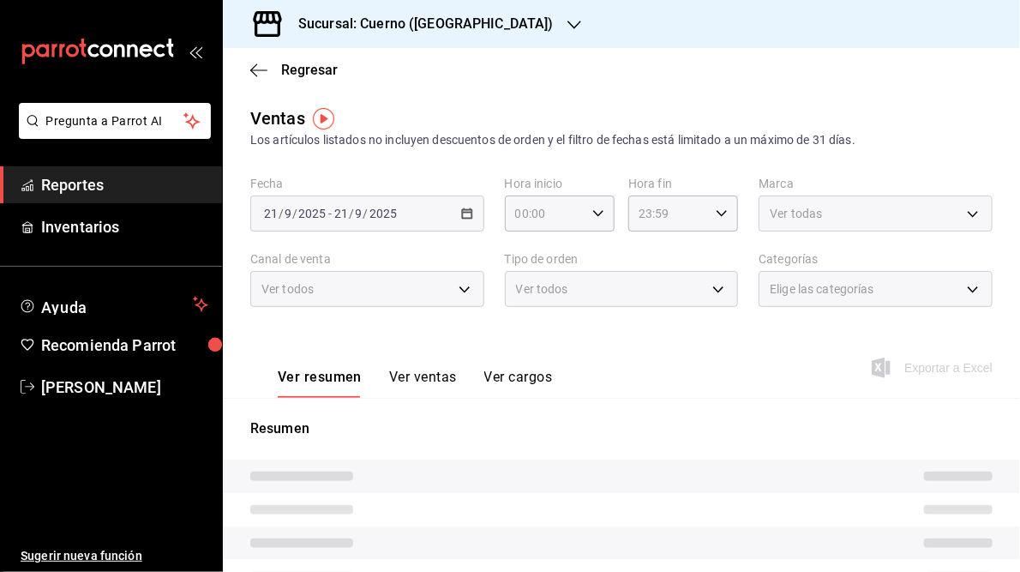
type input "05:00"
type input "05:59"
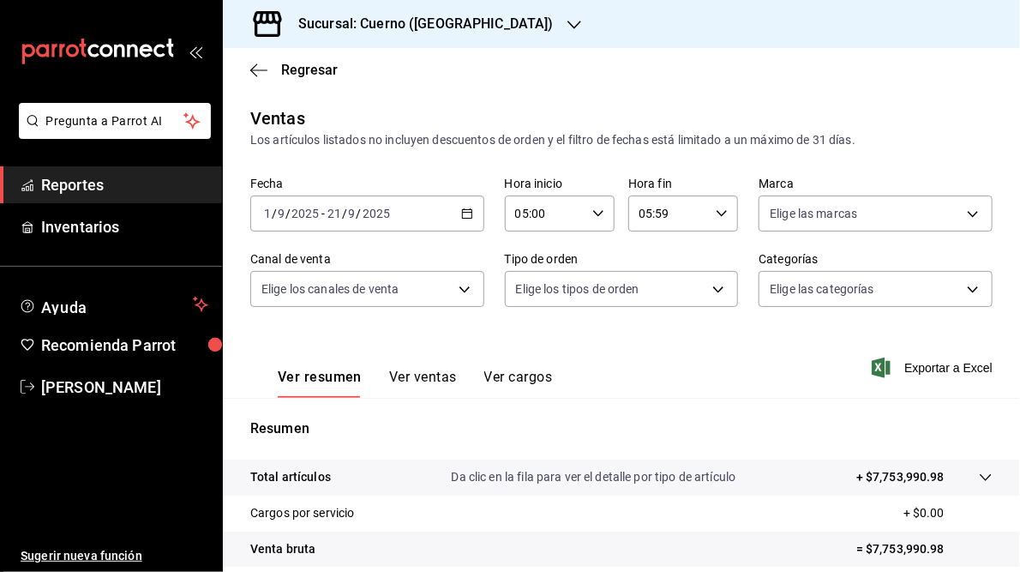
scroll to position [206, 0]
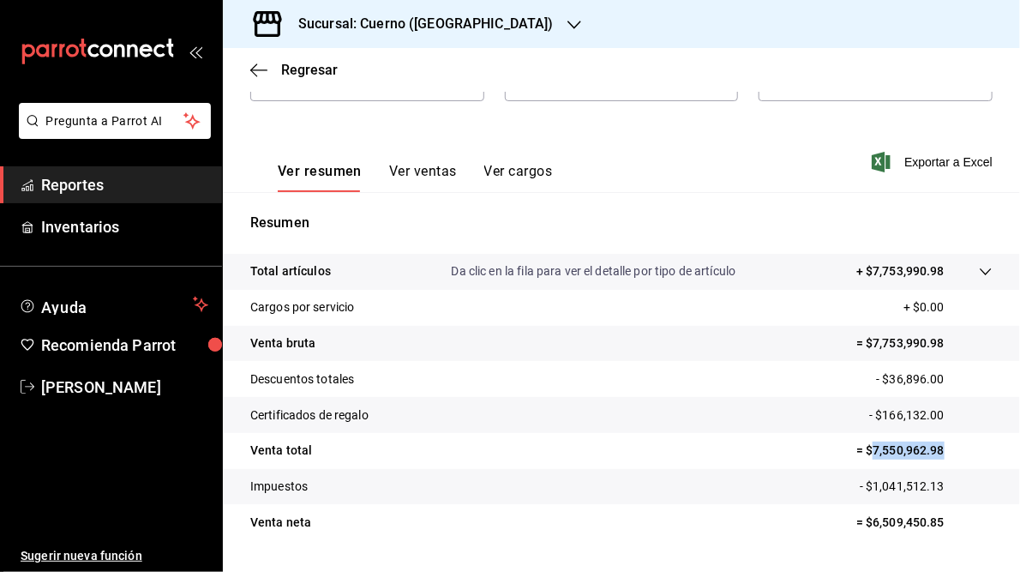
drag, startPoint x: 863, startPoint y: 447, endPoint x: 936, endPoint y: 443, distance: 73.0
click at [936, 443] on p "= $7,550,962.98" at bounding box center [925, 451] width 136 height 18
click at [449, 23] on h3 "Sucursal: Cuerno ([GEOGRAPHIC_DATA])" at bounding box center [419, 24] width 269 height 21
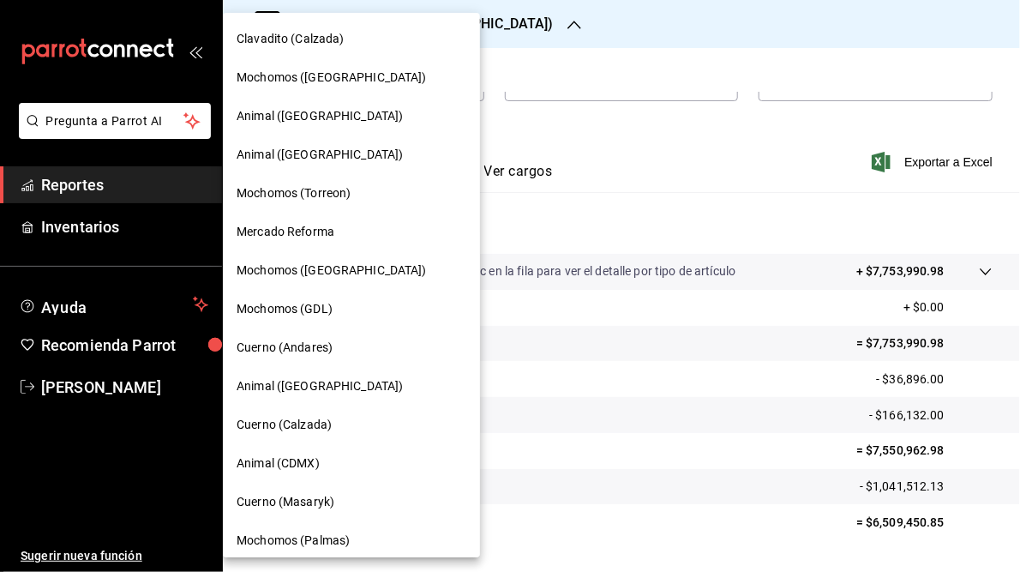
click at [302, 192] on span "Mochomos (Torreon)" at bounding box center [294, 193] width 114 height 18
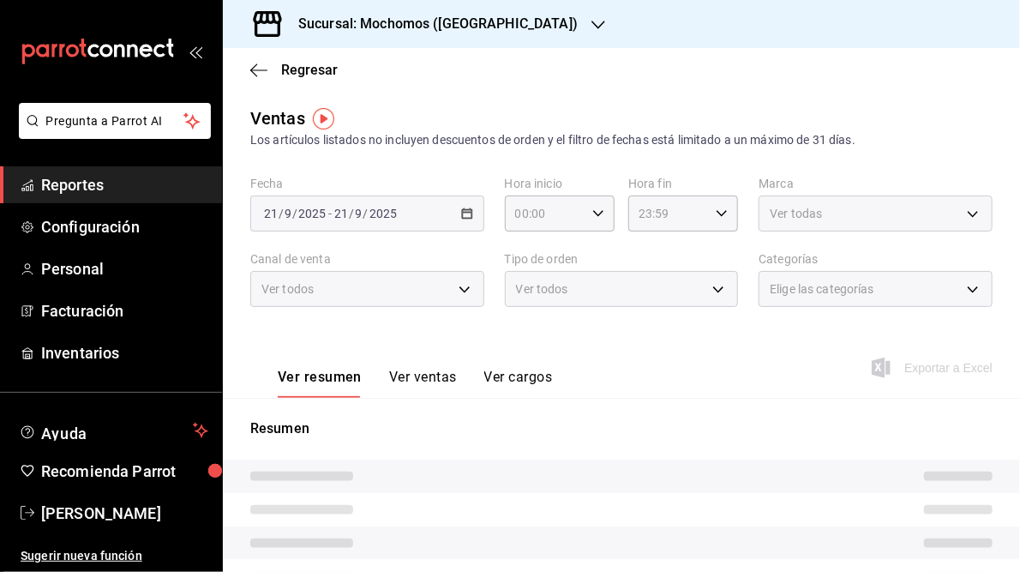
type input "05:00"
type input "05:59"
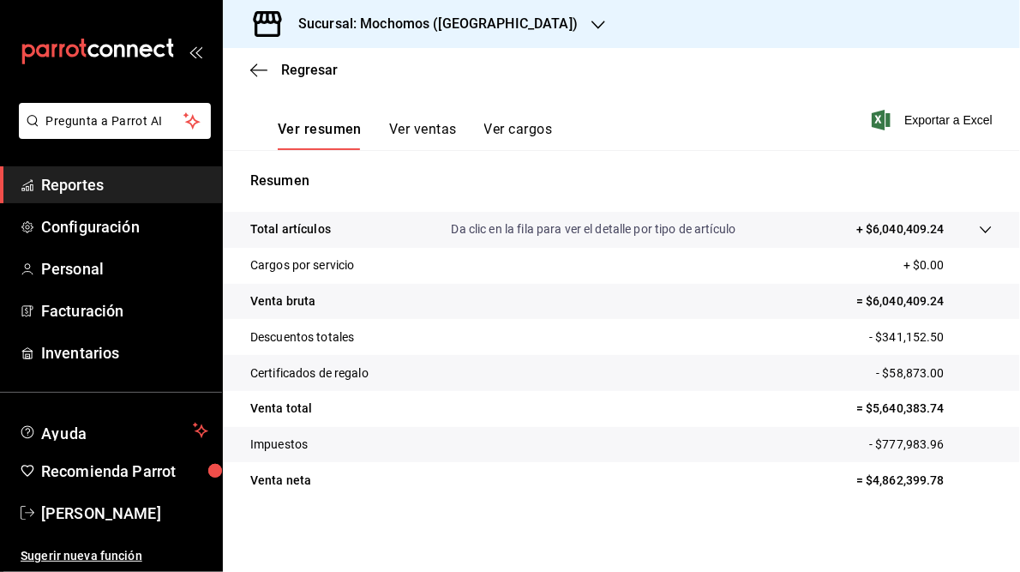
scroll to position [249, 0]
drag, startPoint x: 865, startPoint y: 406, endPoint x: 951, endPoint y: 401, distance: 85.9
click at [951, 401] on p "= $5,640,383.74" at bounding box center [925, 408] width 136 height 18
click at [443, 26] on h3 "Sucursal: Mochomos ([GEOGRAPHIC_DATA])" at bounding box center [431, 24] width 293 height 21
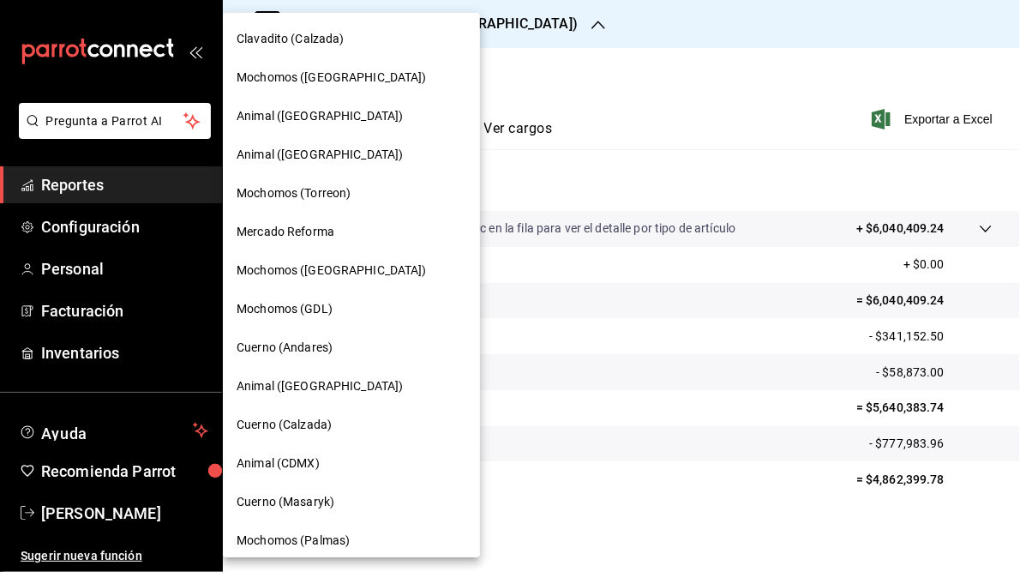
click at [322, 268] on span "Mochomos ([GEOGRAPHIC_DATA])" at bounding box center [332, 271] width 190 height 18
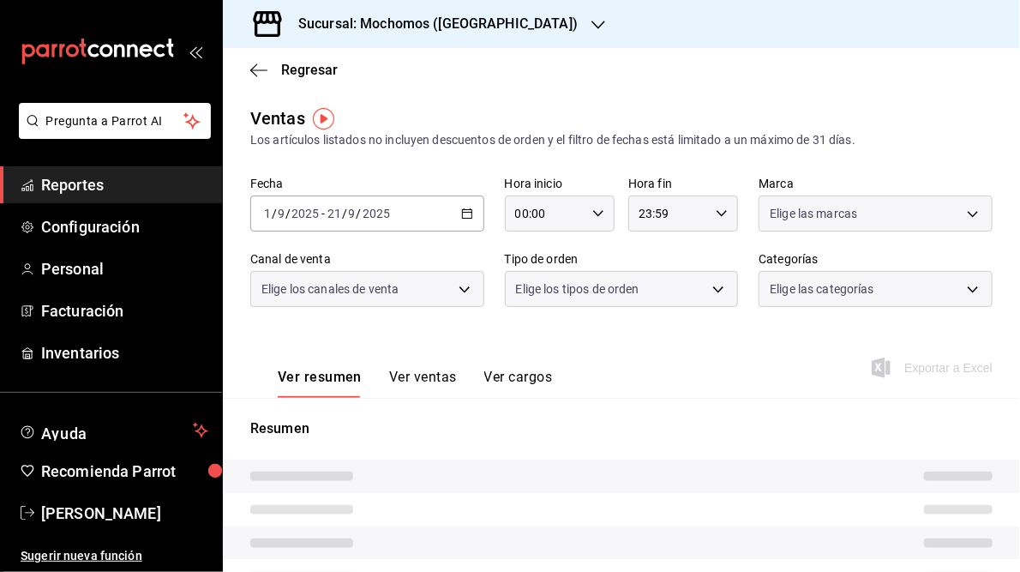
type input "05:00"
type input "05:59"
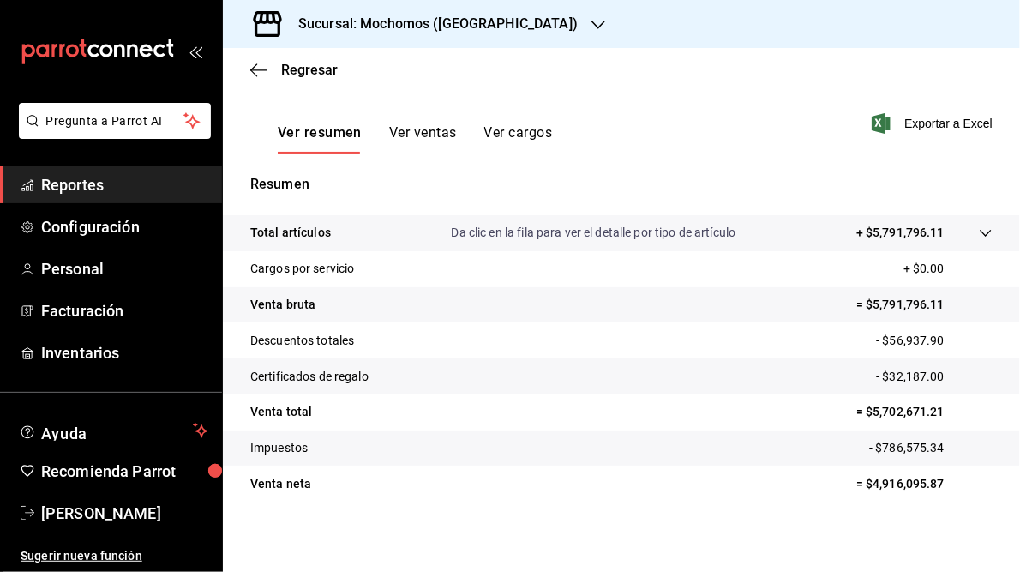
scroll to position [246, 0]
drag, startPoint x: 862, startPoint y: 409, endPoint x: 957, endPoint y: 406, distance: 95.2
click at [957, 406] on p "= $5,702,671.21" at bounding box center [925, 410] width 136 height 18
click at [479, 26] on h3 "Sucursal: Mochomos ([GEOGRAPHIC_DATA])" at bounding box center [431, 24] width 293 height 21
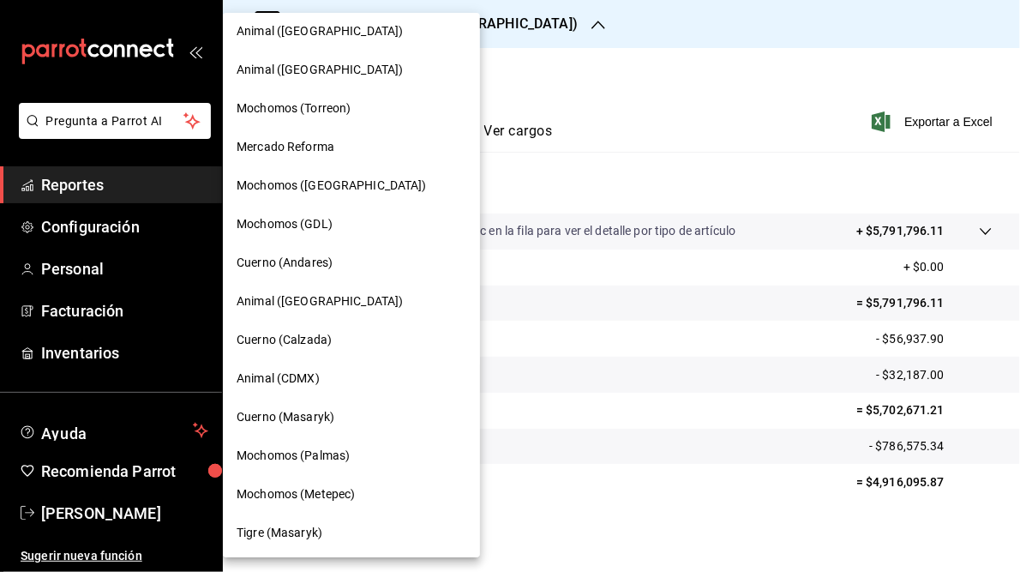
scroll to position [83, 0]
click at [318, 299] on span "Animal ([GEOGRAPHIC_DATA])" at bounding box center [320, 303] width 166 height 18
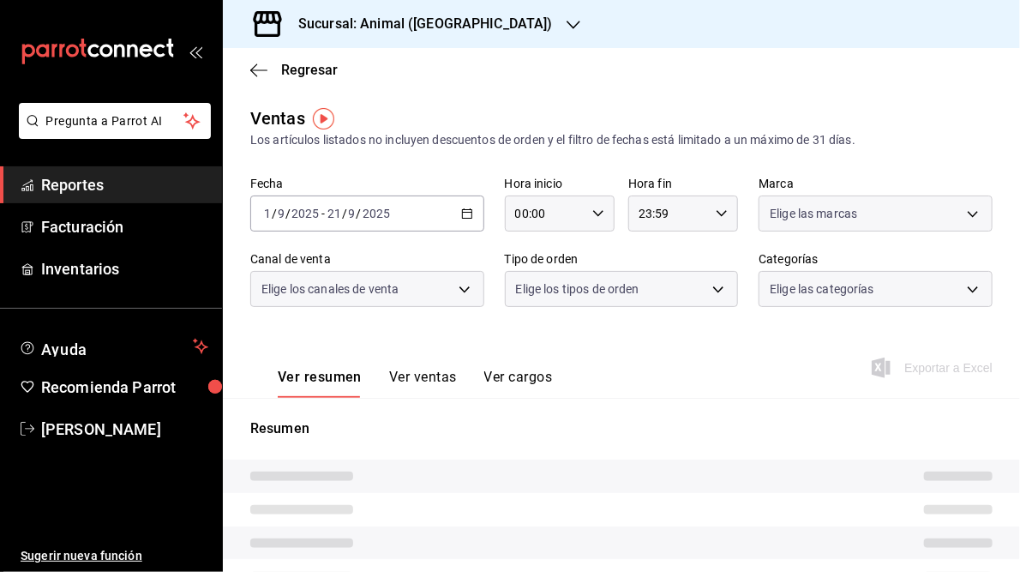
type input "05:00"
type input "05:59"
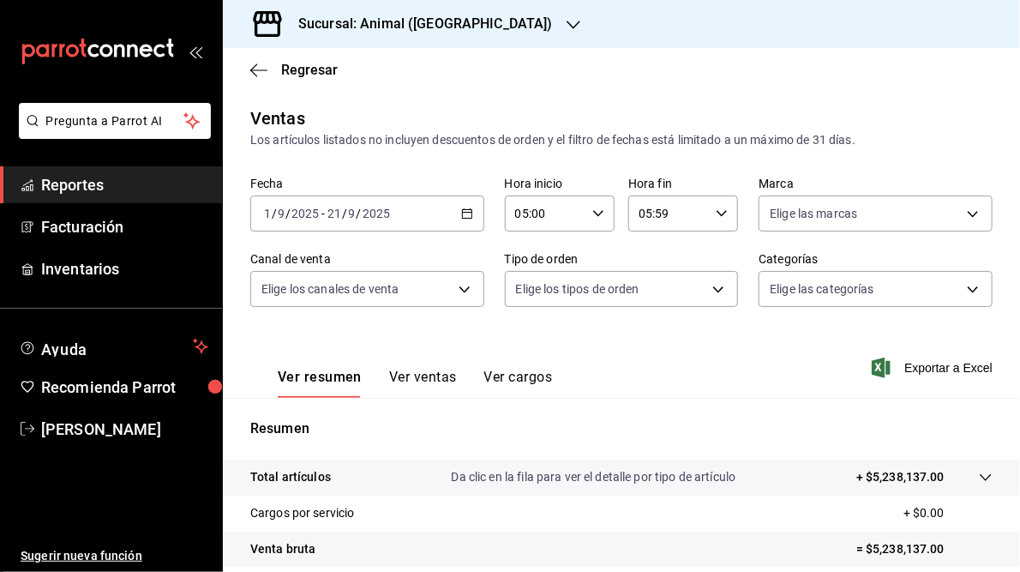
scroll to position [249, 0]
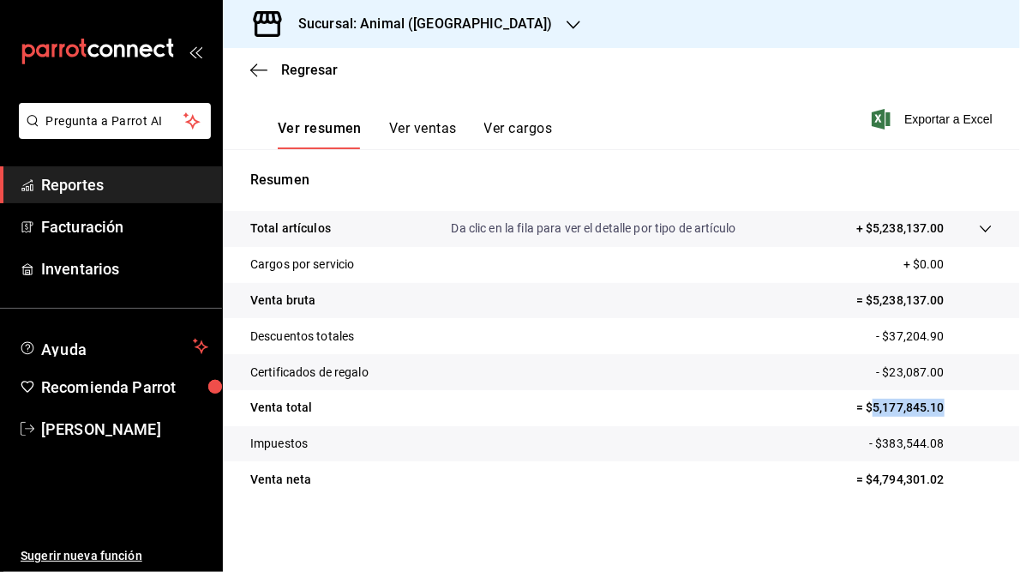
drag, startPoint x: 864, startPoint y: 404, endPoint x: 931, endPoint y: 403, distance: 66.9
click at [931, 403] on p "= $5,177,845.10" at bounding box center [925, 408] width 136 height 18
click at [567, 26] on icon "button" at bounding box center [574, 25] width 14 height 14
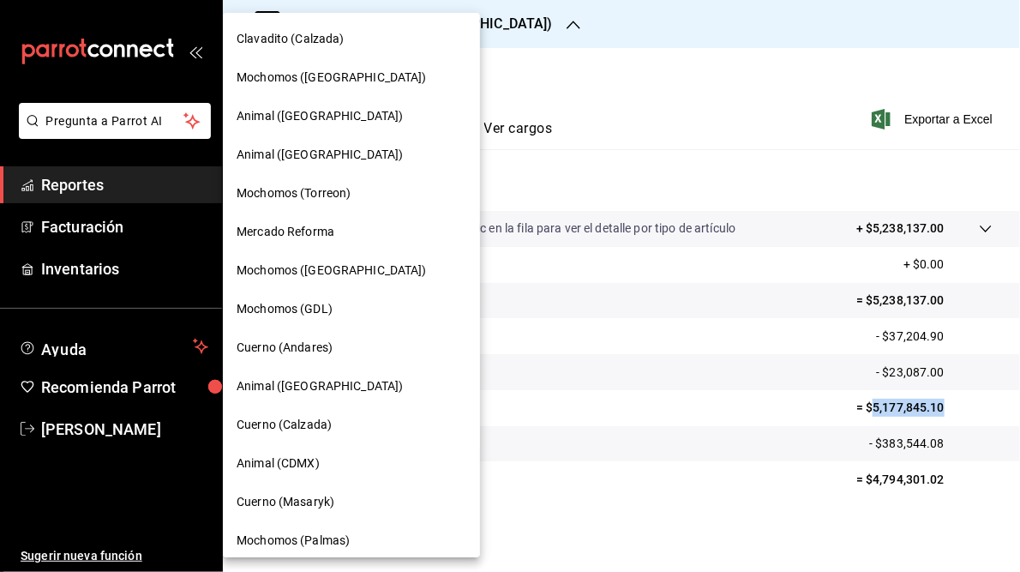
scroll to position [163, 0]
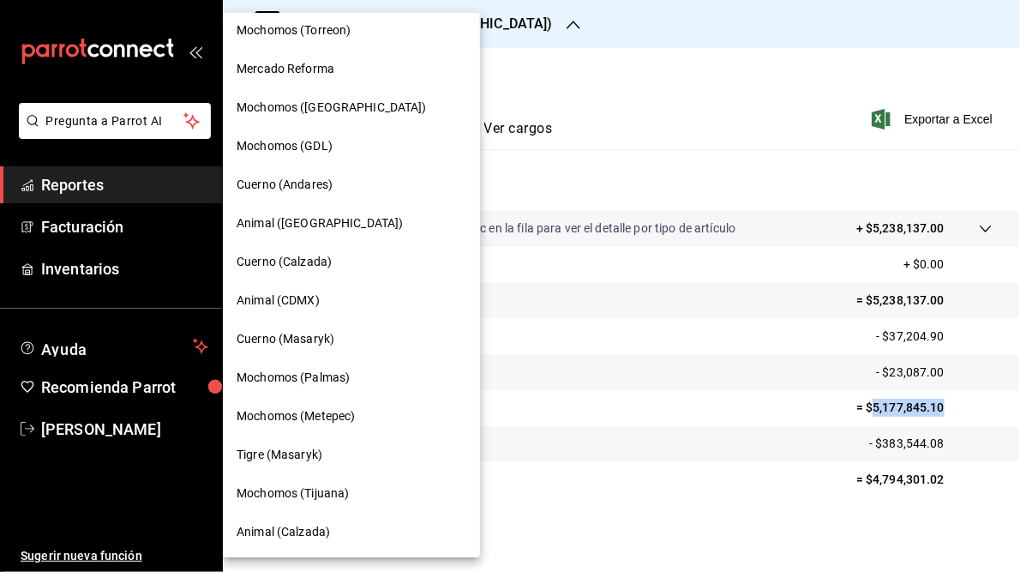
click at [312, 495] on span "Mochomos (Tijuana)" at bounding box center [293, 493] width 112 height 18
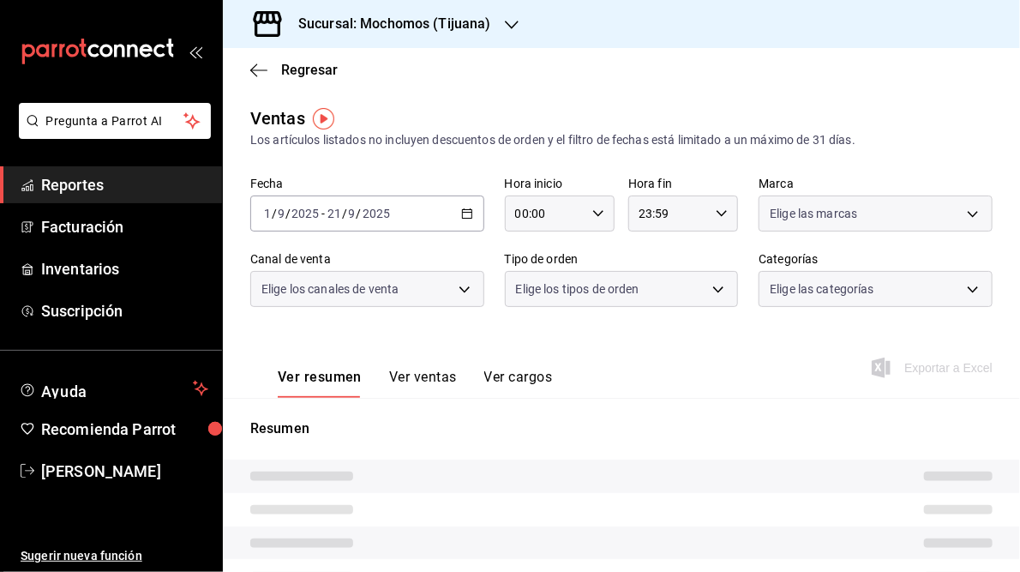
type input "05:00"
type input "05:59"
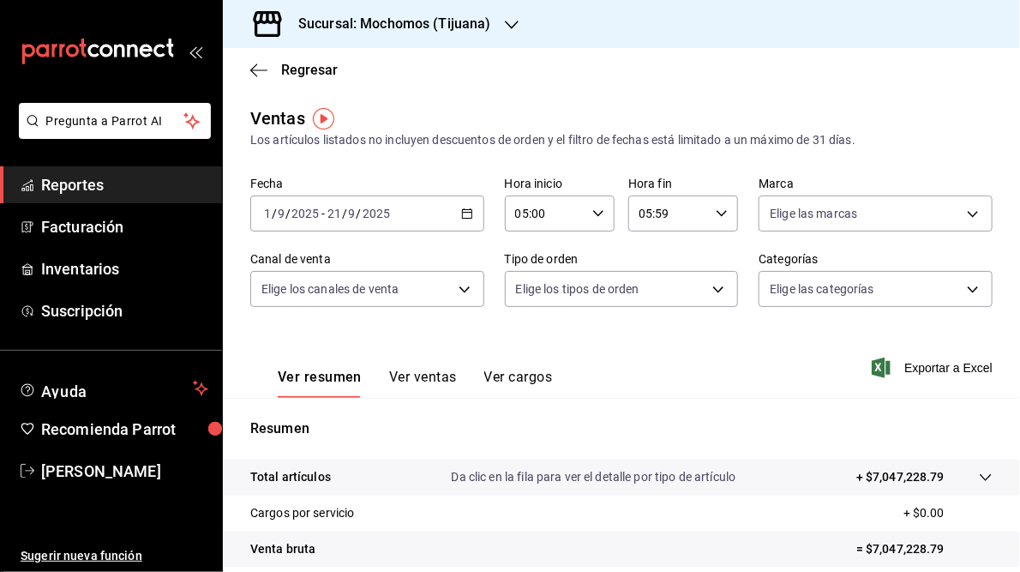
scroll to position [249, 0]
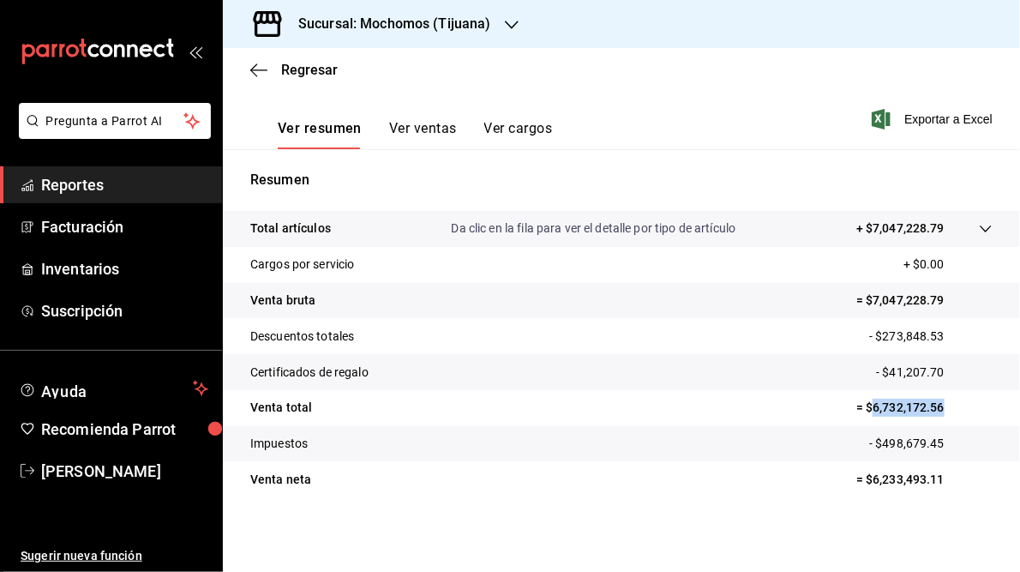
drag, startPoint x: 863, startPoint y: 405, endPoint x: 934, endPoint y: 404, distance: 71.2
click at [934, 404] on p "= $6,732,172.56" at bounding box center [925, 408] width 136 height 18
click at [382, 21] on h3 "Sucursal: Mochomos (Tijuana)" at bounding box center [388, 24] width 207 height 21
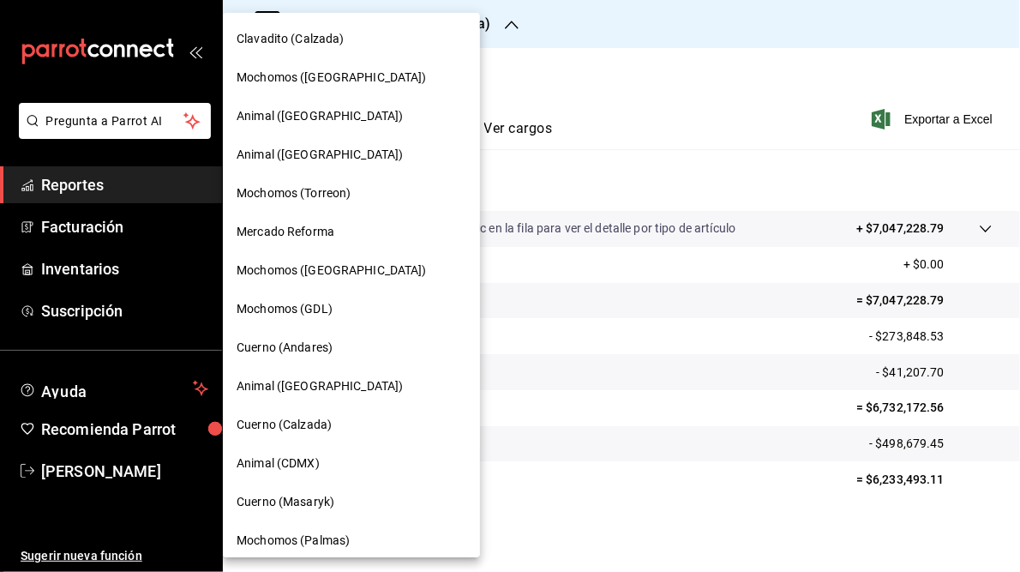
click at [292, 232] on span "Mercado Reforma" at bounding box center [286, 232] width 98 height 18
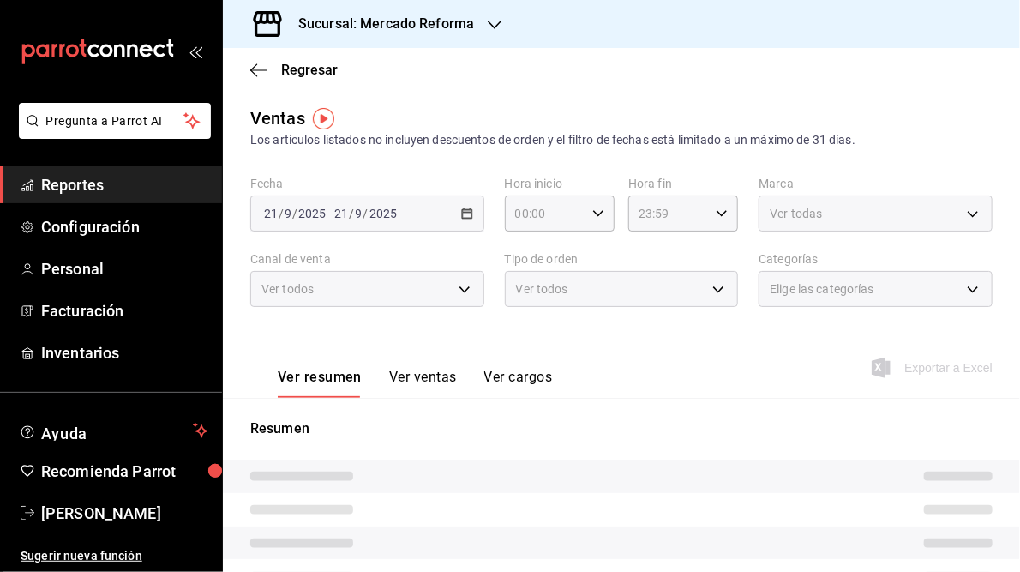
type input "05:00"
type input "05:59"
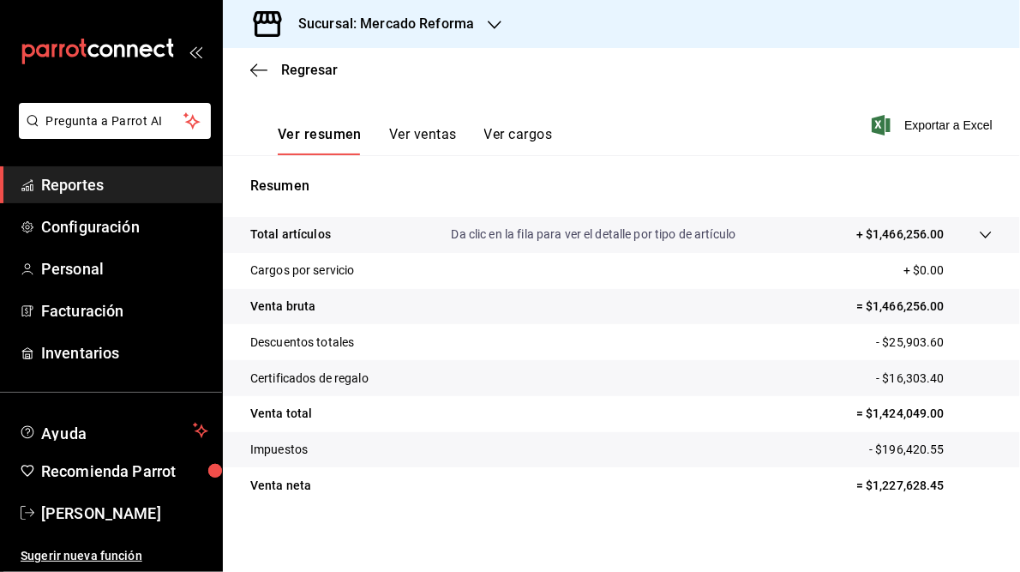
scroll to position [249, 0]
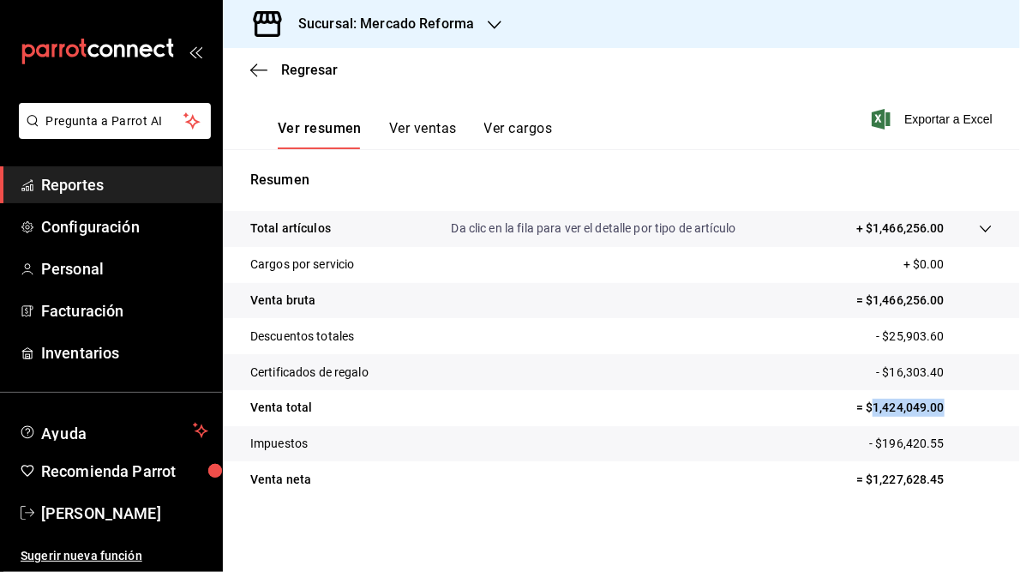
drag, startPoint x: 865, startPoint y: 407, endPoint x: 933, endPoint y: 406, distance: 67.8
click at [933, 406] on p "= $1,424,049.00" at bounding box center [925, 408] width 136 height 18
drag, startPoint x: 933, startPoint y: 406, endPoint x: 905, endPoint y: 405, distance: 27.5
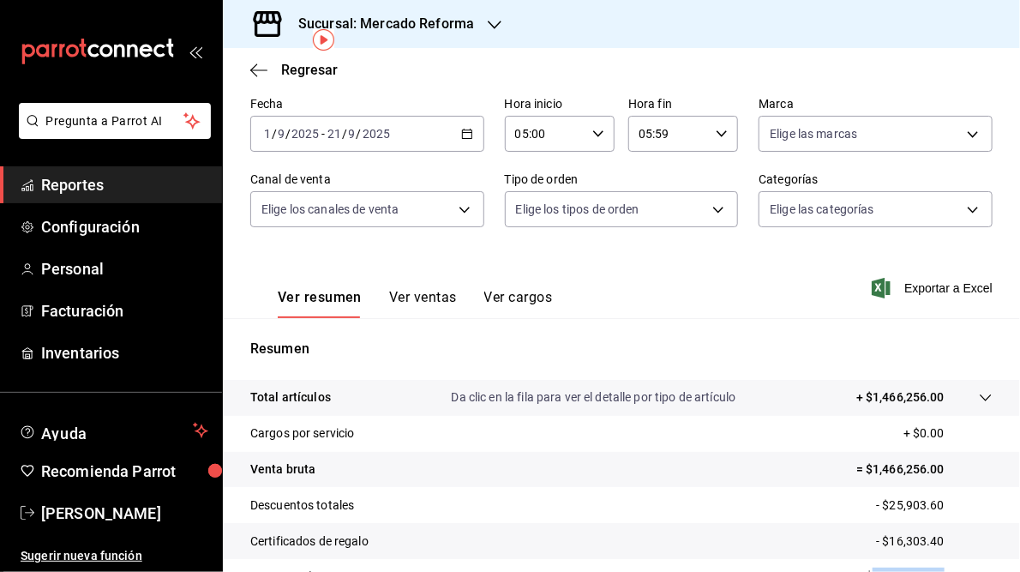
scroll to position [79, 0]
click at [490, 23] on icon "button" at bounding box center [495, 25] width 14 height 14
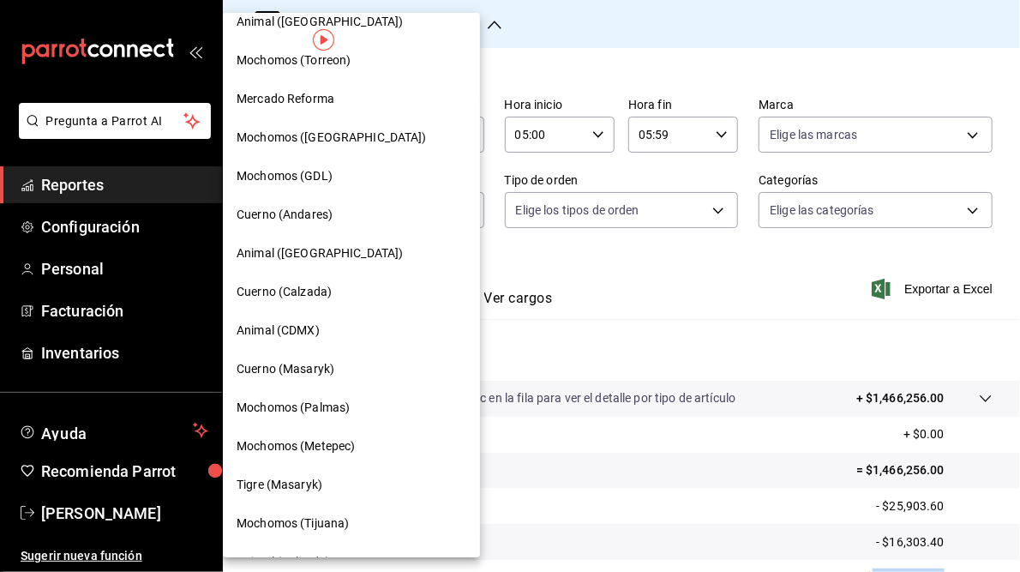
scroll to position [163, 0]
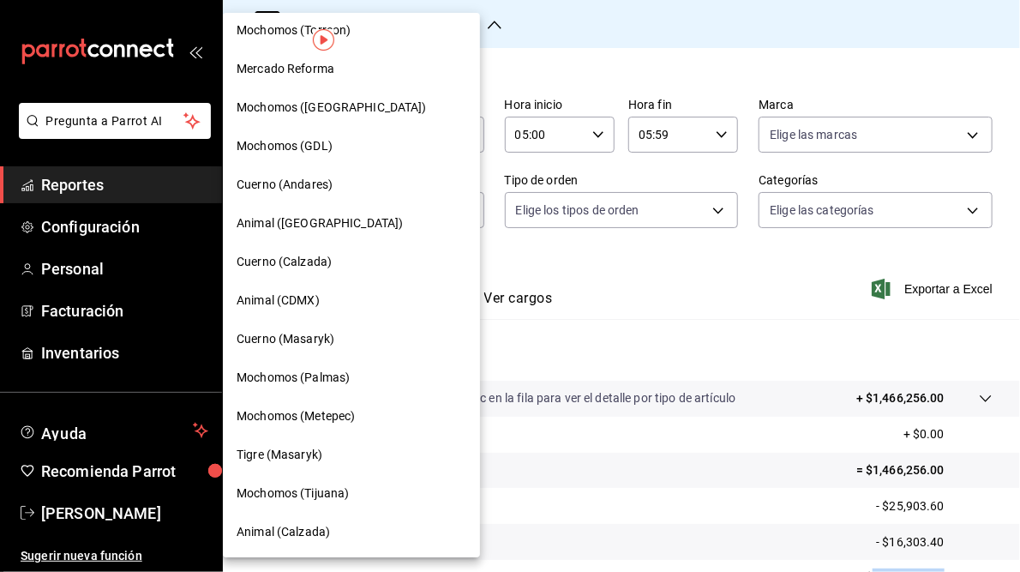
click at [312, 340] on span "Cuerno (Masaryk)" at bounding box center [286, 339] width 98 height 18
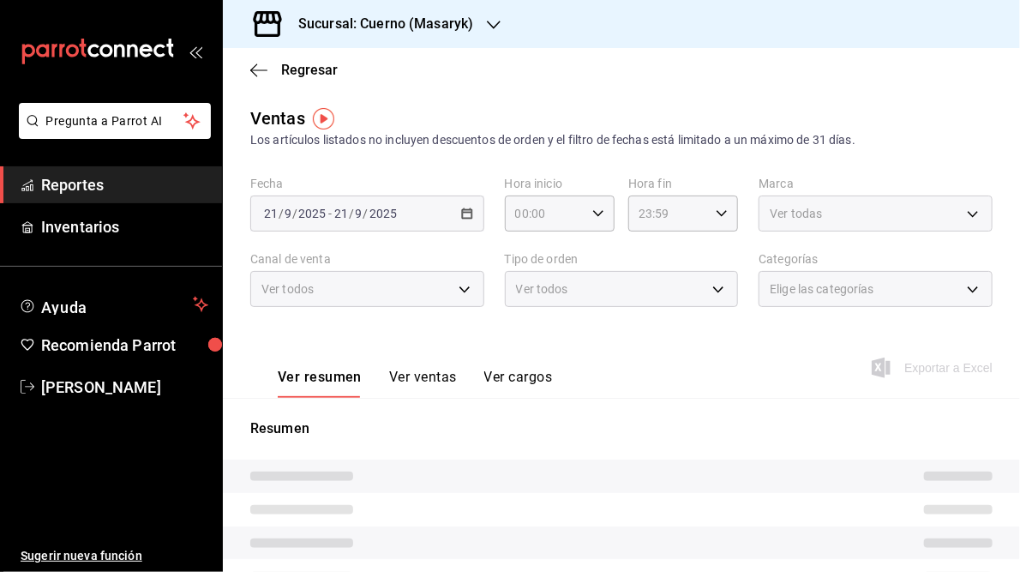
type input "05:00"
type input "05:59"
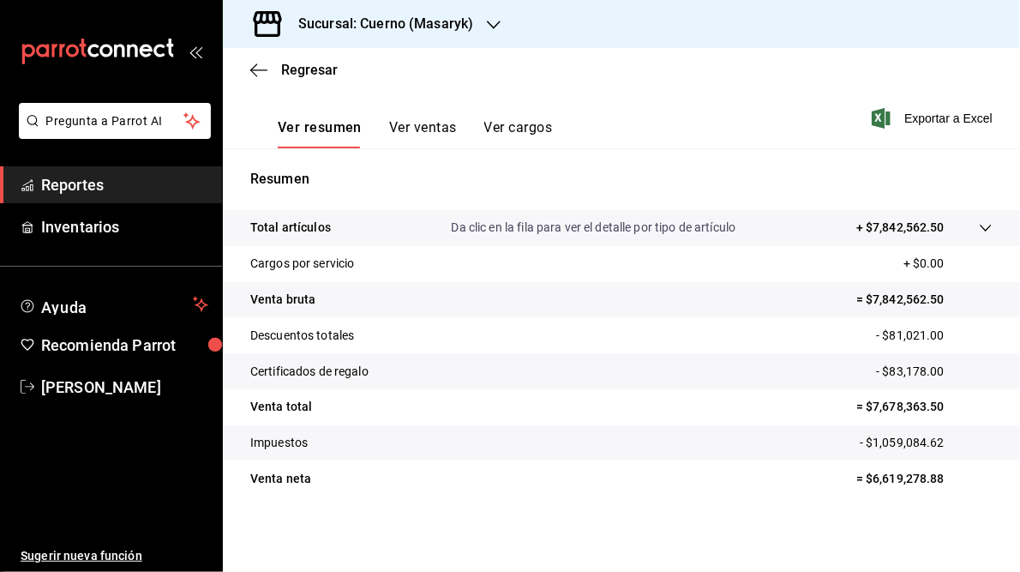
scroll to position [249, 0]
drag, startPoint x: 863, startPoint y: 407, endPoint x: 951, endPoint y: 401, distance: 88.5
click at [951, 401] on p "= $7,678,363.50" at bounding box center [925, 408] width 136 height 18
click at [388, 25] on h3 "Sucursal: Cuerno (Masaryk)" at bounding box center [379, 24] width 189 height 21
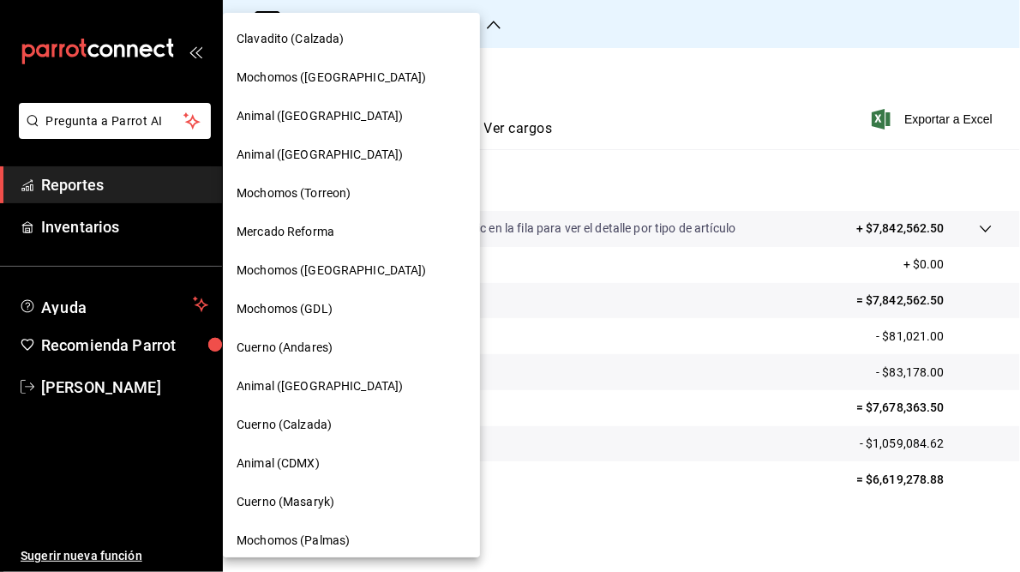
click at [288, 464] on span "Animal (CDMX)" at bounding box center [278, 463] width 83 height 18
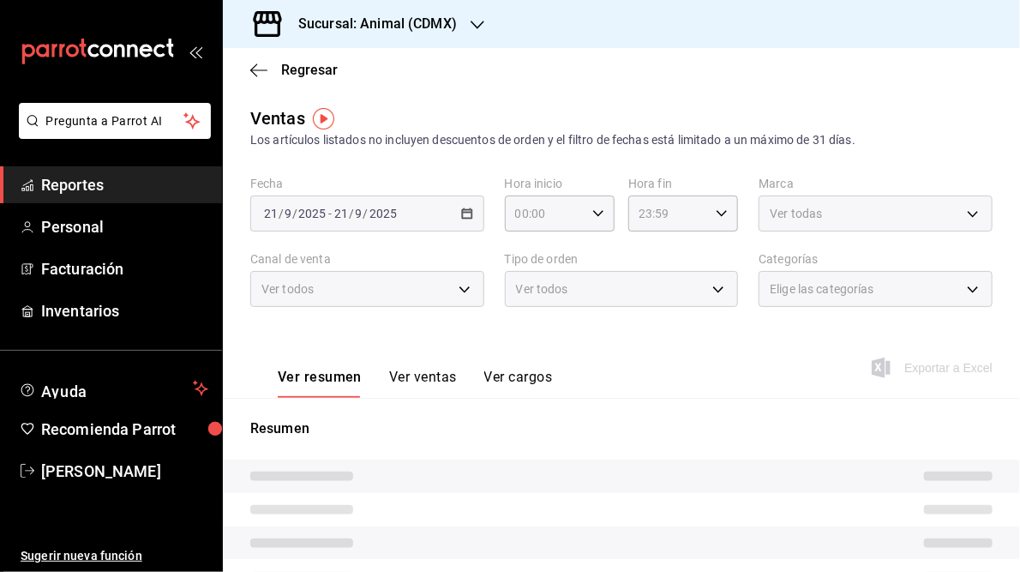
type input "05:00"
type input "05:59"
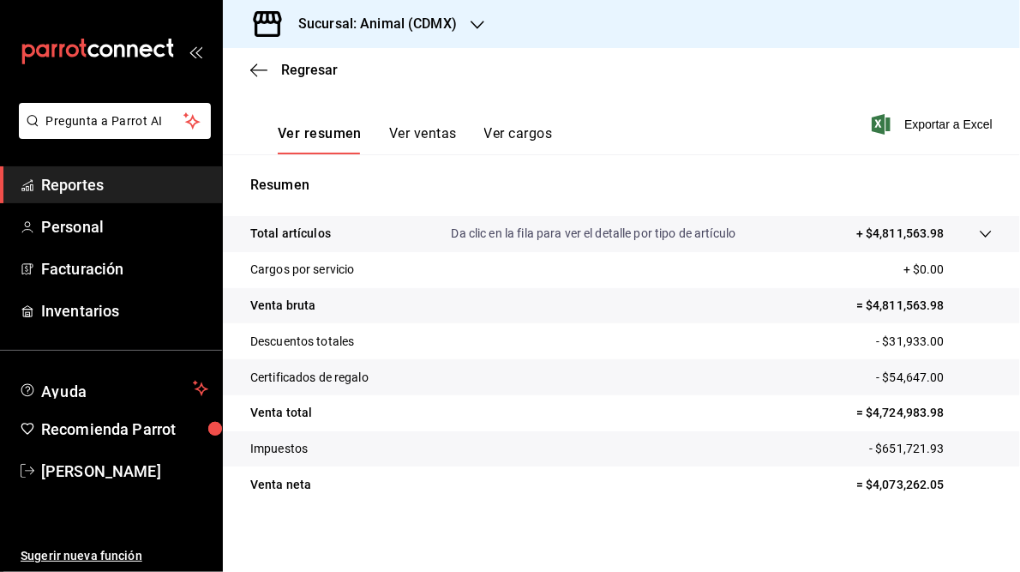
scroll to position [249, 0]
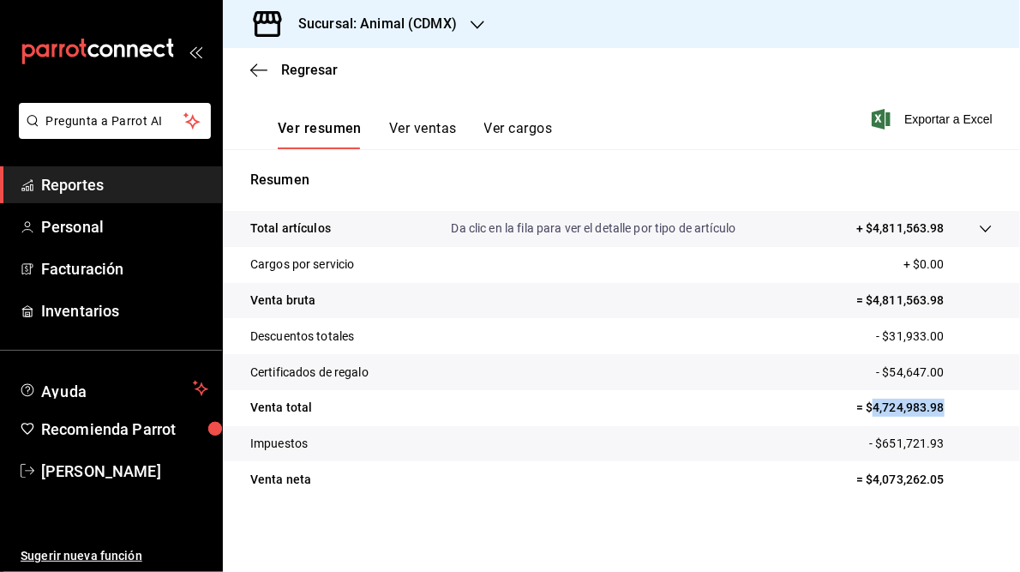
drag, startPoint x: 863, startPoint y: 406, endPoint x: 940, endPoint y: 402, distance: 77.2
click at [940, 402] on p "= $4,724,983.98" at bounding box center [925, 408] width 136 height 18
click at [474, 22] on icon "button" at bounding box center [478, 25] width 14 height 14
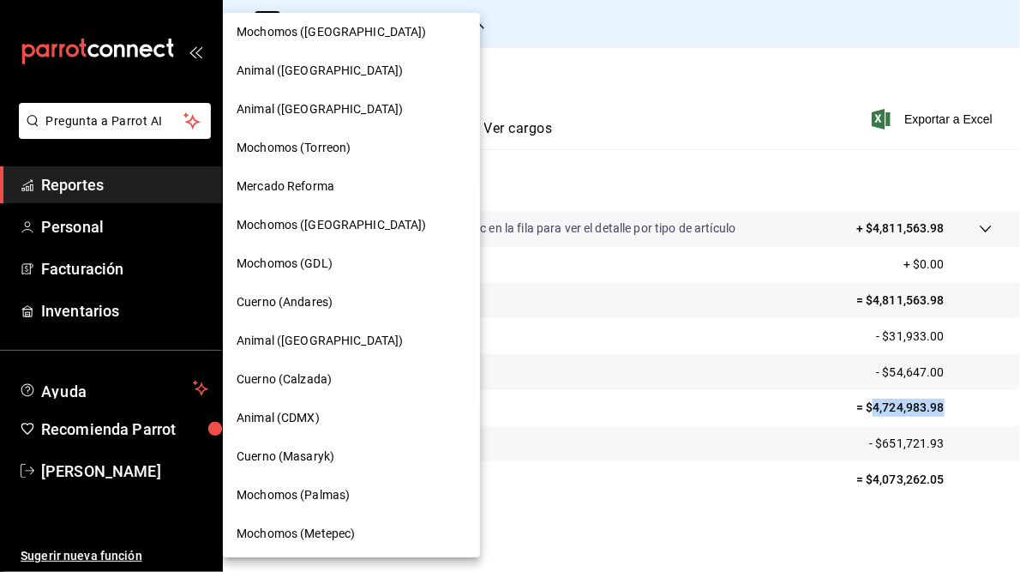
scroll to position [38, 0]
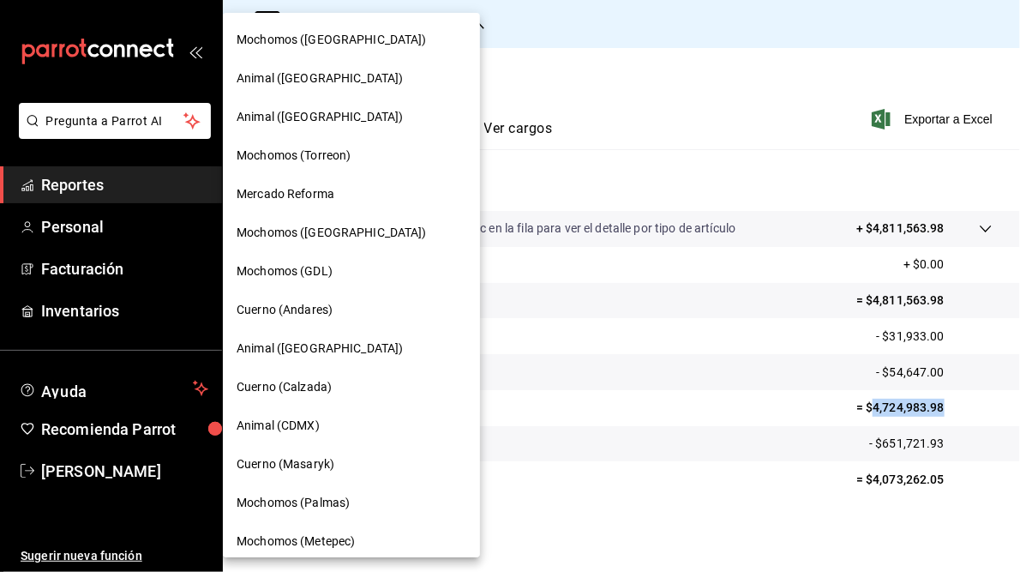
click at [279, 78] on span "Animal ([GEOGRAPHIC_DATA])" at bounding box center [320, 78] width 166 height 18
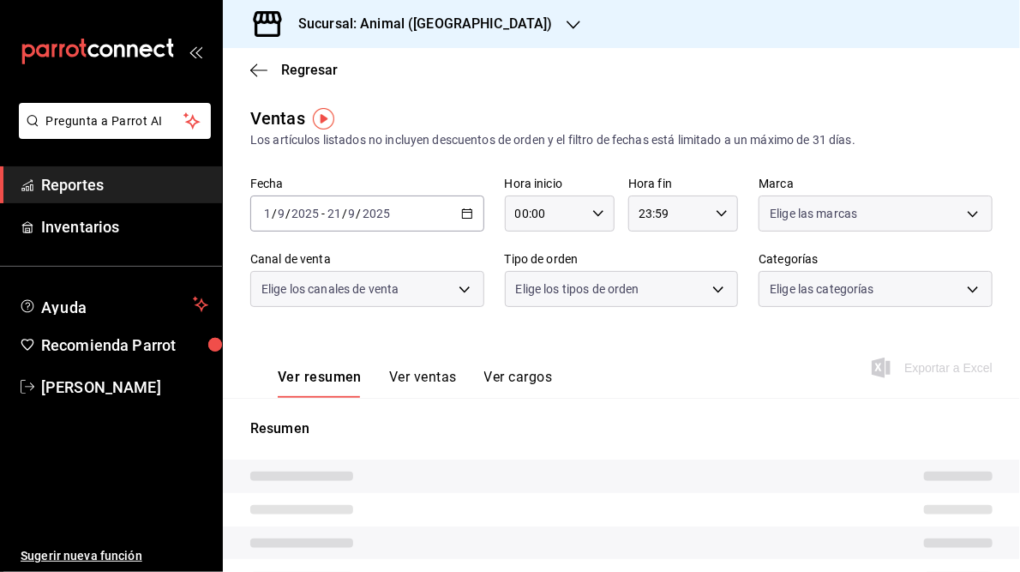
type input "05:00"
type input "05:59"
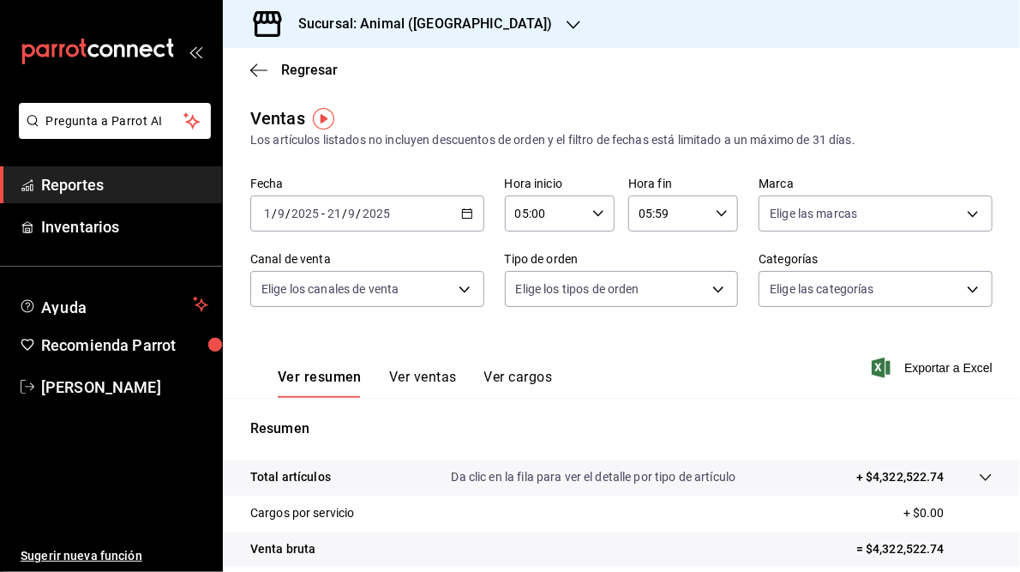
scroll to position [249, 0]
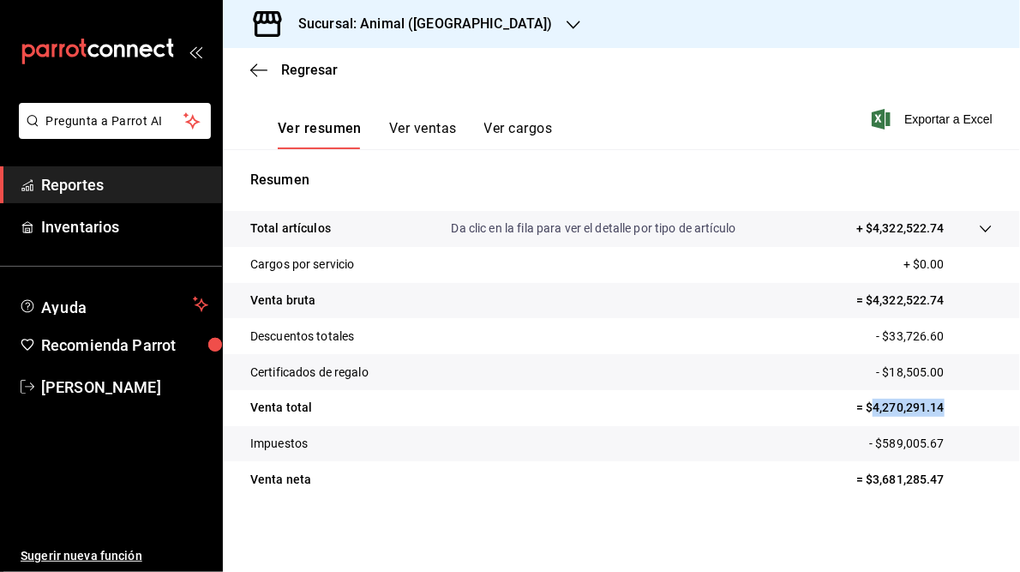
drag, startPoint x: 865, startPoint y: 406, endPoint x: 935, endPoint y: 406, distance: 70.3
click at [935, 406] on p "= $4,270,291.14" at bounding box center [925, 408] width 136 height 18
click at [414, 21] on h3 "Sucursal: Animal ([GEOGRAPHIC_DATA])" at bounding box center [419, 24] width 268 height 21
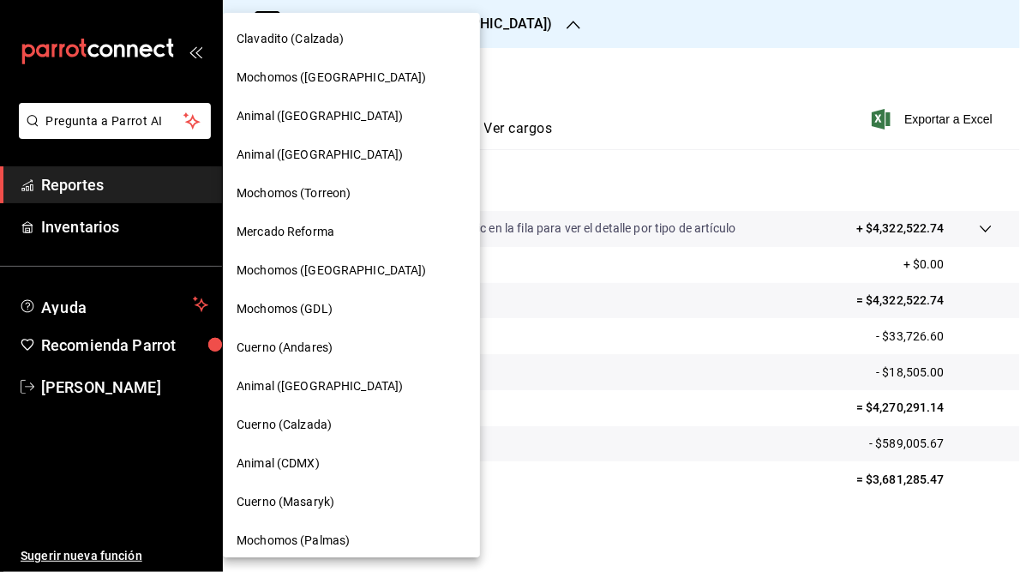
scroll to position [163, 0]
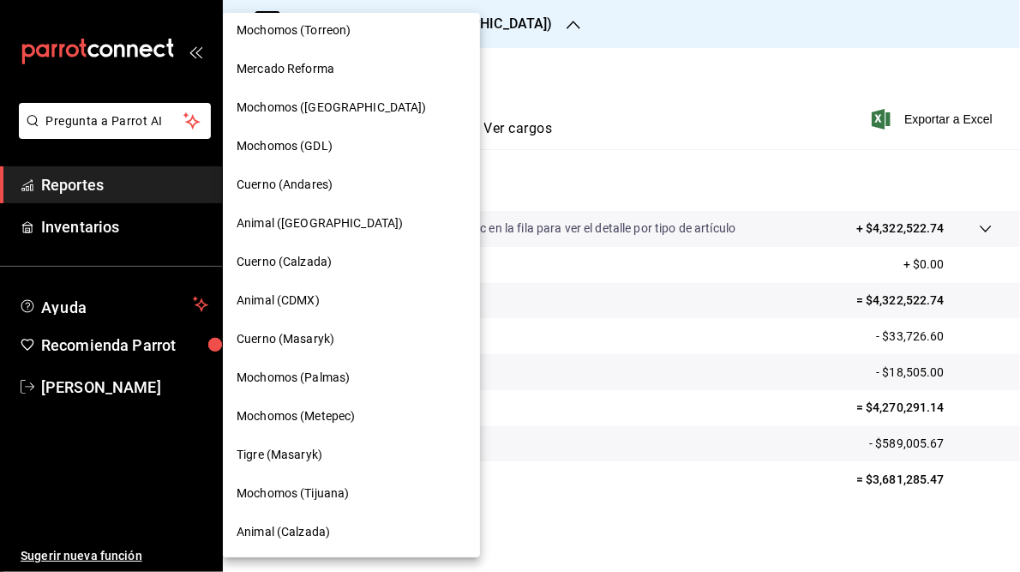
click at [316, 380] on span "Mochomos (Palmas)" at bounding box center [293, 378] width 113 height 18
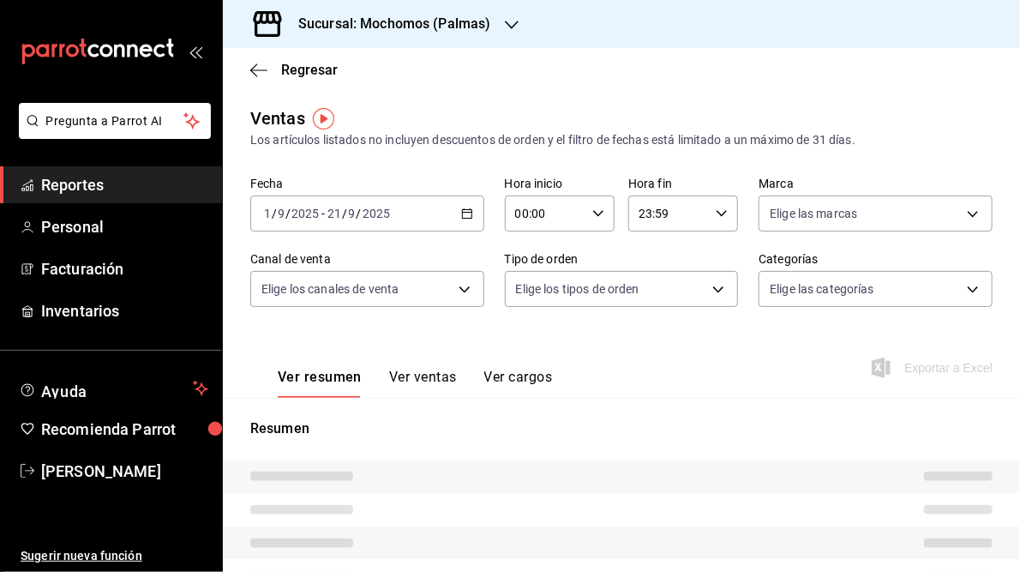
type input "05:00"
type input "05:59"
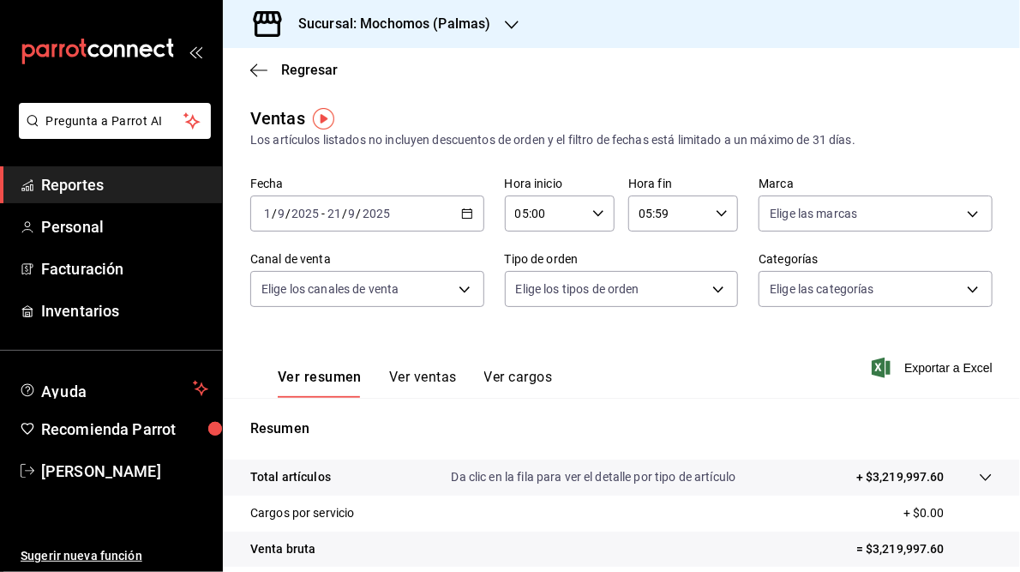
scroll to position [249, 0]
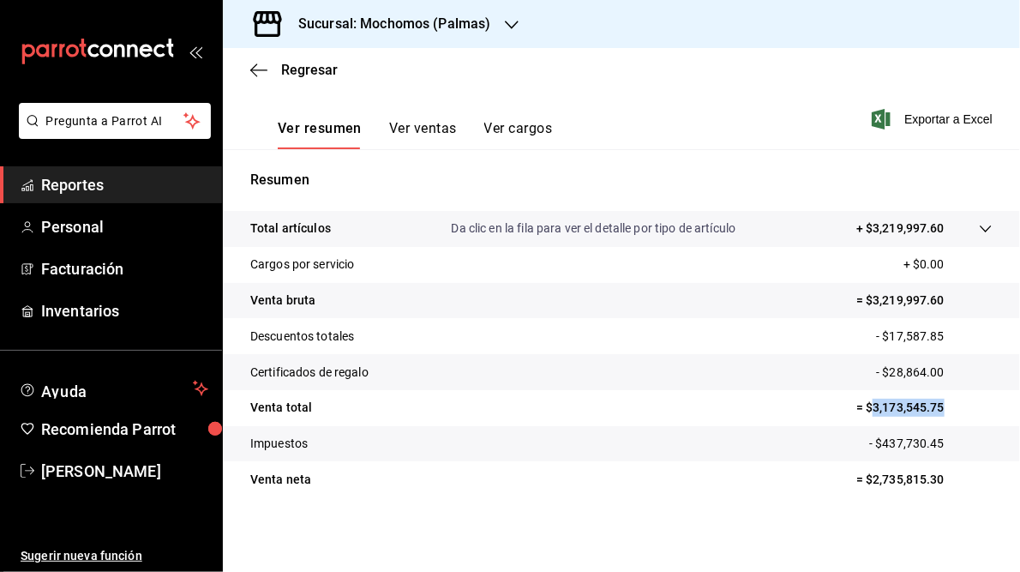
drag, startPoint x: 865, startPoint y: 408, endPoint x: 937, endPoint y: 408, distance: 72.0
click at [937, 408] on p "= $3,173,545.75" at bounding box center [925, 408] width 136 height 18
click at [442, 25] on h3 "Sucursal: Mochomos (Palmas)" at bounding box center [388, 24] width 207 height 21
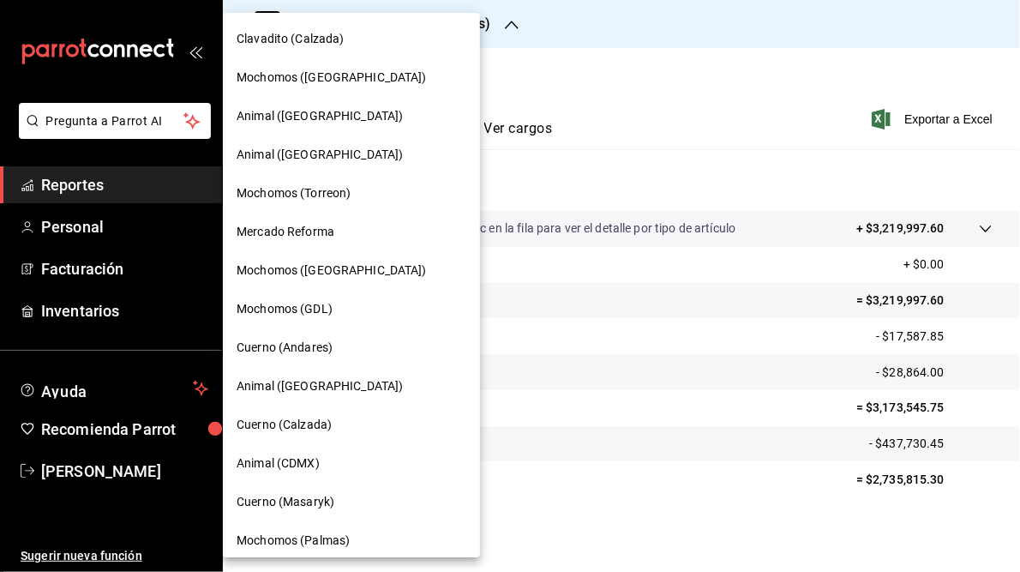
click at [310, 81] on span "Mochomos ([GEOGRAPHIC_DATA])" at bounding box center [332, 78] width 190 height 18
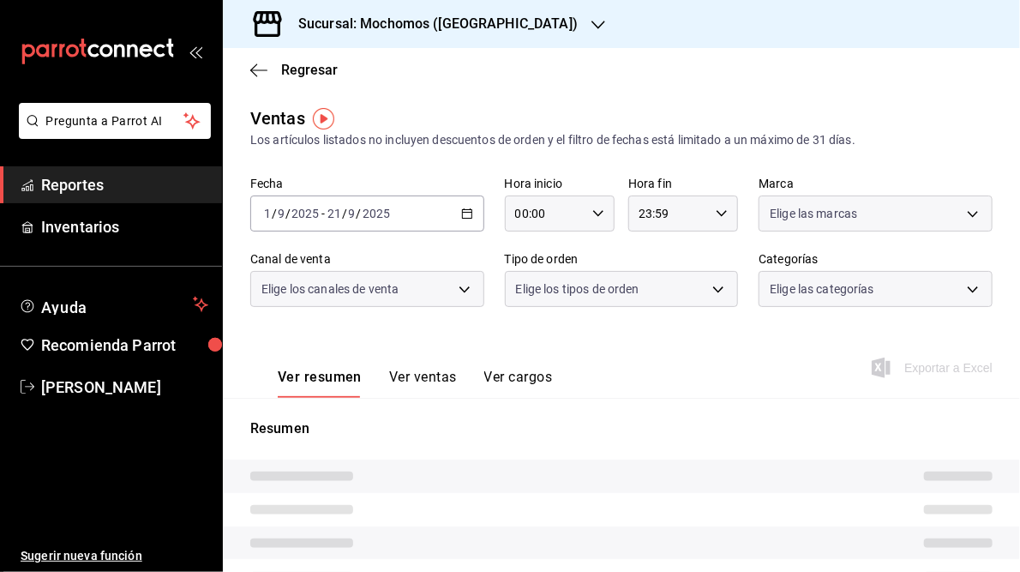
type input "05:00"
type input "05:59"
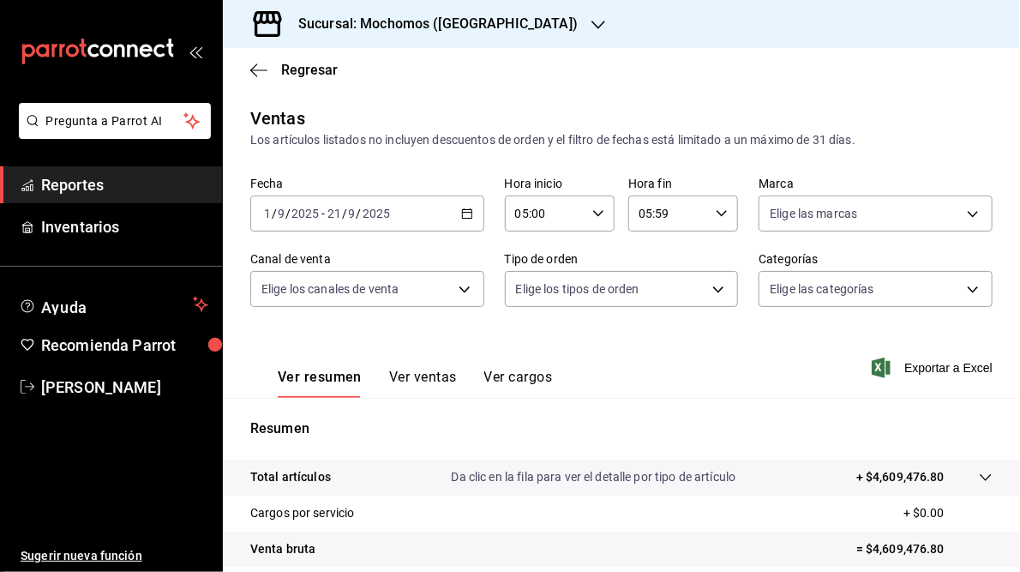
scroll to position [220, 0]
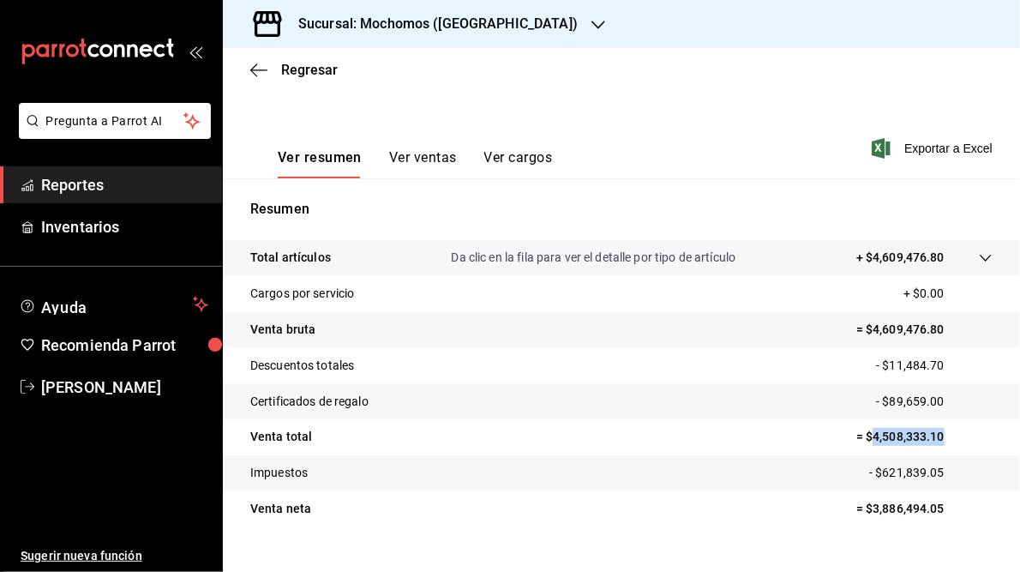
drag, startPoint x: 864, startPoint y: 431, endPoint x: 946, endPoint y: 436, distance: 81.6
click at [946, 436] on p "= $4,508,333.10" at bounding box center [925, 437] width 136 height 18
click at [381, 25] on h3 "Sucursal: Mochomos ([GEOGRAPHIC_DATA])" at bounding box center [431, 24] width 293 height 21
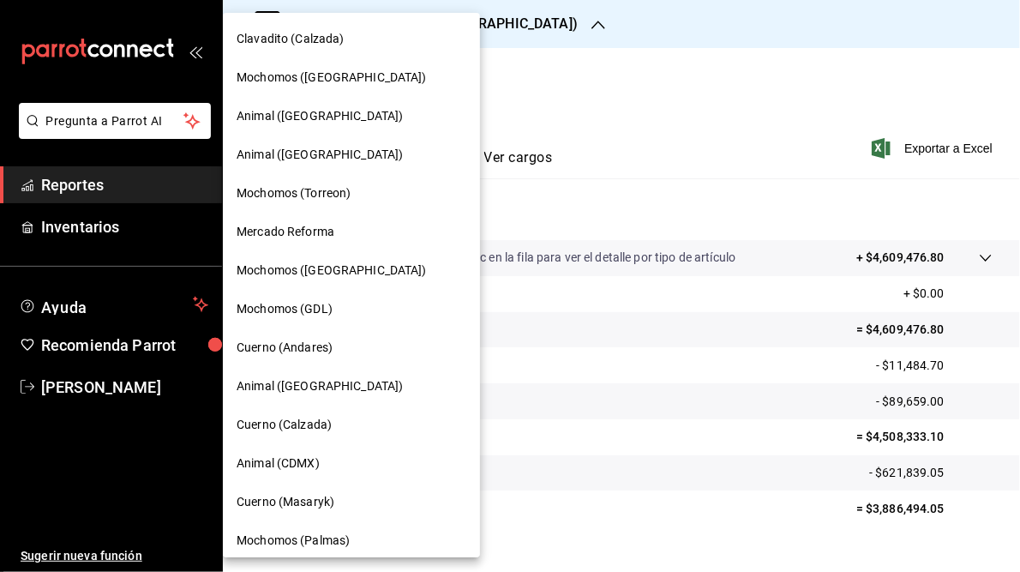
scroll to position [0, 0]
click at [286, 151] on span "Animal ([GEOGRAPHIC_DATA])" at bounding box center [320, 155] width 166 height 18
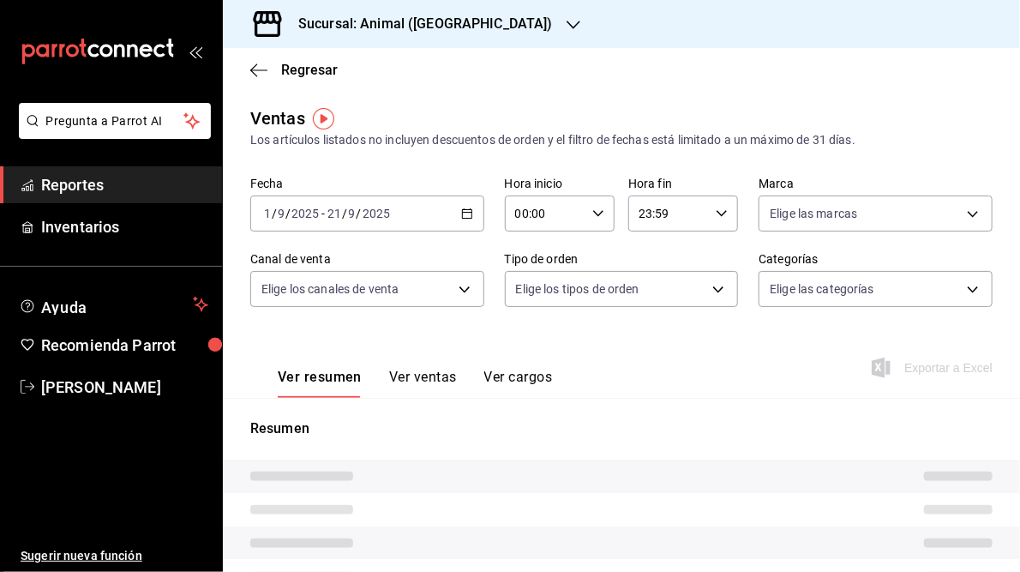
type input "05:00"
type input "05:59"
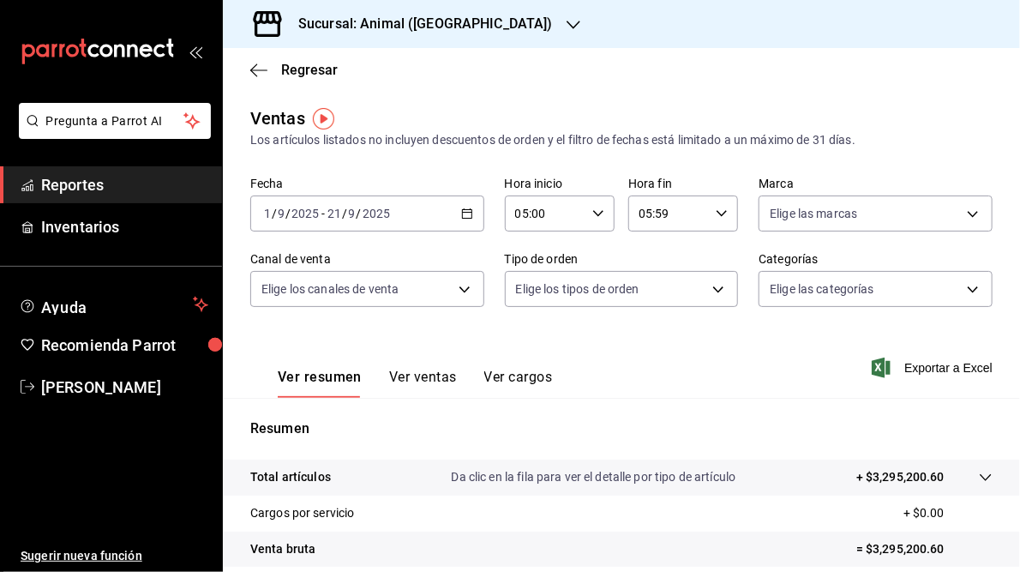
scroll to position [249, 0]
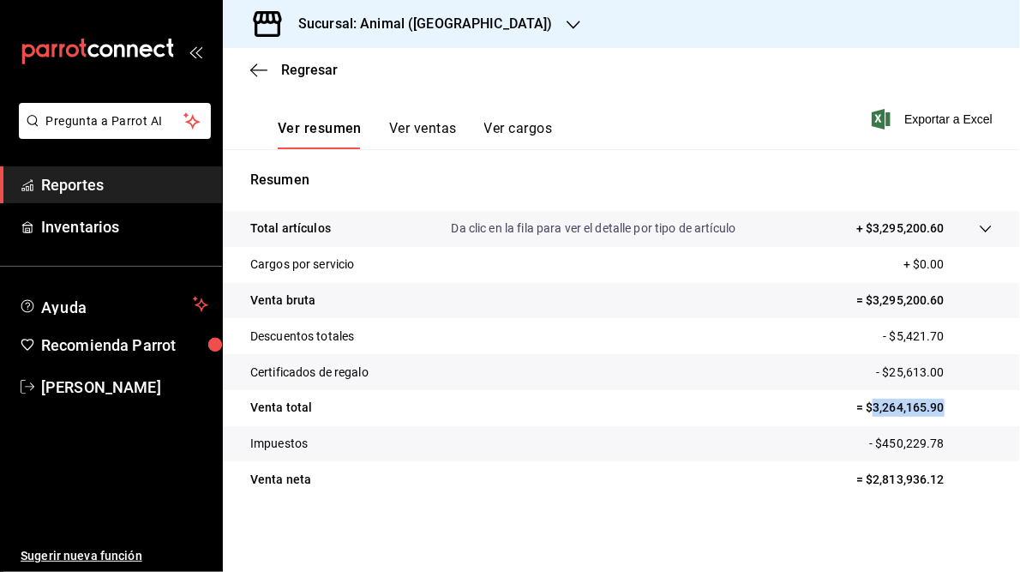
drag, startPoint x: 861, startPoint y: 405, endPoint x: 971, endPoint y: 400, distance: 109.9
click at [971, 400] on p "= $3,264,165.90" at bounding box center [925, 408] width 136 height 18
click at [416, 23] on h3 "Sucursal: Animal ([GEOGRAPHIC_DATA])" at bounding box center [419, 24] width 268 height 21
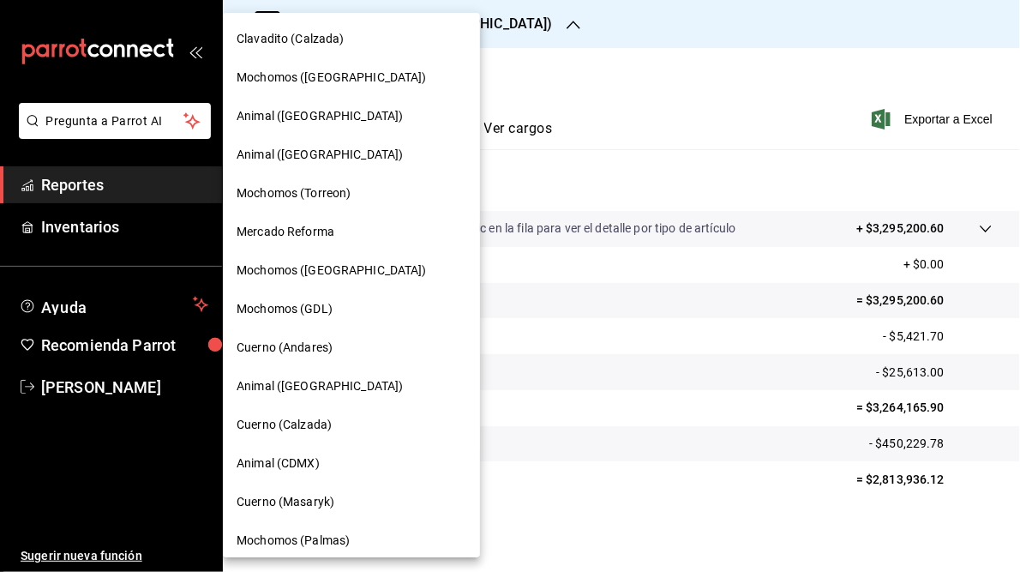
click at [263, 33] on span "Clavadito (Calzada)" at bounding box center [291, 39] width 108 height 18
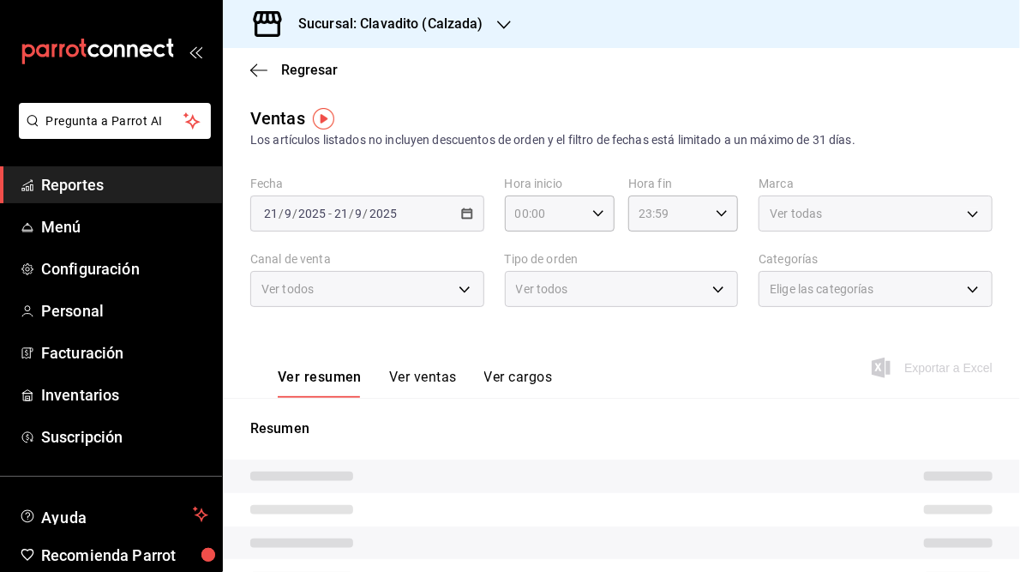
type input "05:00"
type input "05:59"
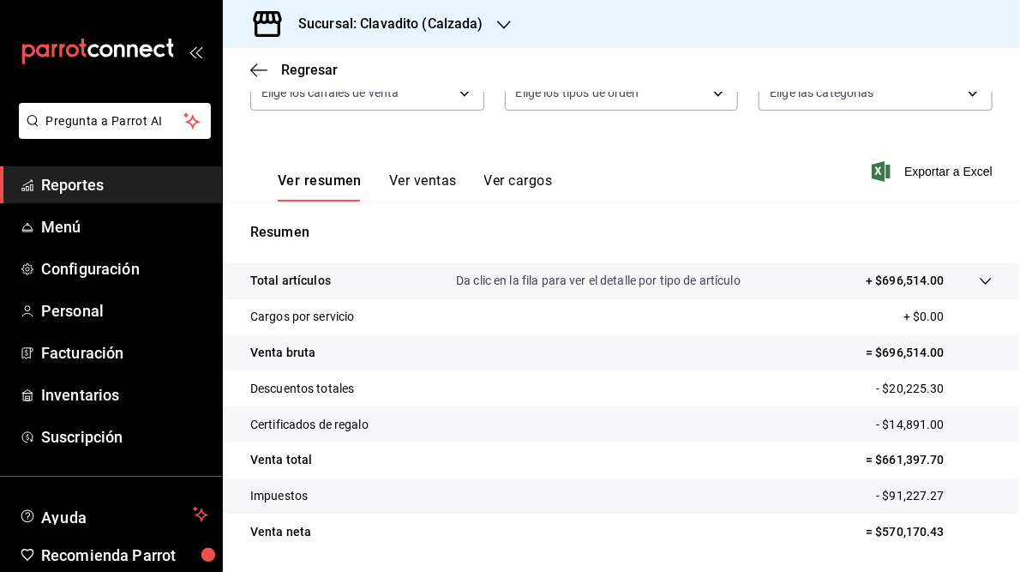
scroll to position [204, 0]
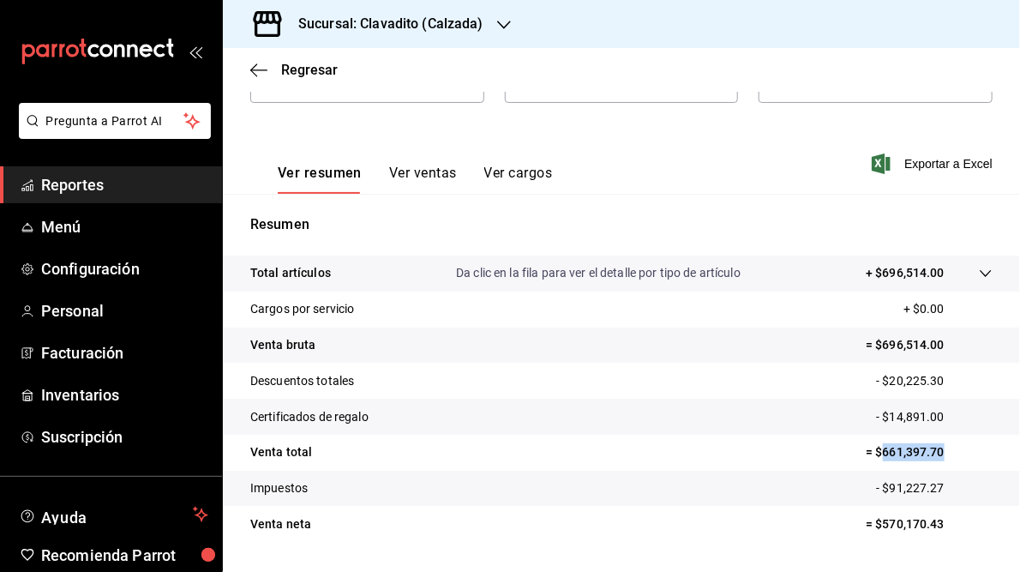
drag, startPoint x: 875, startPoint y: 450, endPoint x: 939, endPoint y: 450, distance: 64.3
click at [939, 450] on p "= $661,397.70" at bounding box center [929, 452] width 127 height 18
click at [412, 19] on h3 "Sucursal: Clavadito (Calzada)" at bounding box center [384, 24] width 199 height 21
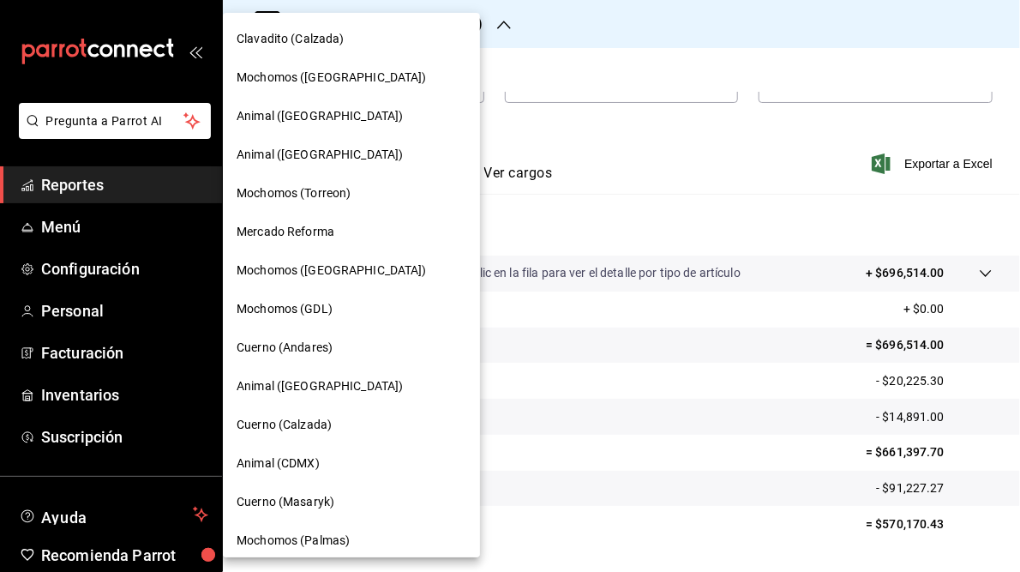
scroll to position [163, 0]
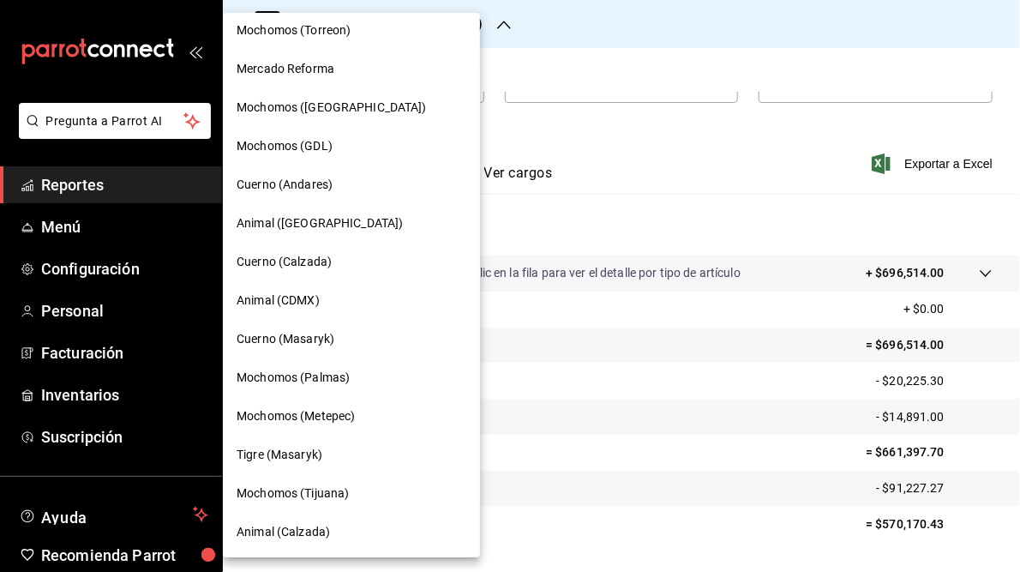
click at [295, 531] on span "Animal (Calzada)" at bounding box center [283, 532] width 93 height 18
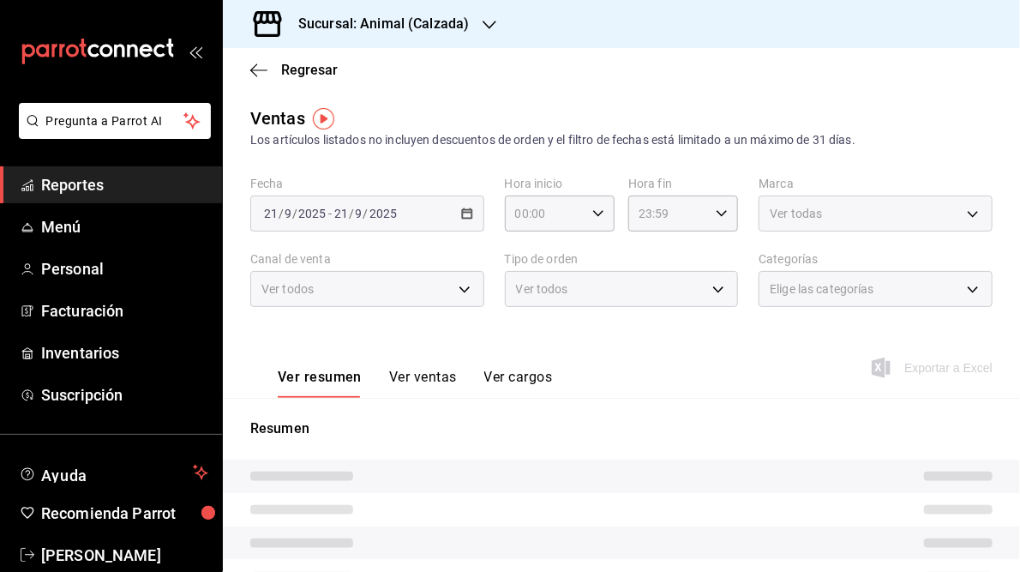
type input "05:00"
type input "05:59"
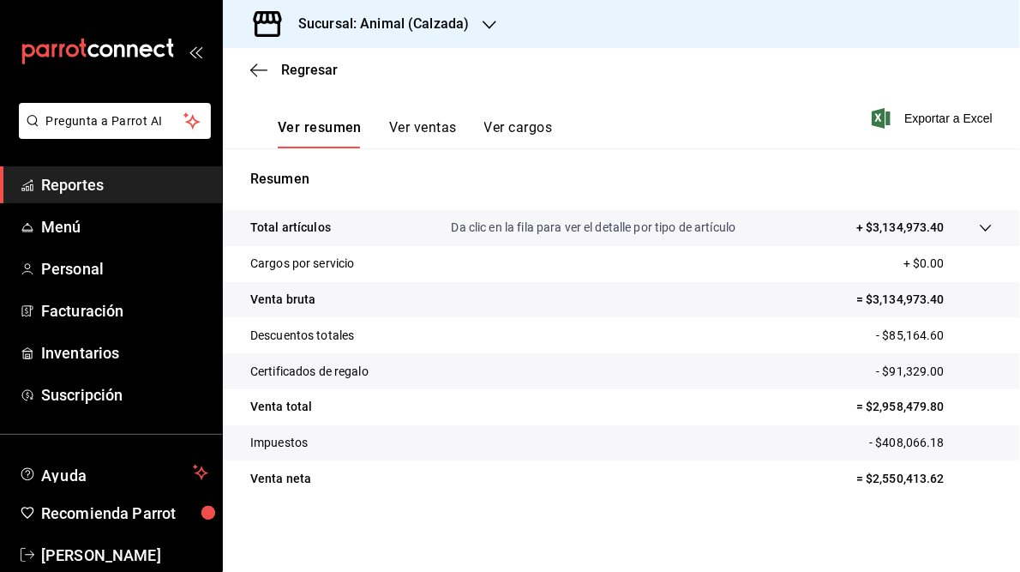
scroll to position [249, 0]
drag, startPoint x: 864, startPoint y: 408, endPoint x: 934, endPoint y: 409, distance: 69.5
click at [934, 409] on p "= $2,958,479.80" at bounding box center [925, 408] width 136 height 18
click at [396, 29] on h3 "Sucursal: Animal (Calzada)" at bounding box center [377, 24] width 184 height 21
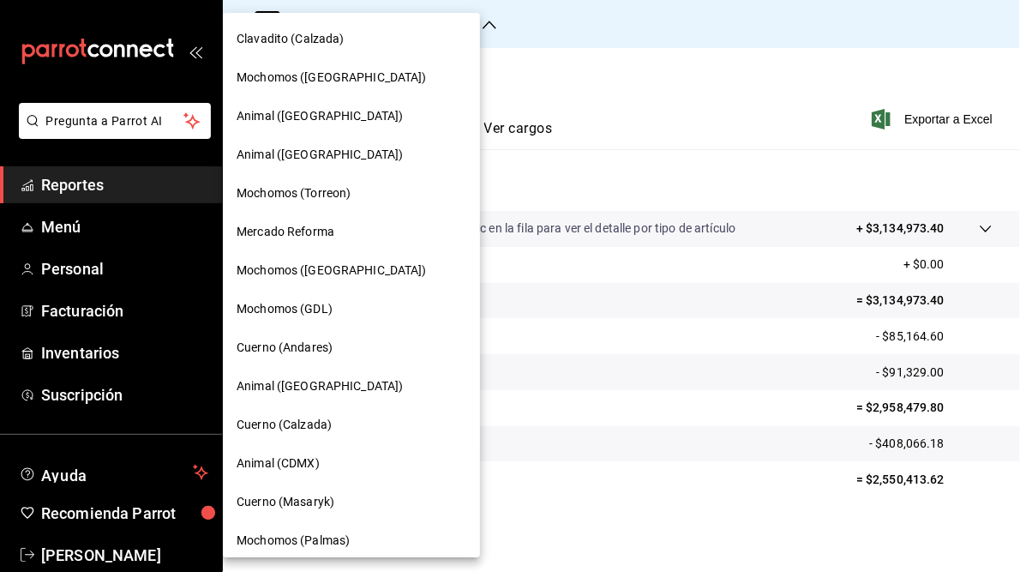
click at [288, 425] on span "Cuerno (Calzada)" at bounding box center [284, 425] width 95 height 18
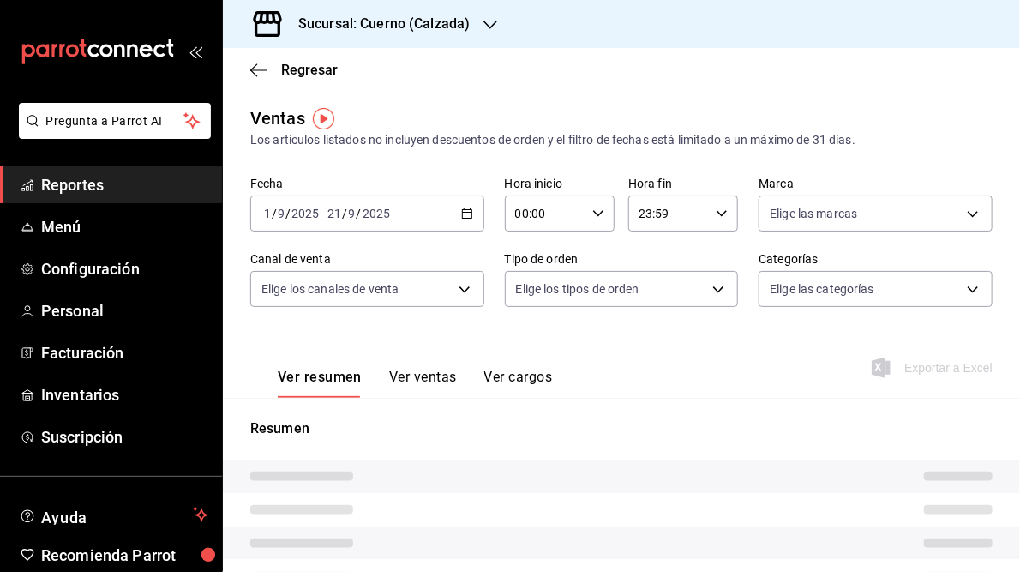
type input "05:00"
type input "05:59"
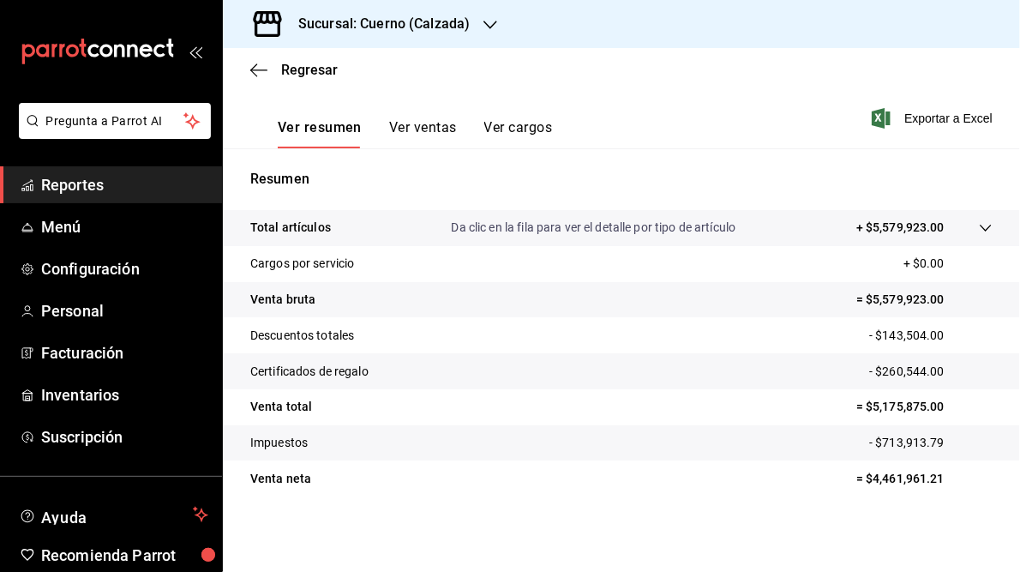
scroll to position [249, 0]
drag, startPoint x: 861, startPoint y: 406, endPoint x: 938, endPoint y: 406, distance: 77.2
click at [938, 406] on p "= $5,175,875.00" at bounding box center [925, 408] width 136 height 18
click at [385, 21] on h3 "Sucursal: Cuerno (Calzada)" at bounding box center [377, 24] width 185 height 21
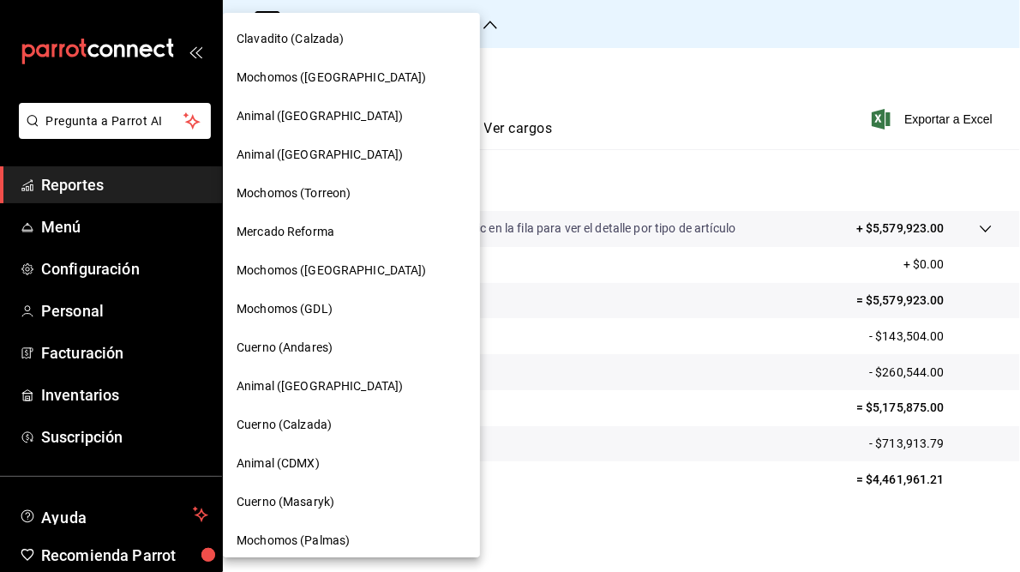
scroll to position [163, 0]
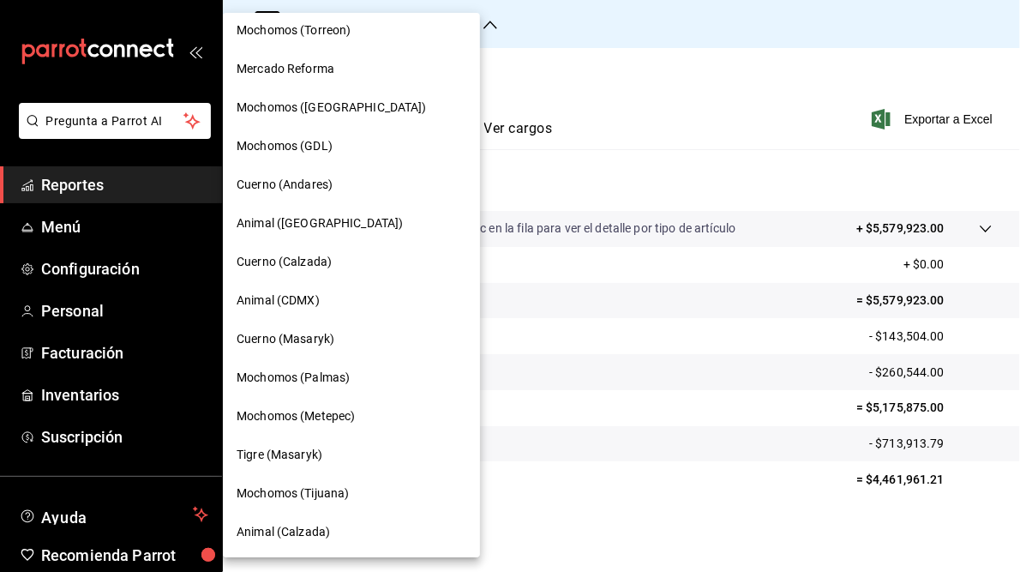
click at [326, 424] on span "Mochomos (Metepec)" at bounding box center [296, 416] width 118 height 18
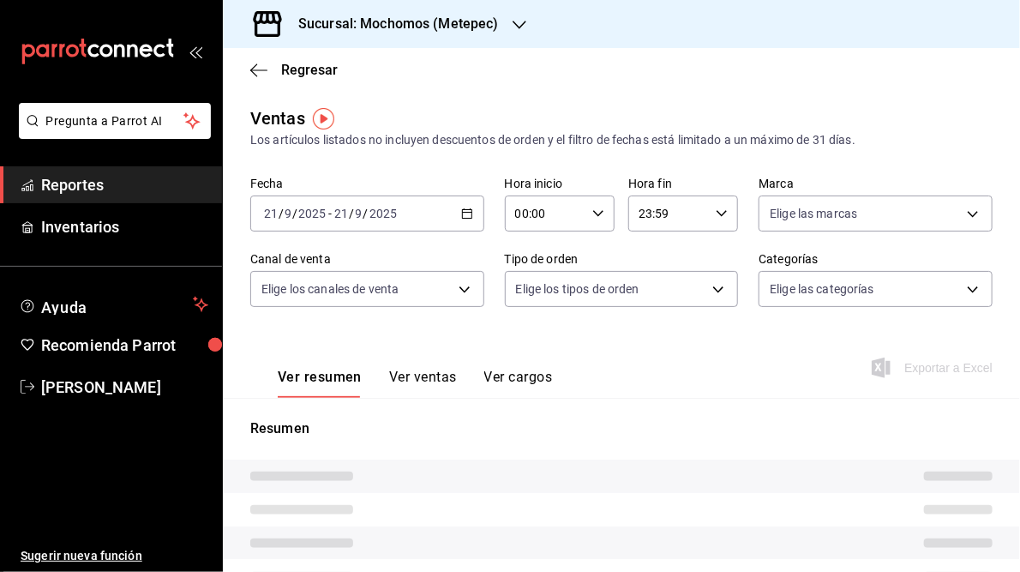
type input "05:00"
type input "05:59"
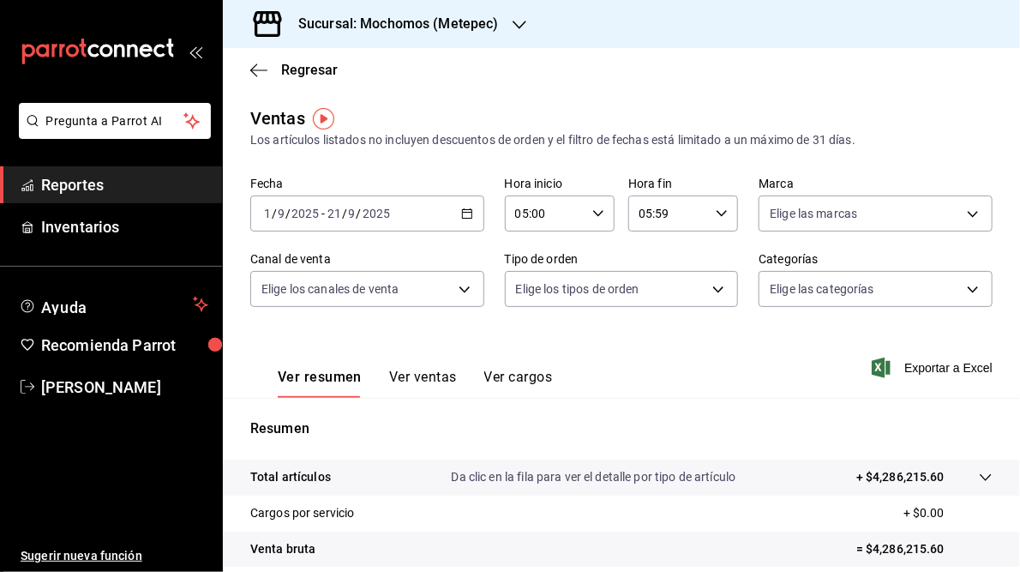
scroll to position [249, 0]
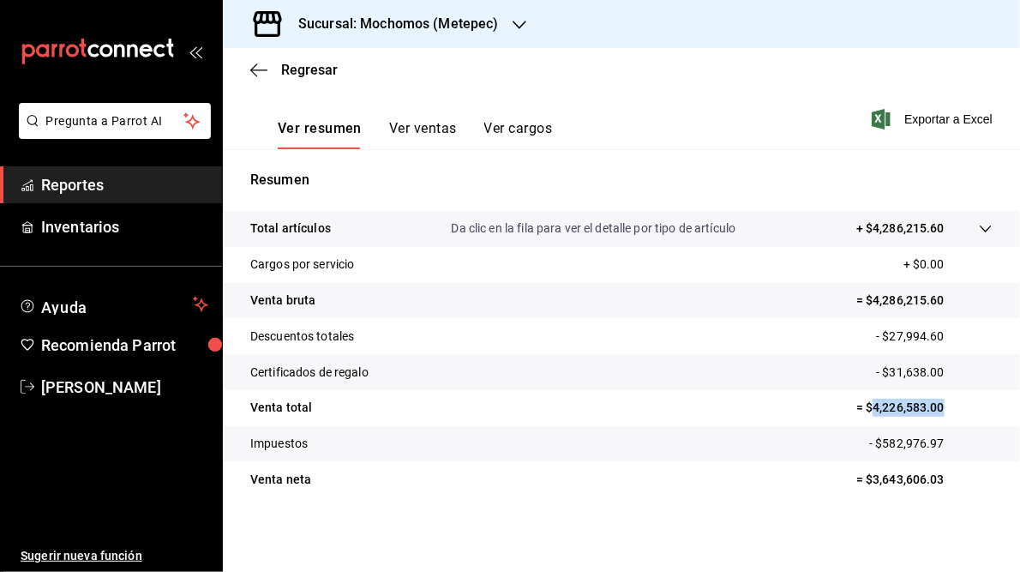
drag, startPoint x: 864, startPoint y: 409, endPoint x: 961, endPoint y: 423, distance: 97.9
click at [961, 423] on tr "Venta total = $4,226,583.00" at bounding box center [621, 408] width 797 height 36
click at [404, 27] on h3 "Sucursal: Mochomos (Metepec)" at bounding box center [392, 24] width 214 height 21
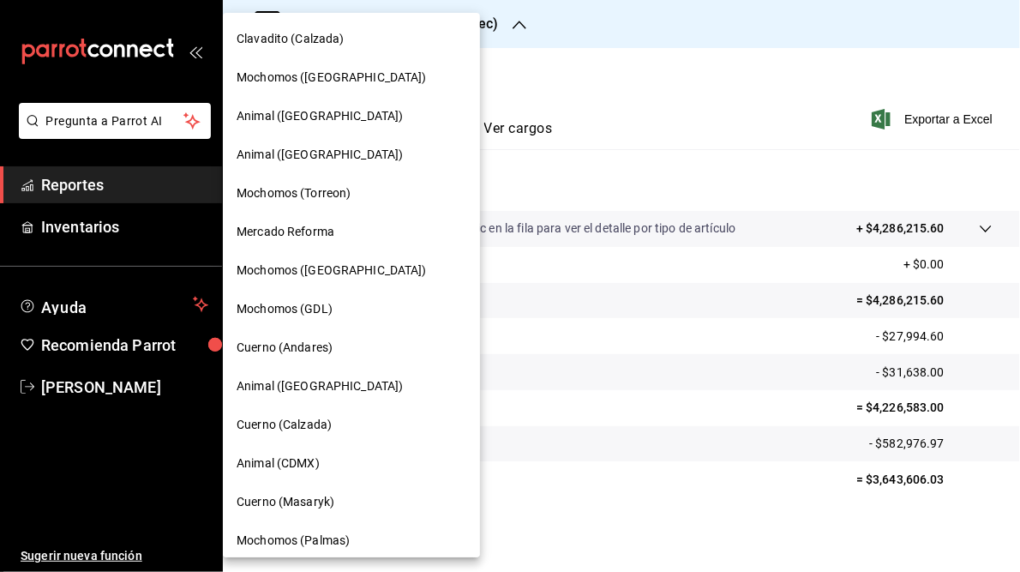
click at [720, 69] on div at bounding box center [510, 286] width 1020 height 572
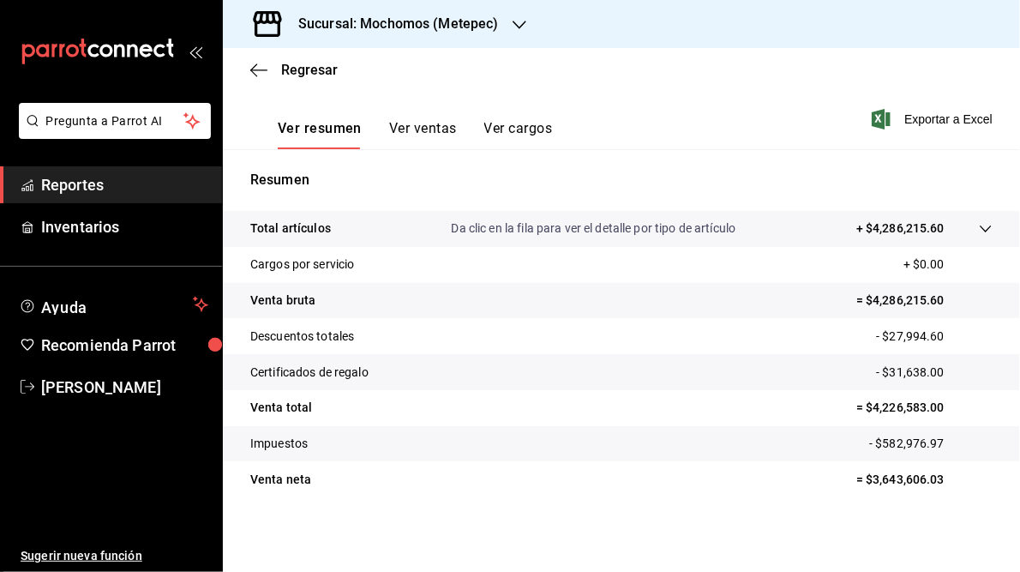
scroll to position [0, 0]
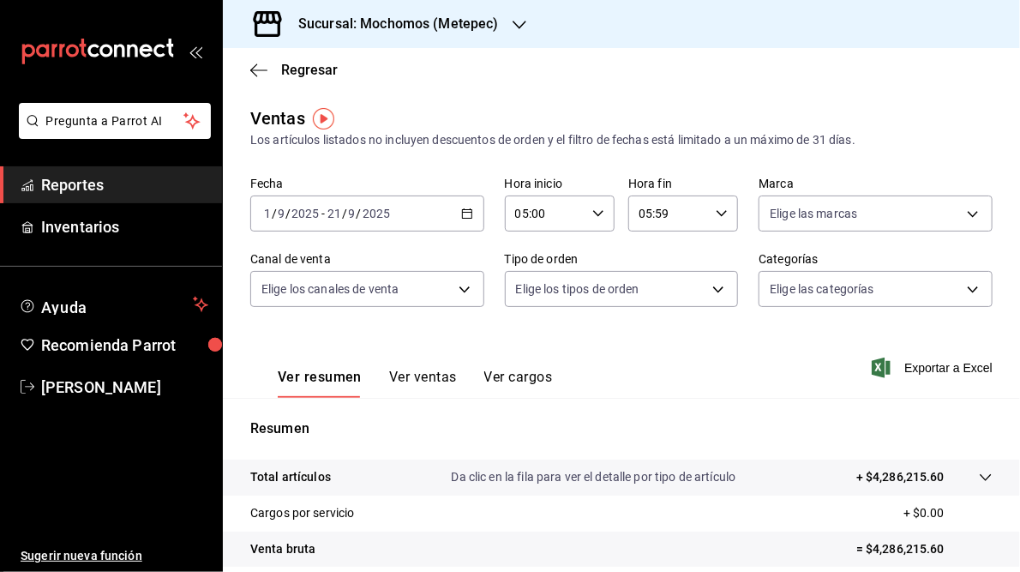
click at [465, 214] on icon "button" at bounding box center [467, 214] width 12 height 12
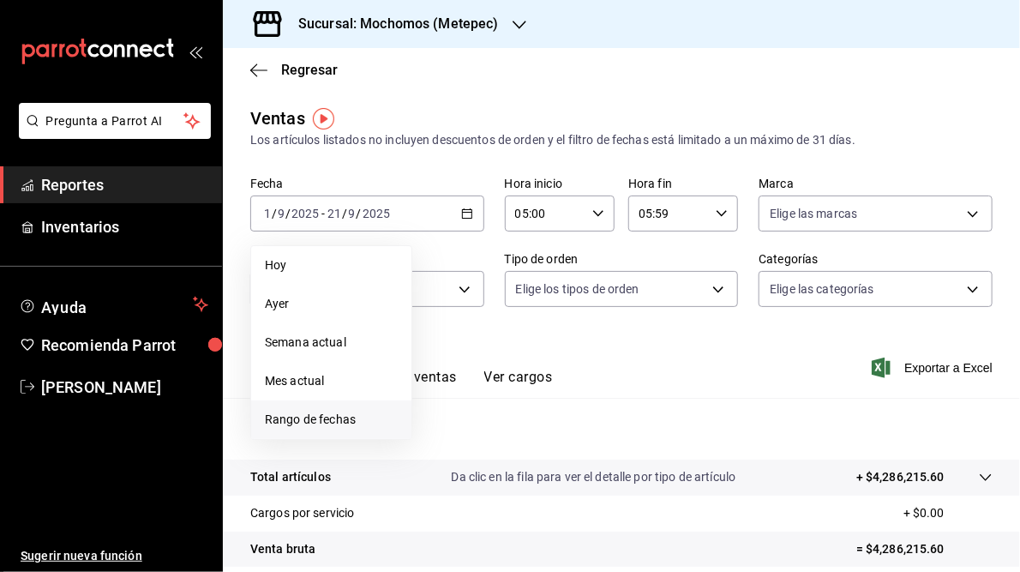
click at [305, 422] on span "Rango de fechas" at bounding box center [331, 420] width 133 height 18
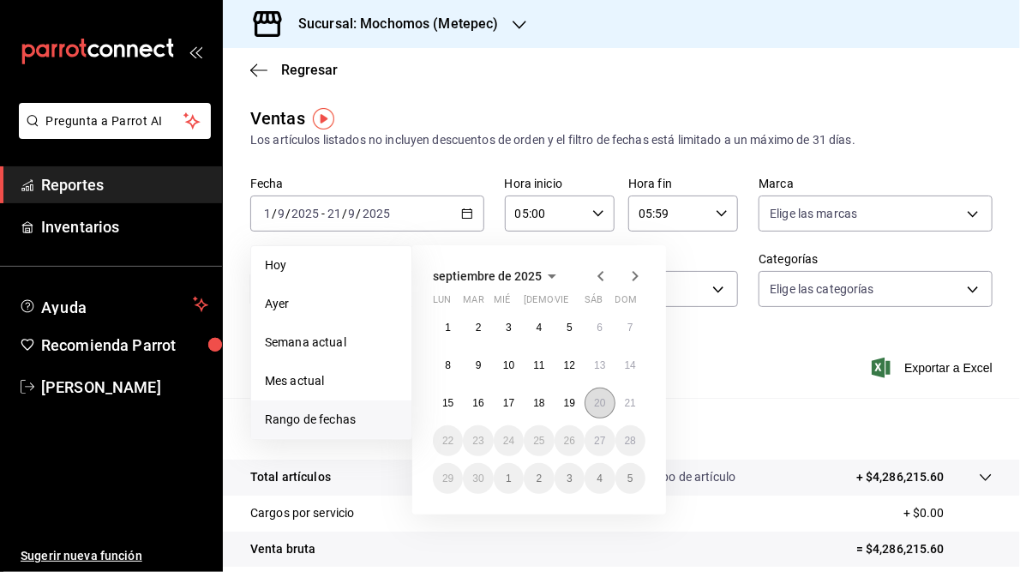
click at [597, 404] on abbr "20" at bounding box center [599, 403] width 11 height 12
click at [625, 404] on abbr "21" at bounding box center [630, 403] width 11 height 12
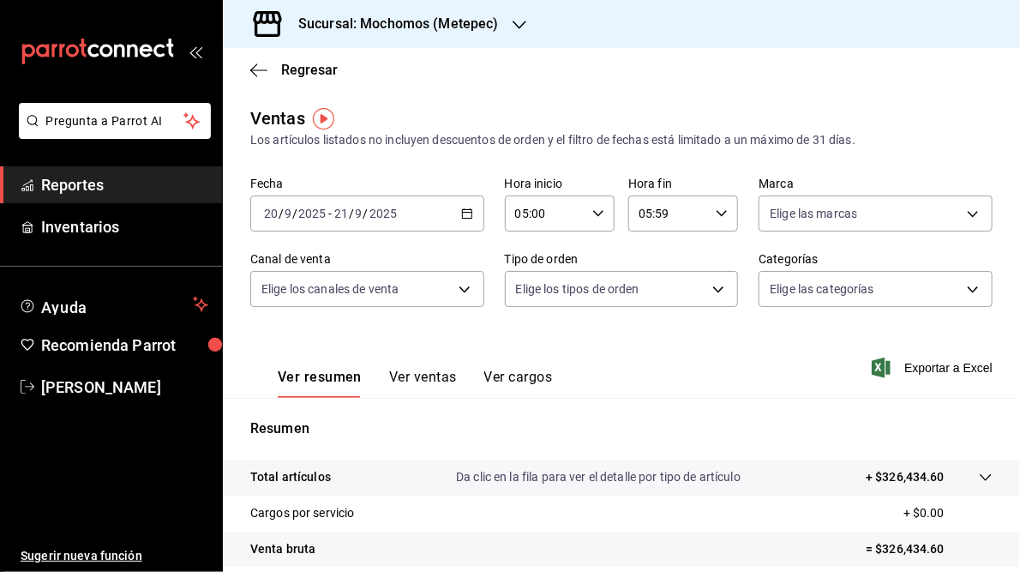
click at [440, 23] on h3 "Sucursal: Mochomos (Metepec)" at bounding box center [392, 24] width 214 height 21
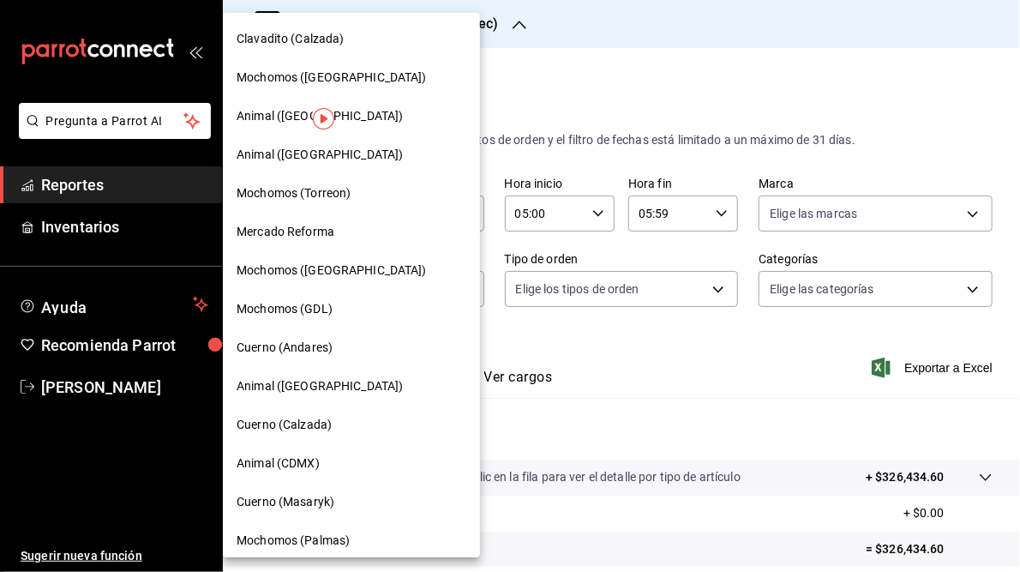
click at [311, 350] on span "Cuerno (Andares)" at bounding box center [285, 348] width 96 height 18
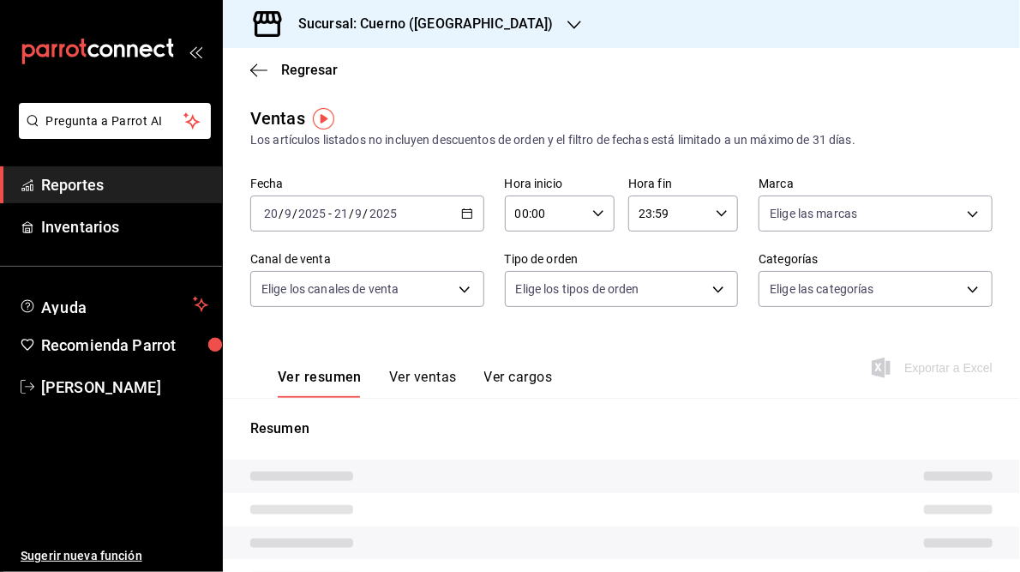
type input "05:00"
type input "05:59"
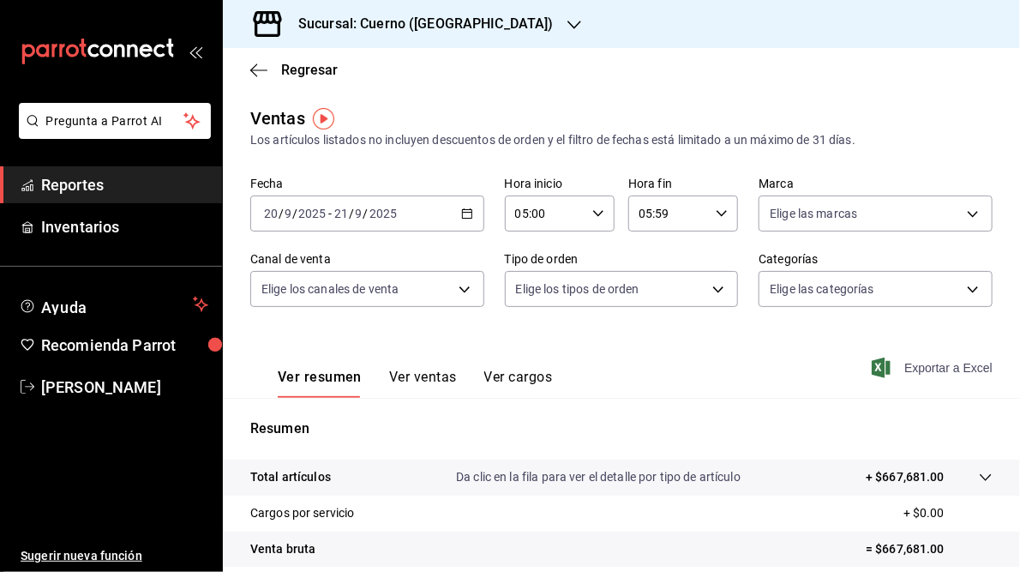
click at [919, 370] on span "Exportar a Excel" at bounding box center [933, 368] width 117 height 21
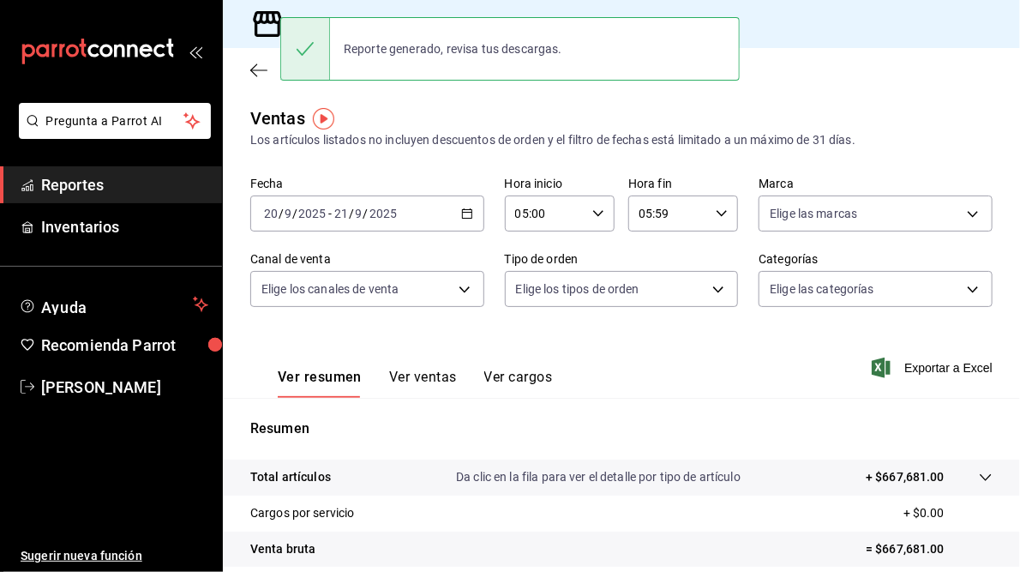
click at [483, 117] on div "Ventas Los artículos listados no incluyen descuentos de orden y el filtro de fe…" at bounding box center [621, 127] width 743 height 44
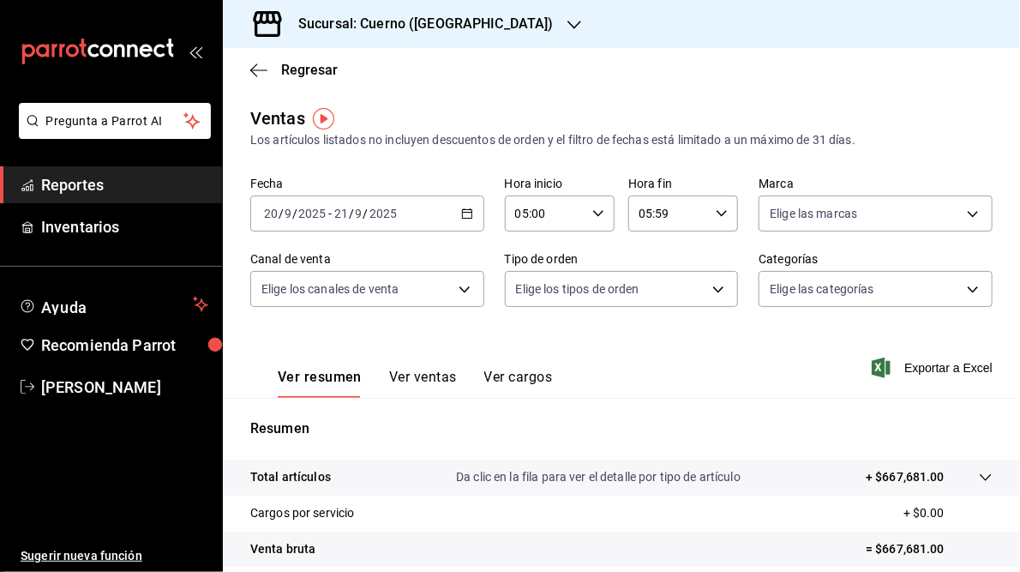
click at [568, 23] on icon "button" at bounding box center [575, 25] width 14 height 14
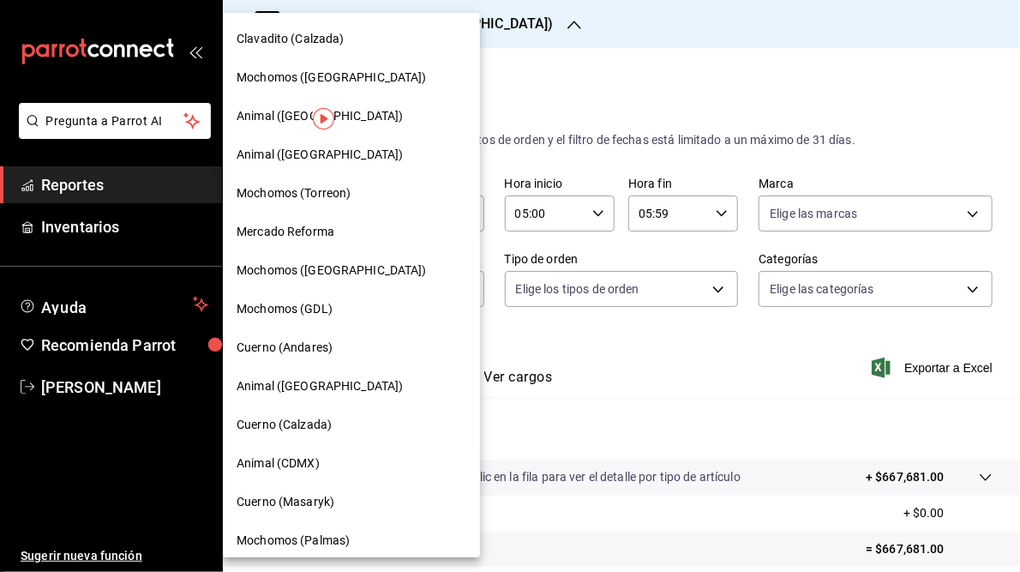
click at [314, 280] on div "Mochomos ([GEOGRAPHIC_DATA])" at bounding box center [351, 270] width 257 height 39
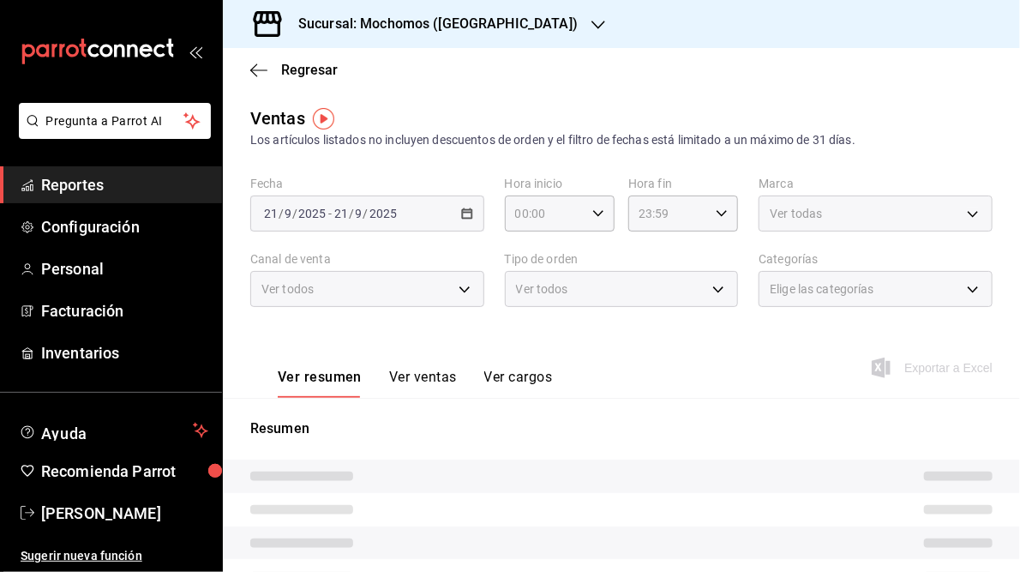
type input "05:00"
type input "05:59"
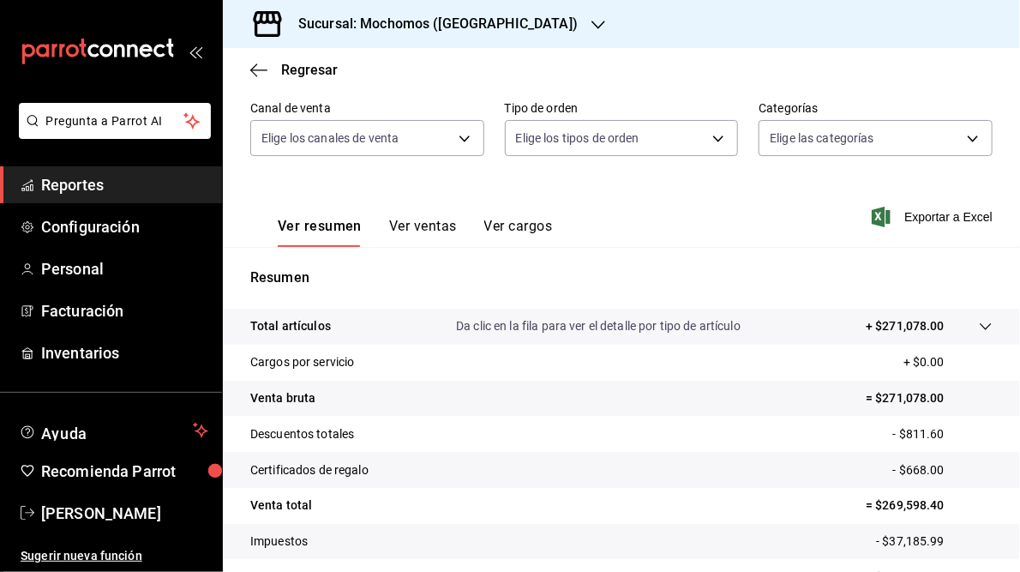
scroll to position [153, 0]
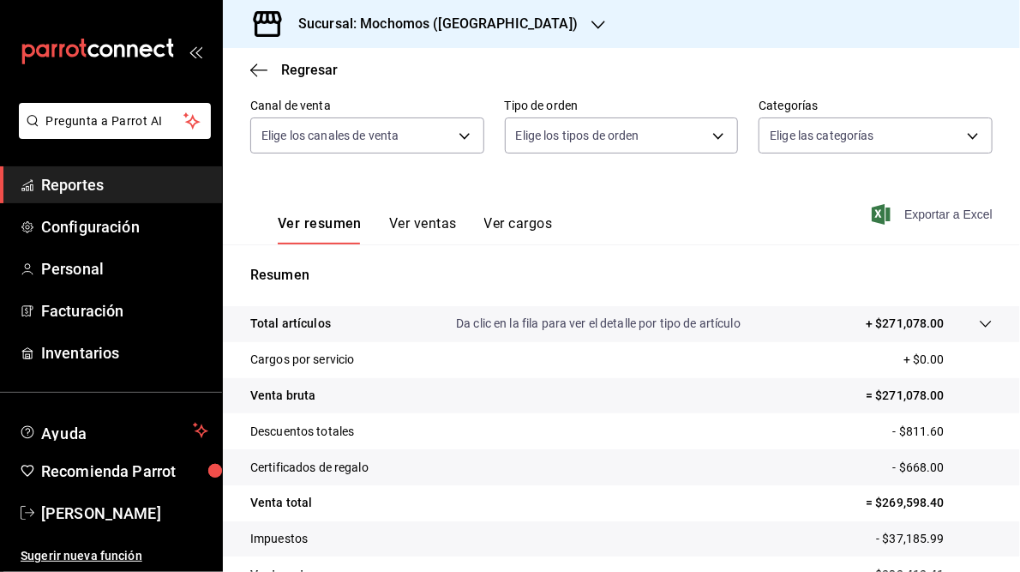
click at [907, 217] on span "Exportar a Excel" at bounding box center [933, 214] width 117 height 21
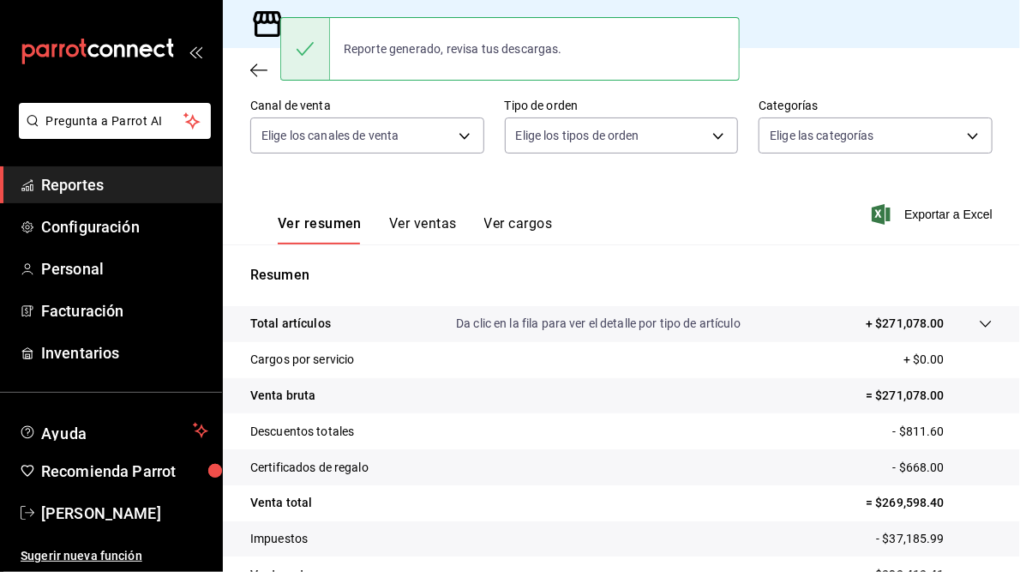
scroll to position [0, 0]
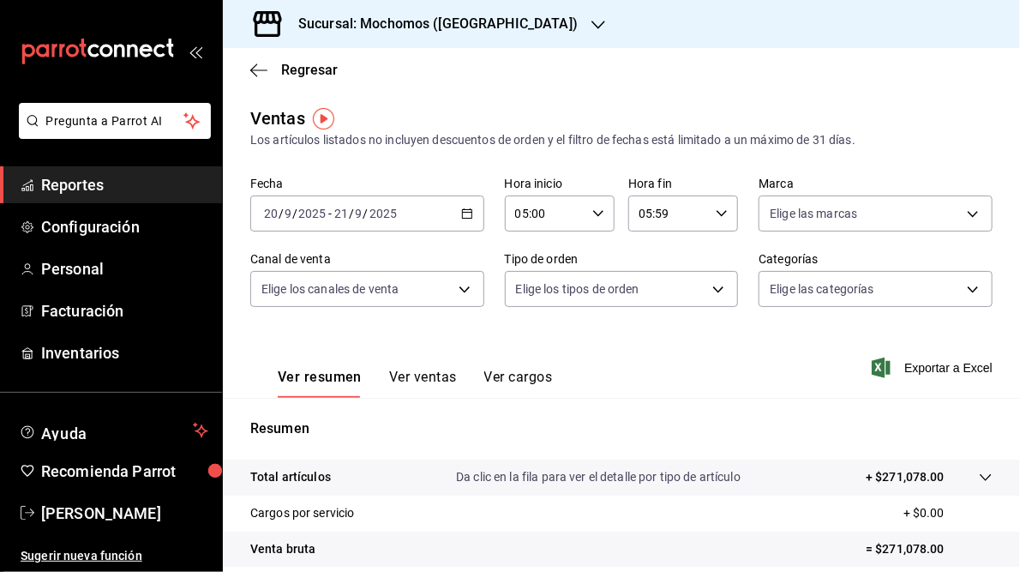
drag, startPoint x: 397, startPoint y: 119, endPoint x: 512, endPoint y: -7, distance: 170.6
click at [512, 0] on html "Pregunta a Parrot AI Reportes Configuración Personal Facturación Inventarios Ay…" at bounding box center [510, 286] width 1020 height 572
drag, startPoint x: 512, startPoint y: -7, endPoint x: 469, endPoint y: 27, distance: 54.4
click at [469, 27] on h3 "Sucursal: Mochomos ([GEOGRAPHIC_DATA])" at bounding box center [431, 24] width 293 height 21
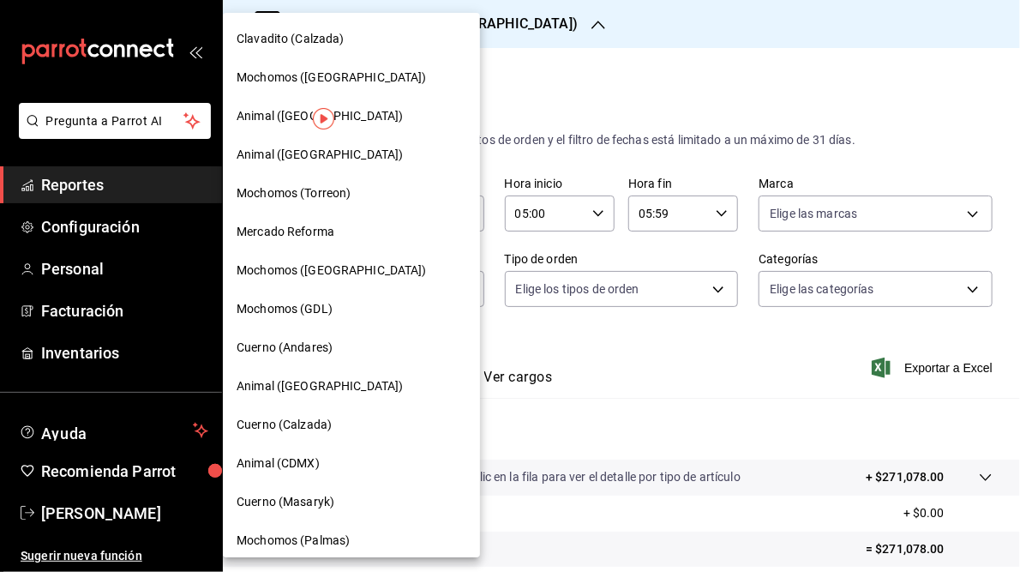
click at [316, 194] on span "Mochomos (Torreon)" at bounding box center [294, 193] width 114 height 18
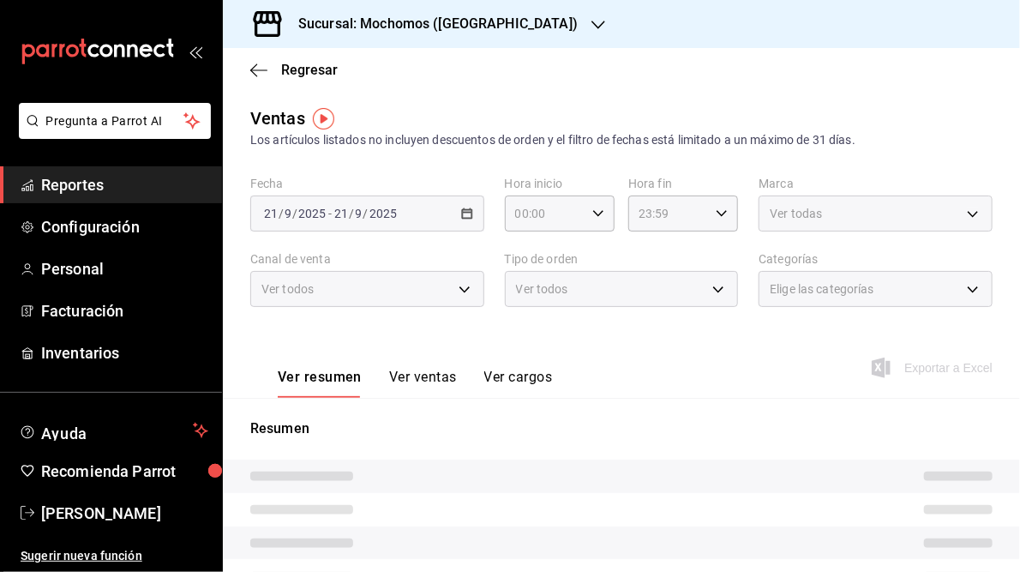
type input "05:00"
type input "05:59"
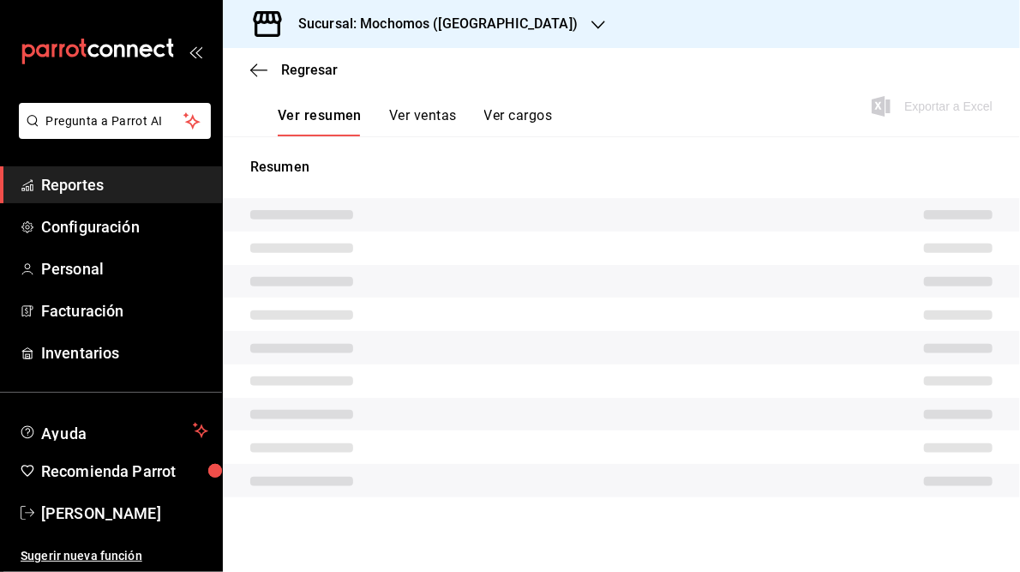
scroll to position [249, 0]
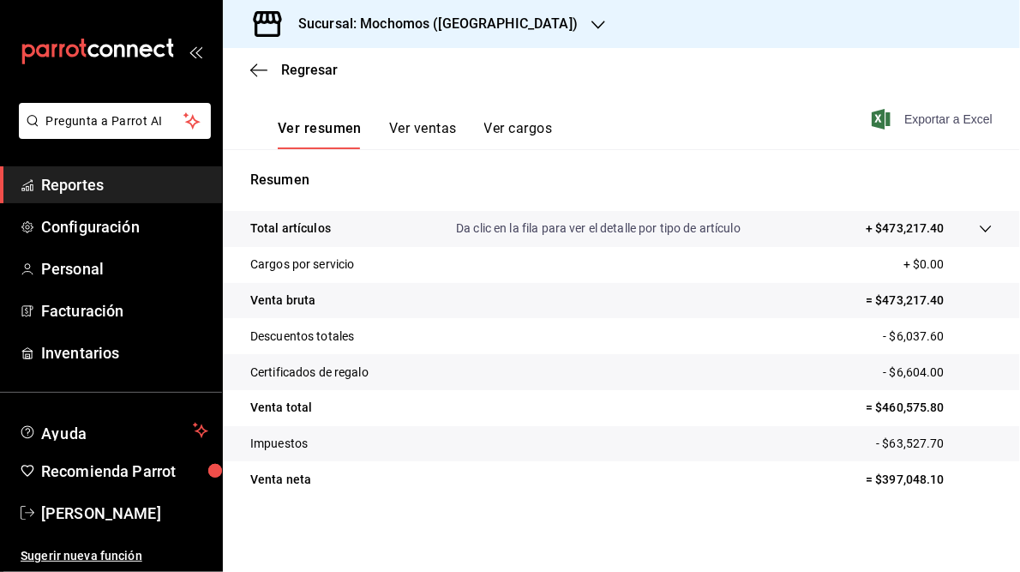
click at [908, 114] on span "Exportar a Excel" at bounding box center [933, 119] width 117 height 21
click at [540, 88] on div "Regresar" at bounding box center [621, 70] width 797 height 44
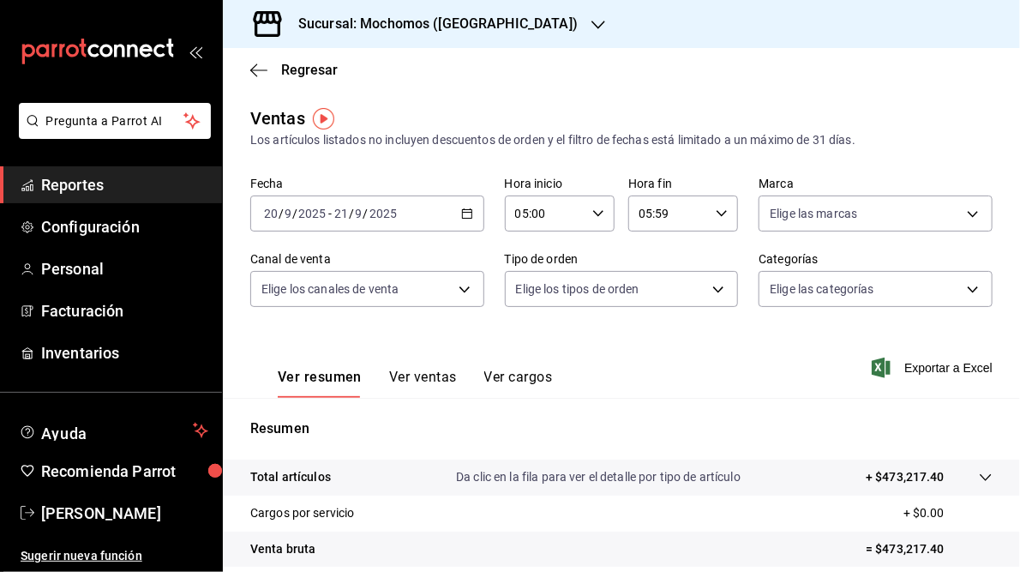
click at [592, 21] on icon "button" at bounding box center [599, 25] width 14 height 14
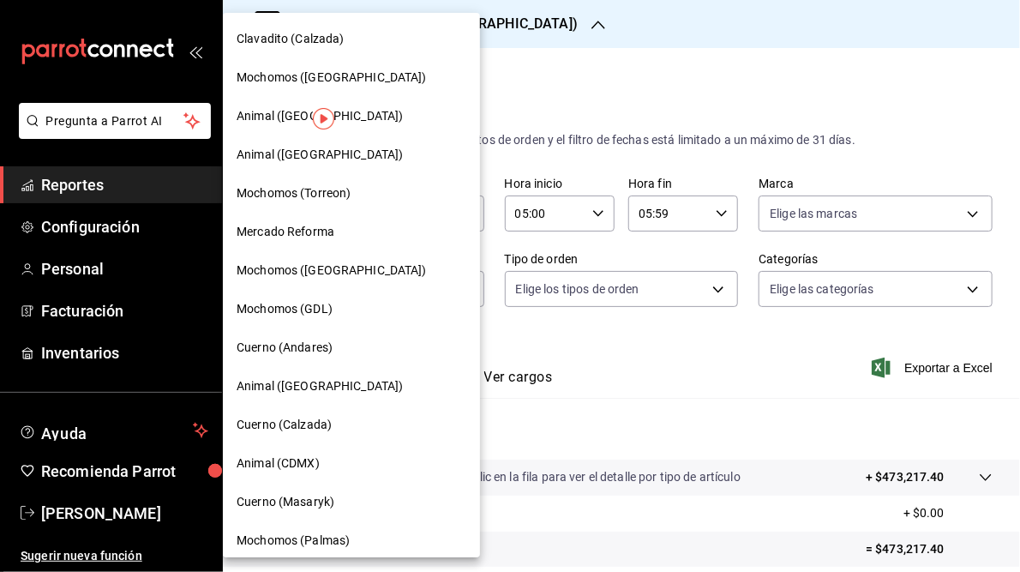
click at [285, 306] on span "Mochomos (GDL)" at bounding box center [285, 309] width 96 height 18
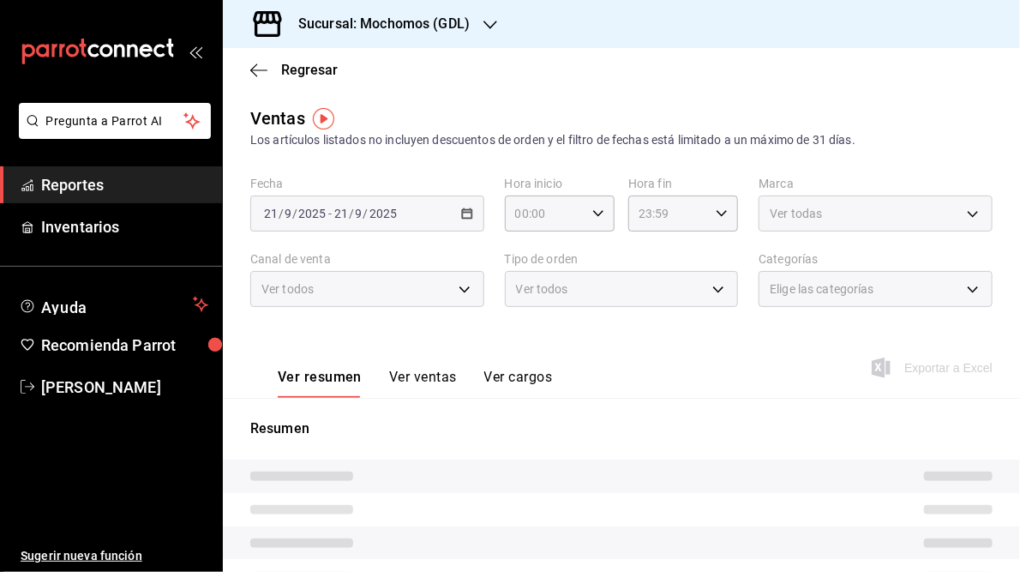
type input "05:00"
type input "05:59"
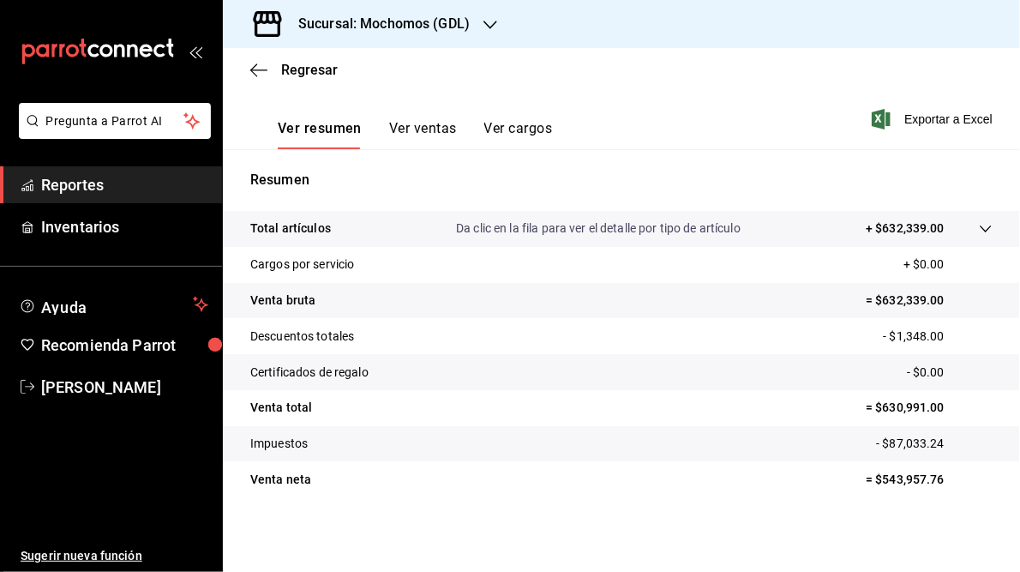
scroll to position [220, 0]
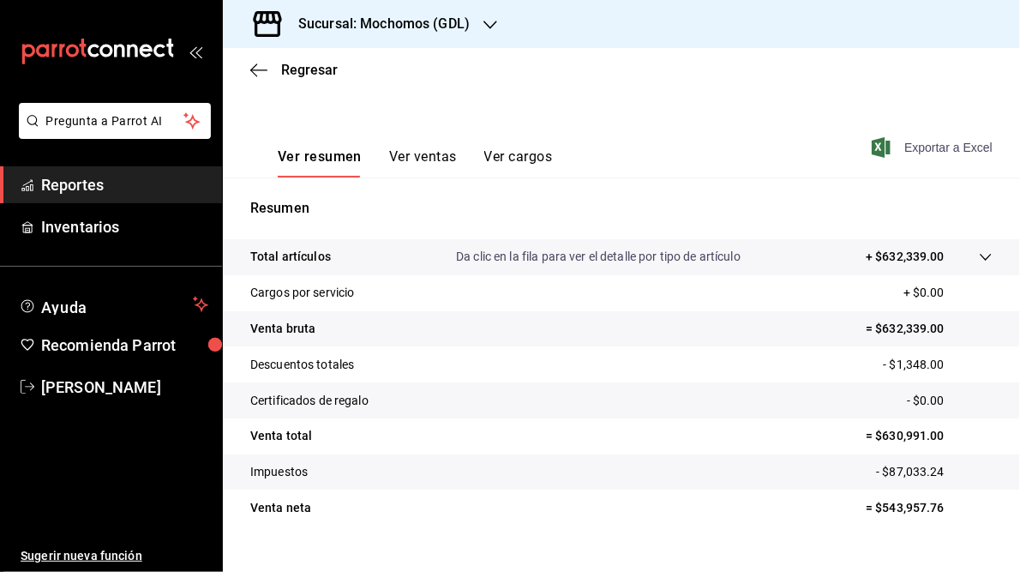
click at [941, 146] on span "Exportar a Excel" at bounding box center [933, 147] width 117 height 21
click at [490, 27] on icon "button" at bounding box center [491, 25] width 14 height 14
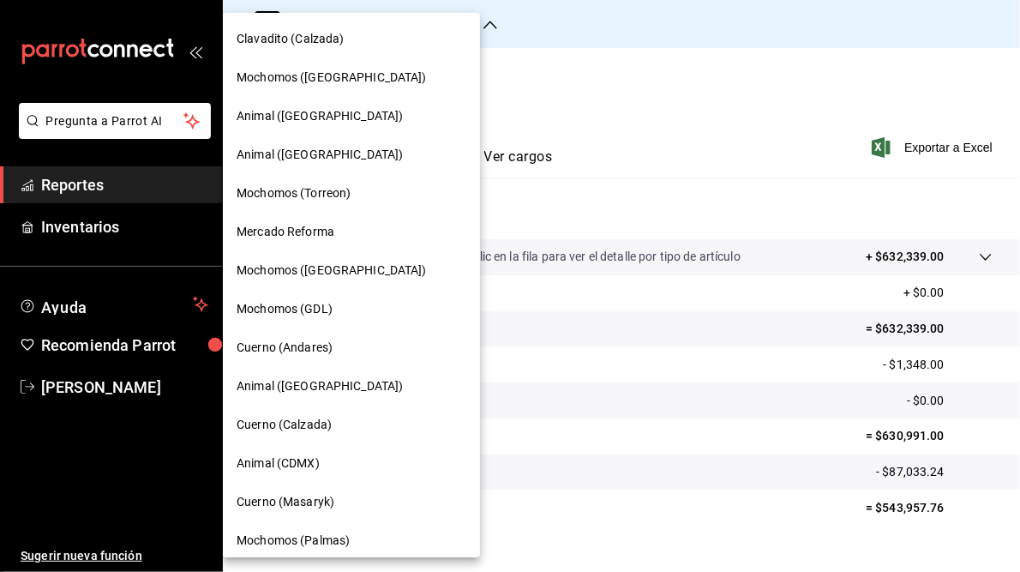
click at [296, 236] on span "Mercado Reforma" at bounding box center [286, 232] width 98 height 18
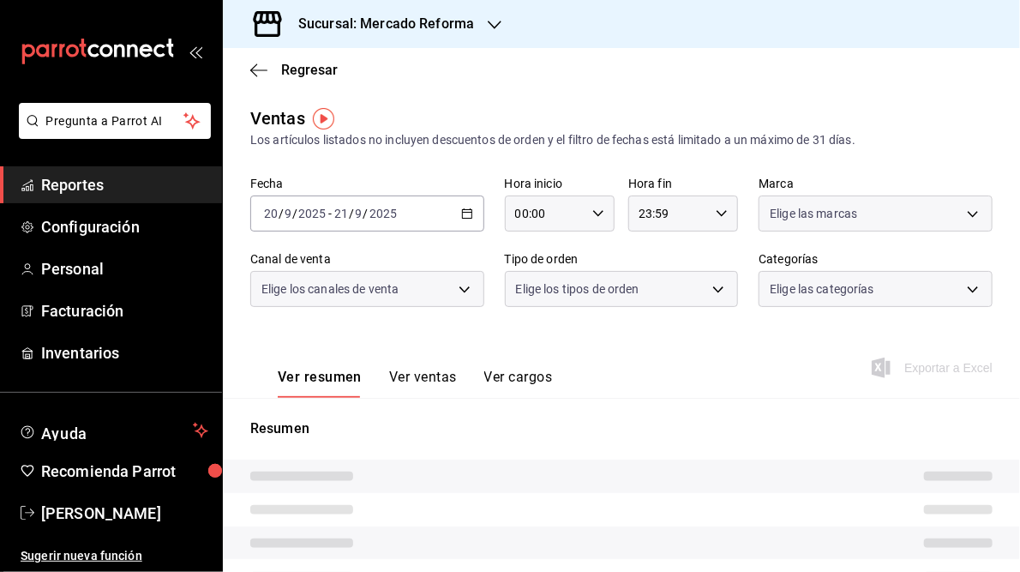
type input "05:00"
type input "05:59"
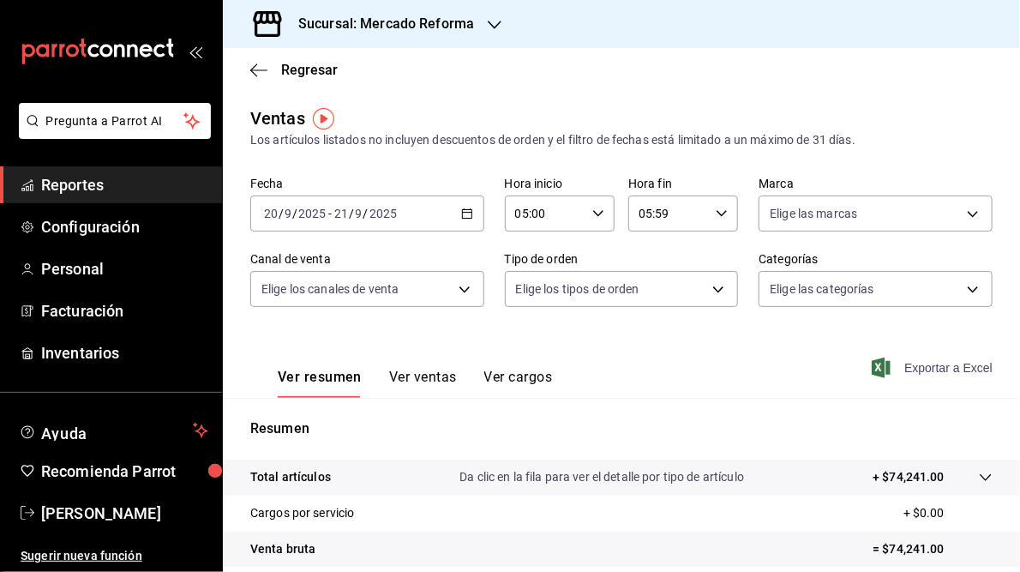
click at [888, 365] on span "Exportar a Excel" at bounding box center [933, 368] width 117 height 21
